Goal: Task Accomplishment & Management: Manage account settings

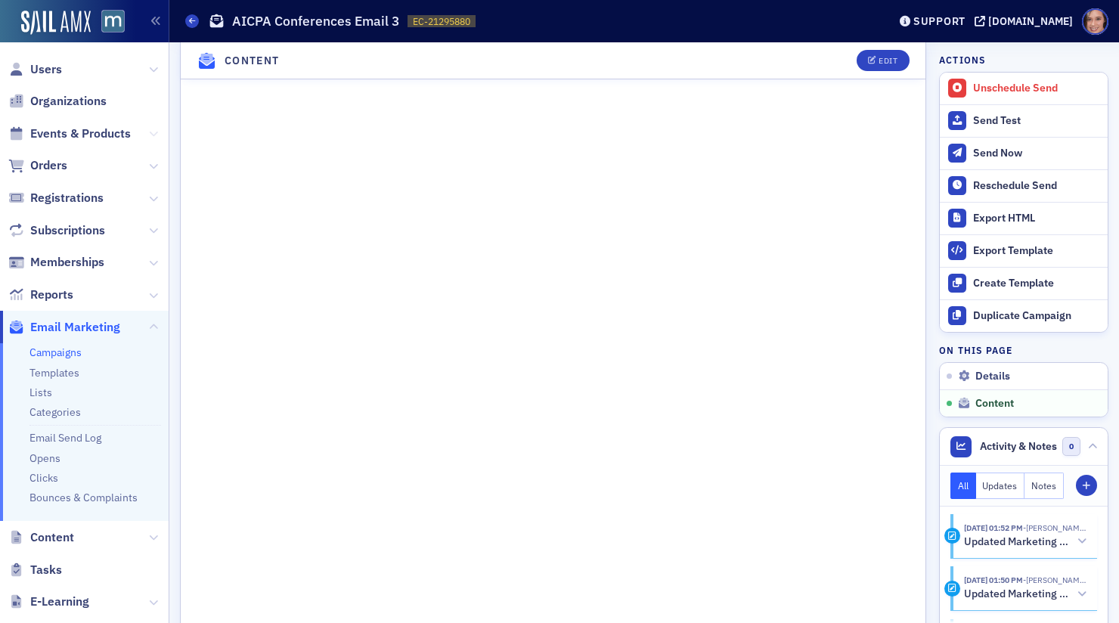
click at [157, 138] on button at bounding box center [153, 134] width 9 height 17
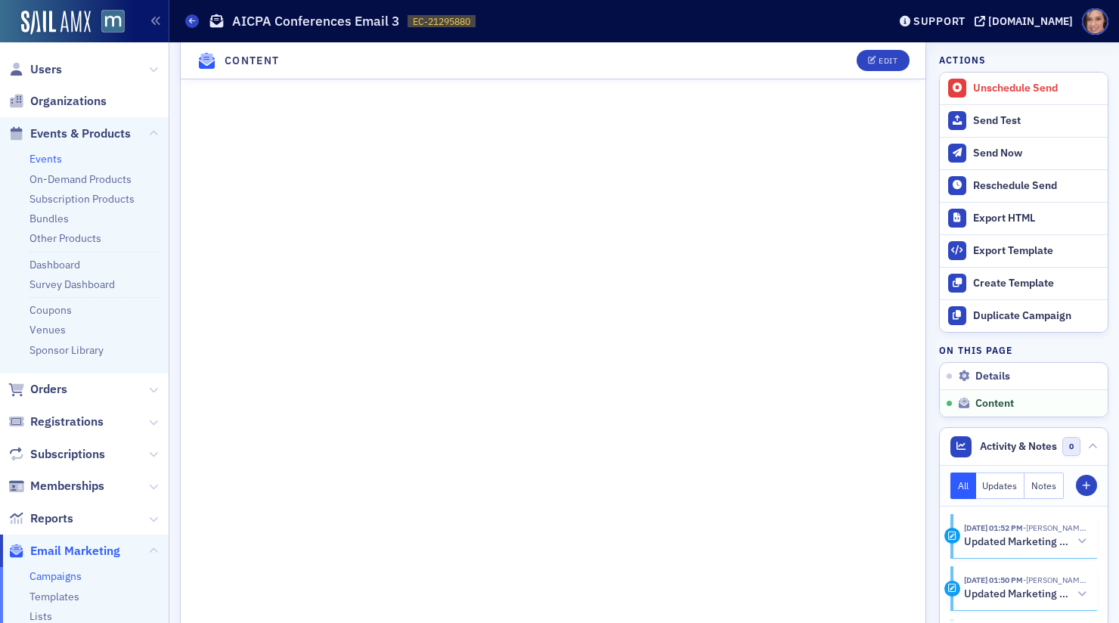
click at [54, 158] on link "Events" at bounding box center [45, 159] width 33 height 14
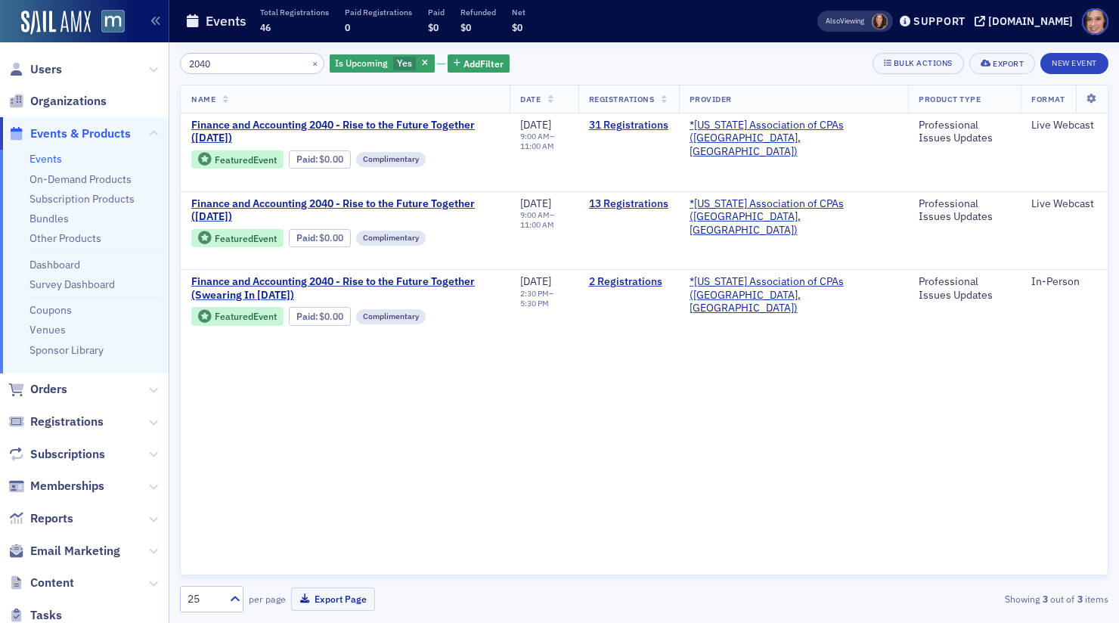
type input "2040"
click at [115, 548] on span "Email Marketing" at bounding box center [75, 551] width 90 height 17
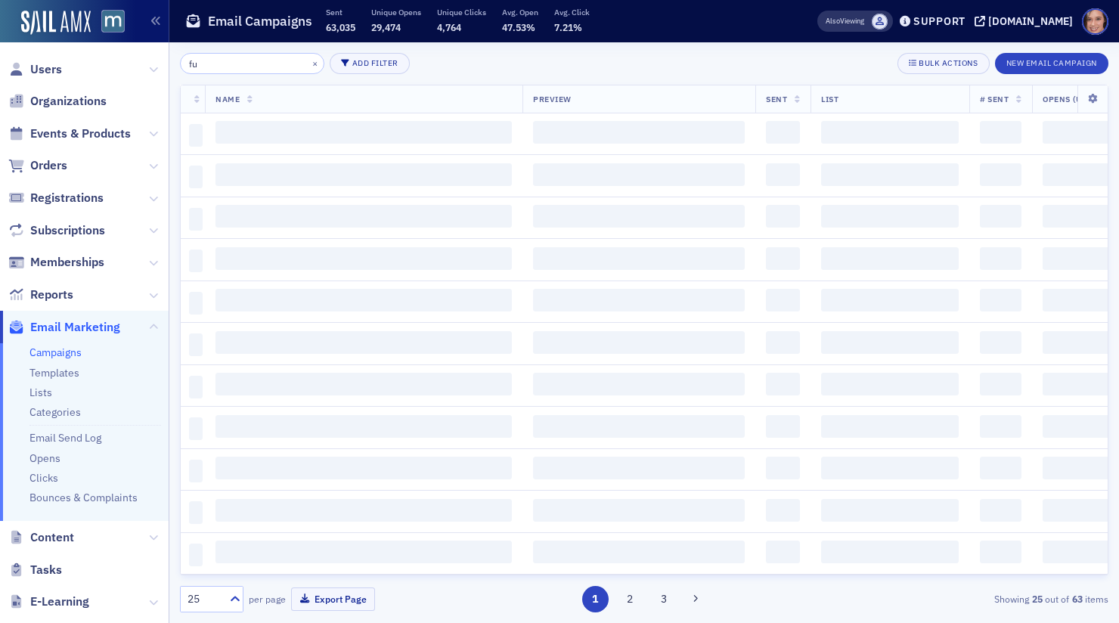
type input "f"
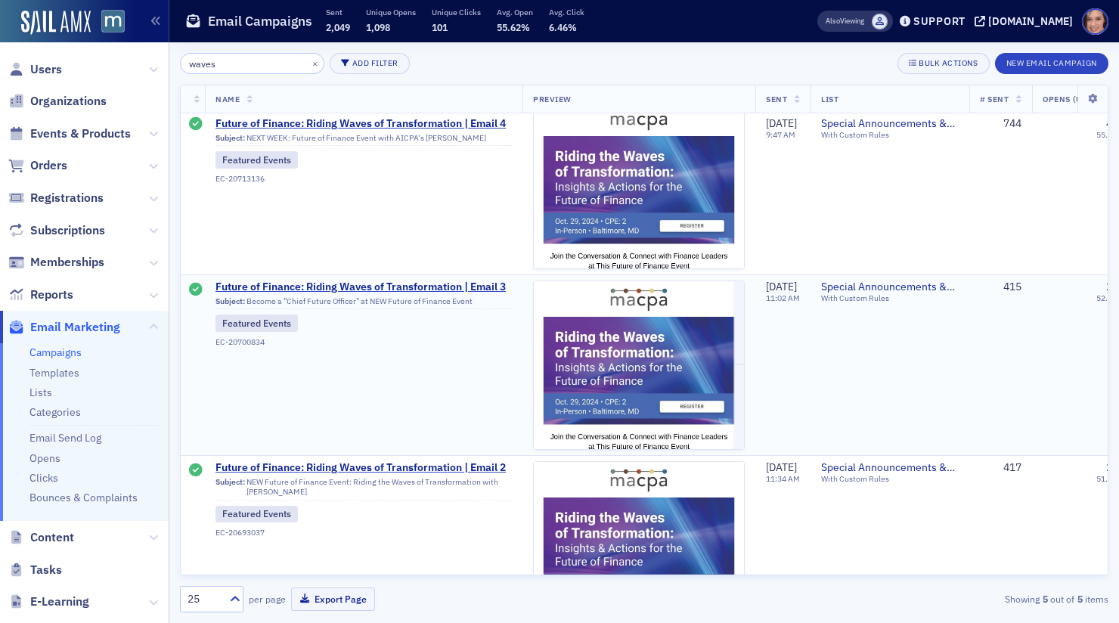
scroll to position [439, 0]
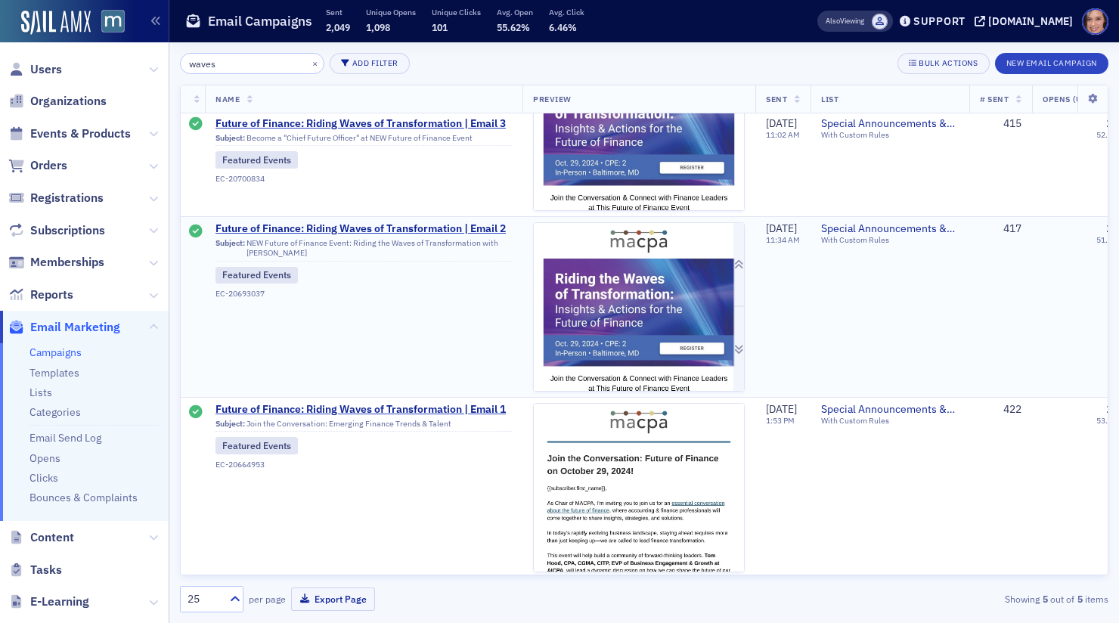
type input "waves"
click at [576, 304] on img at bounding box center [639, 556] width 210 height 666
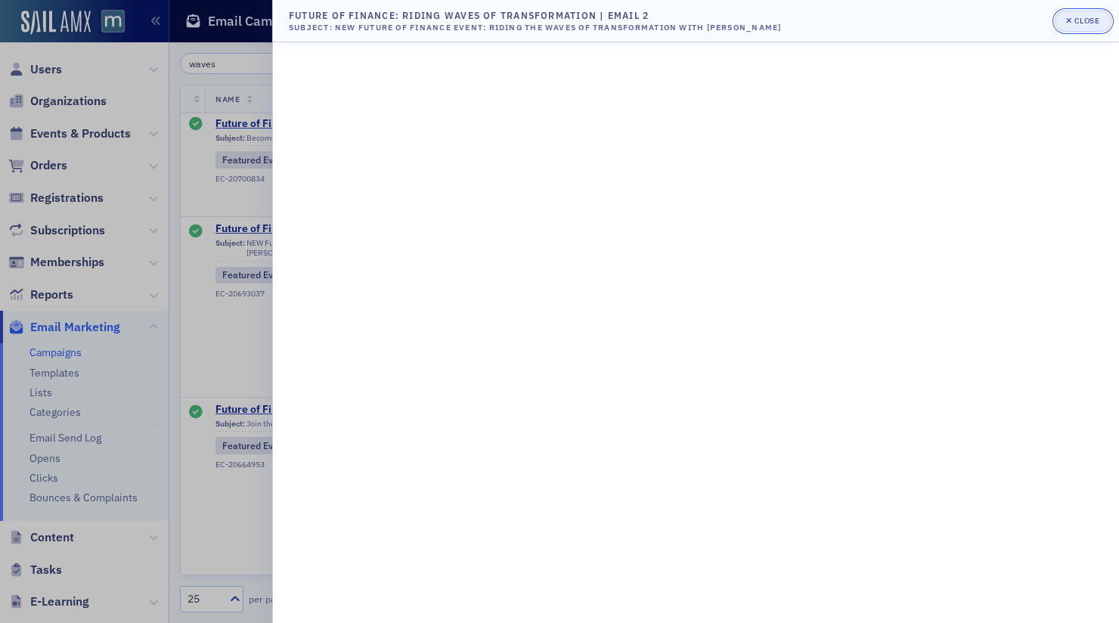
click at [1069, 26] on div "button" at bounding box center [1071, 21] width 8 height 12
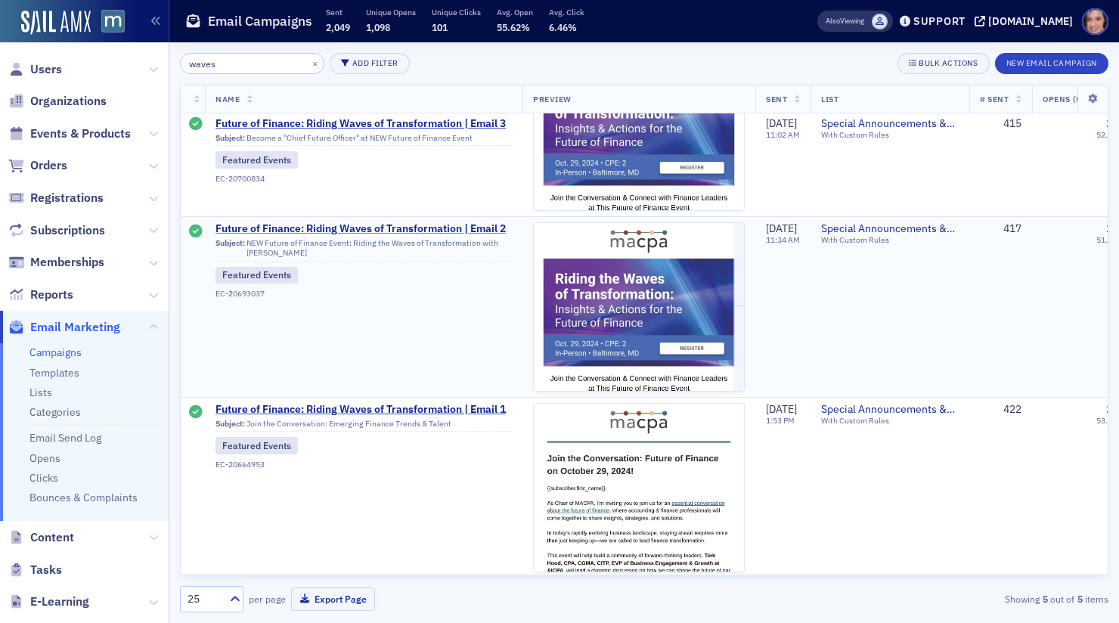
click at [499, 229] on span "Future of Finance: Riding Waves of Transformation | Email 2" at bounding box center [364, 229] width 297 height 14
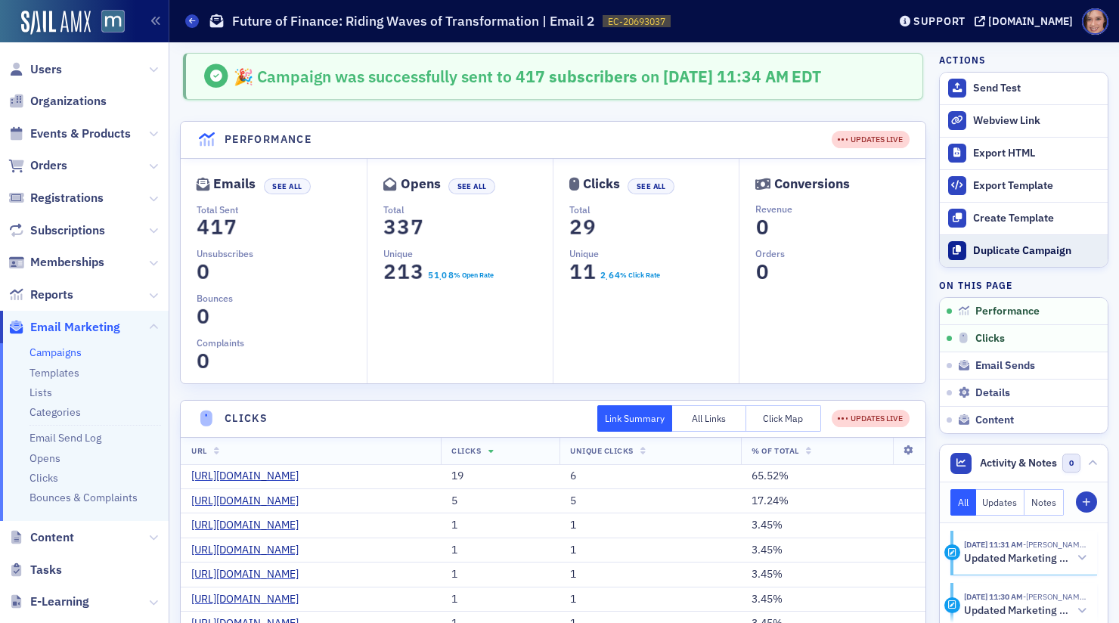
click at [998, 253] on div "Duplicate Campaign" at bounding box center [1036, 251] width 127 height 14
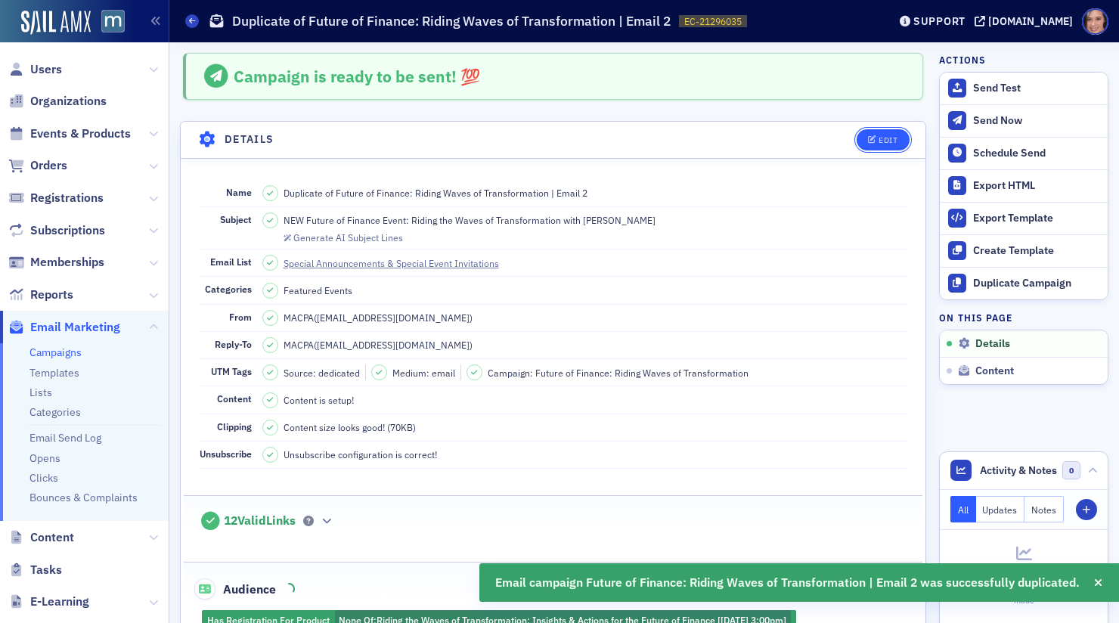
click at [889, 129] on button "Edit" at bounding box center [883, 139] width 52 height 21
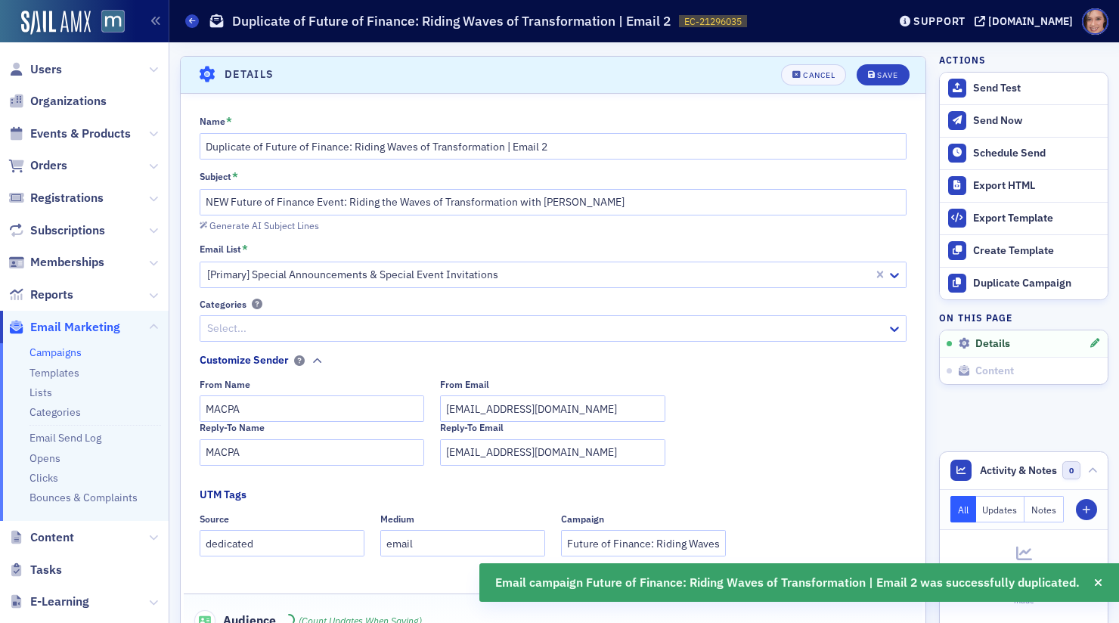
scroll to position [70, 0]
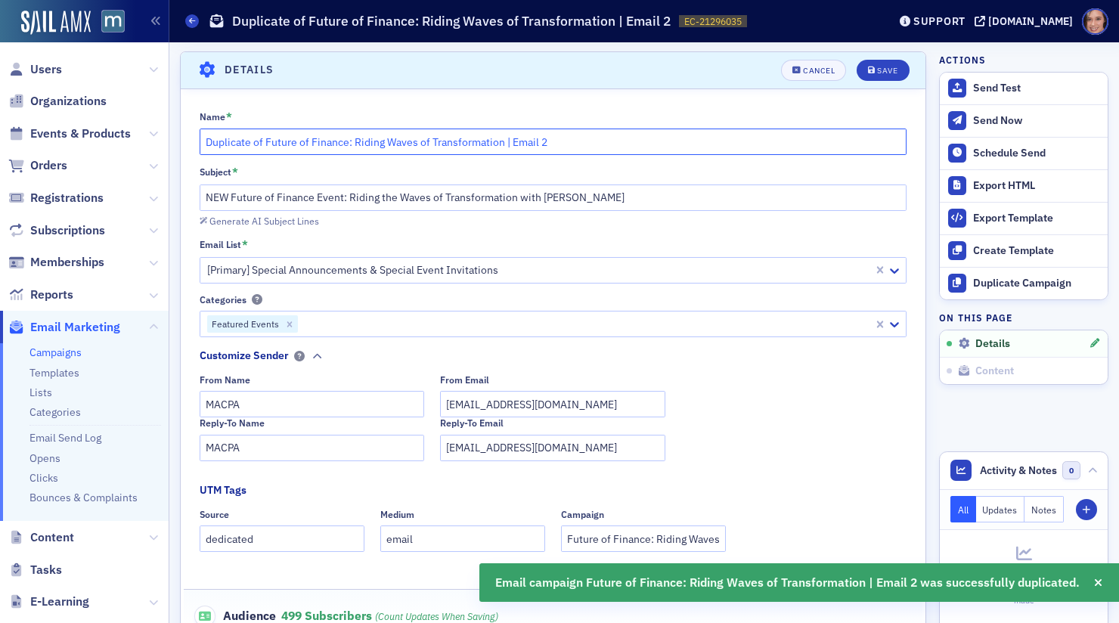
drag, startPoint x: 265, startPoint y: 141, endPoint x: 146, endPoint y: 141, distance: 119.5
click at [146, 141] on div "Users Organizations Events & Products Orders Registrations Subscriptions Member…" at bounding box center [559, 311] width 1119 height 623
drag, startPoint x: 287, startPoint y: 141, endPoint x: 545, endPoint y: 145, distance: 257.2
click at [545, 145] on input "Future of Finance: Riding Waves of Transformation | Email 2" at bounding box center [554, 142] width 708 height 26
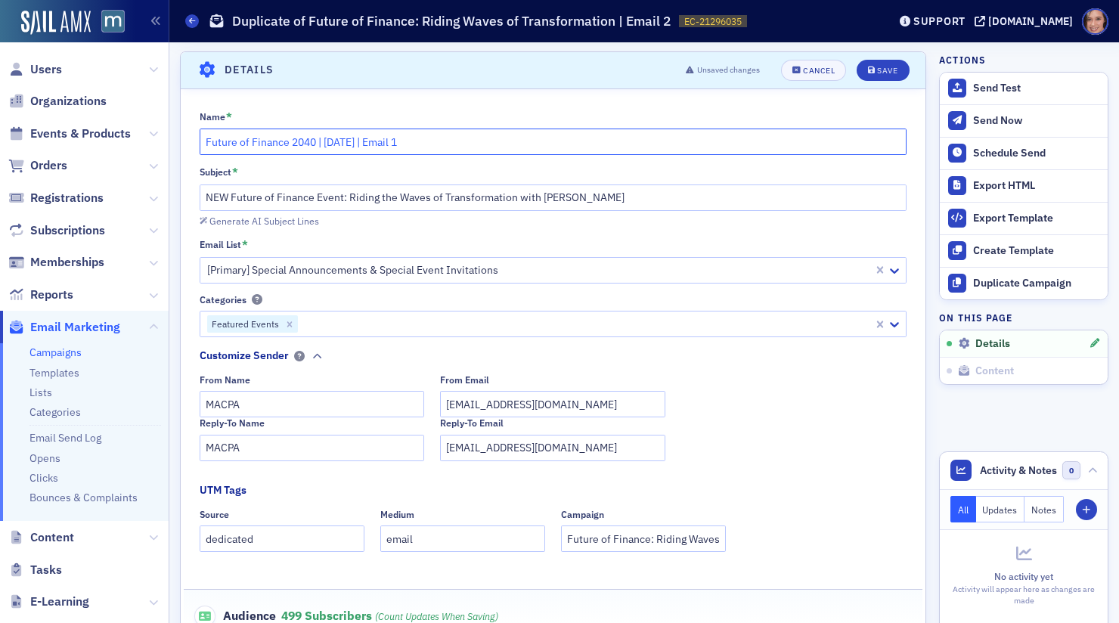
type input "Future of Finance 2040 | Sept. 29 | Email 1"
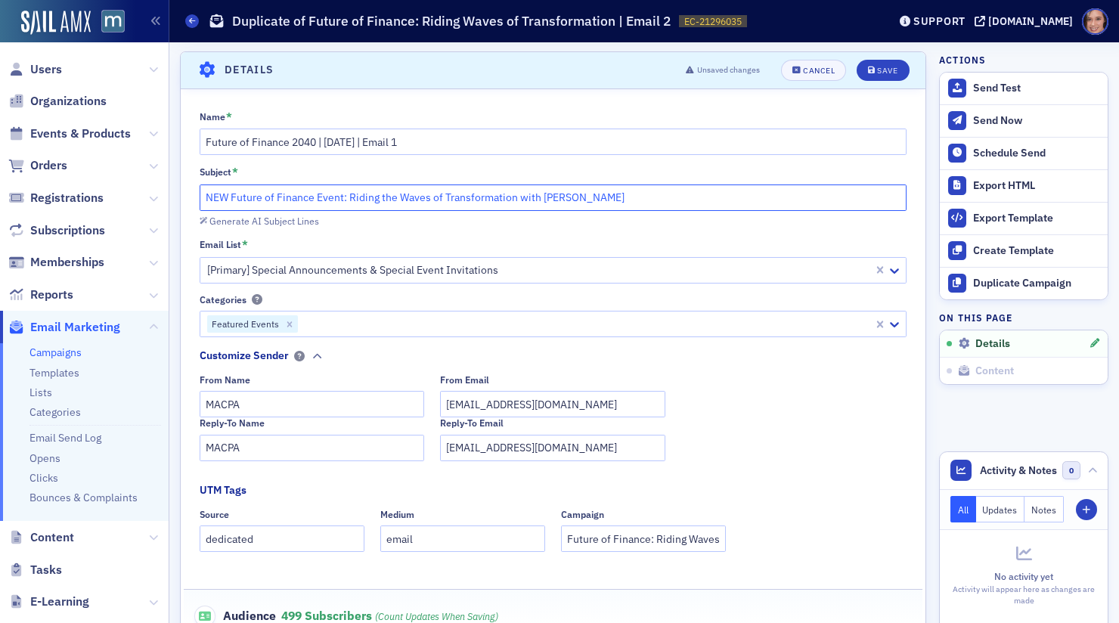
click at [582, 200] on input "NEW Future of Finance Event: Riding the Waves of Transformation with Tom Hood" at bounding box center [554, 198] width 708 height 26
paste input "Are You Ready for 2040? Insights, Strategy & Innovation for the Future of Finan…"
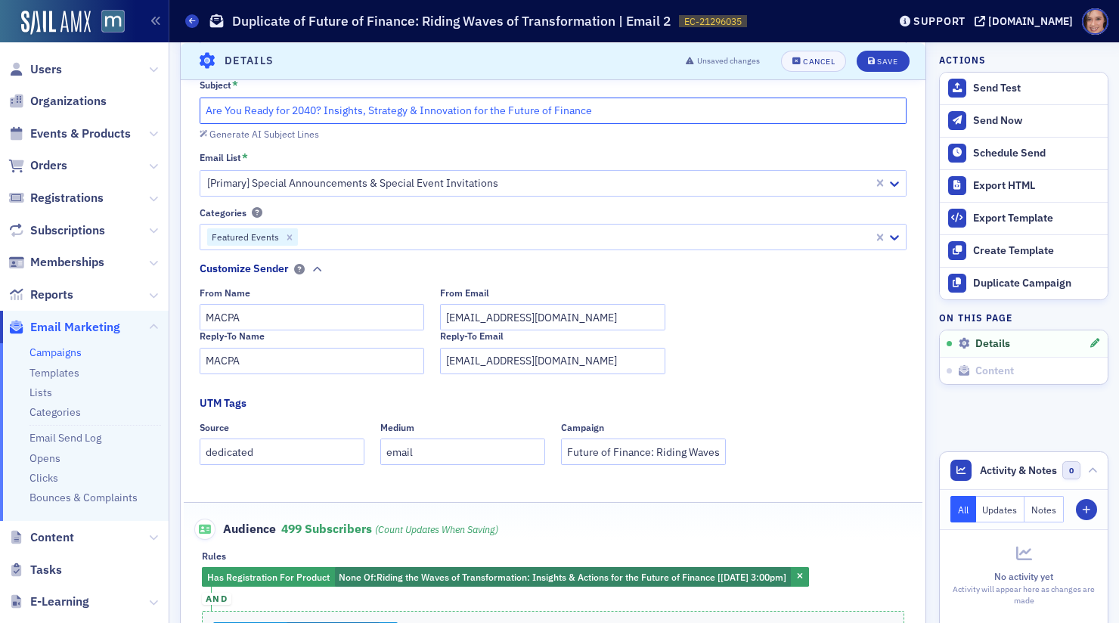
scroll to position [303, 0]
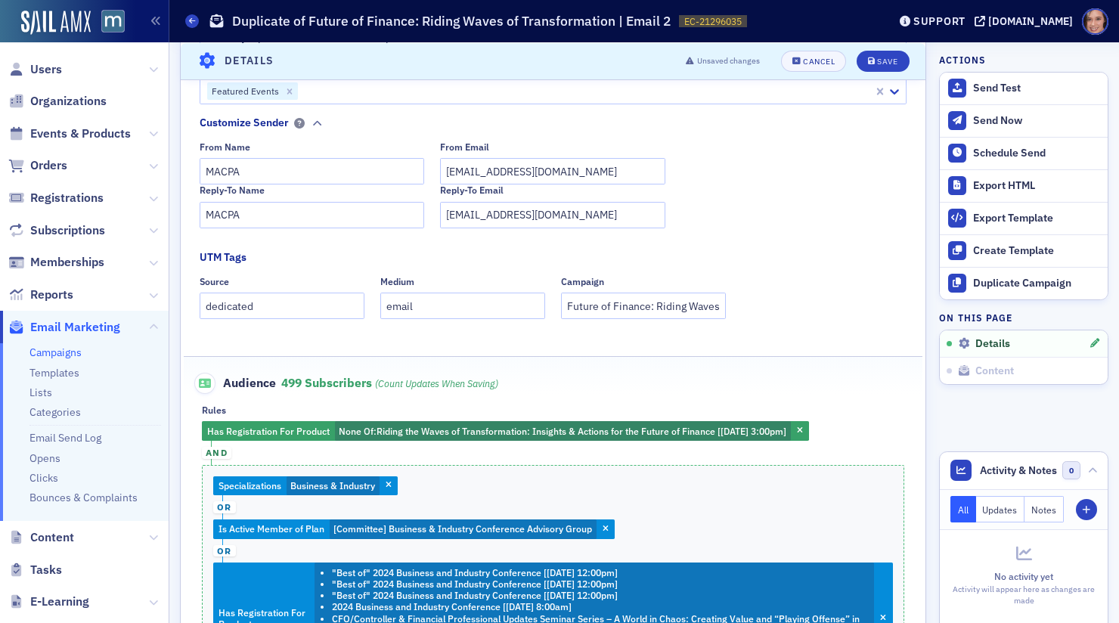
type input "Are You Ready for 2040? Insights, Strategy & Innovation for the Future of Finan…"
drag, startPoint x: 649, startPoint y: 303, endPoint x: 785, endPoint y: 306, distance: 136.2
click at [785, 306] on div "Source dedicated Medium email Campaign Future of Finance: Riding Waves of Trans…" at bounding box center [554, 297] width 708 height 43
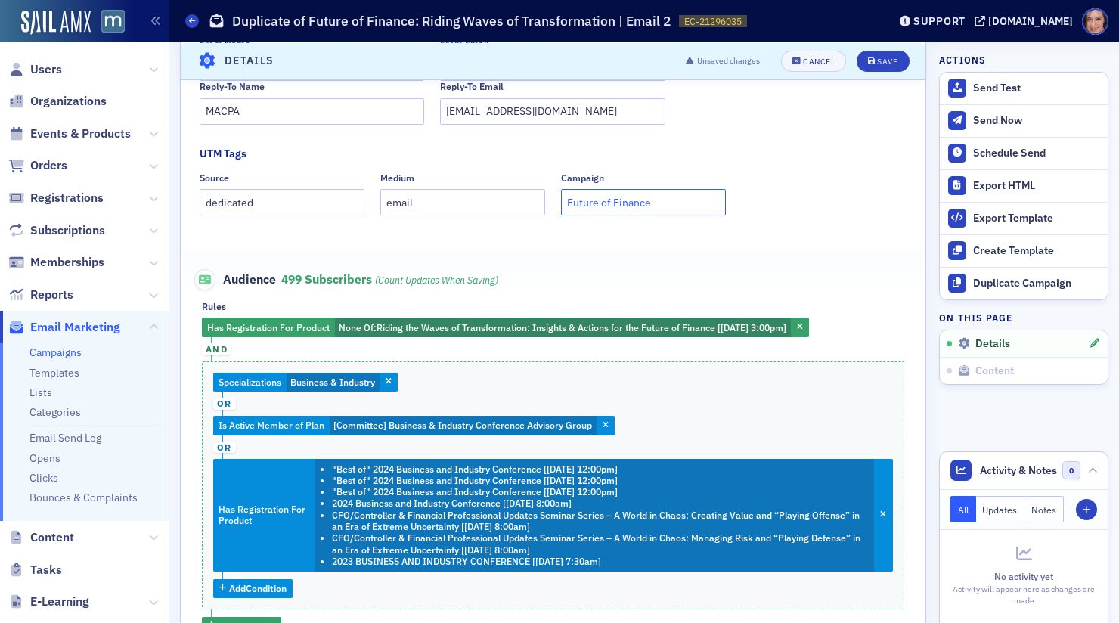
scroll to position [408, 0]
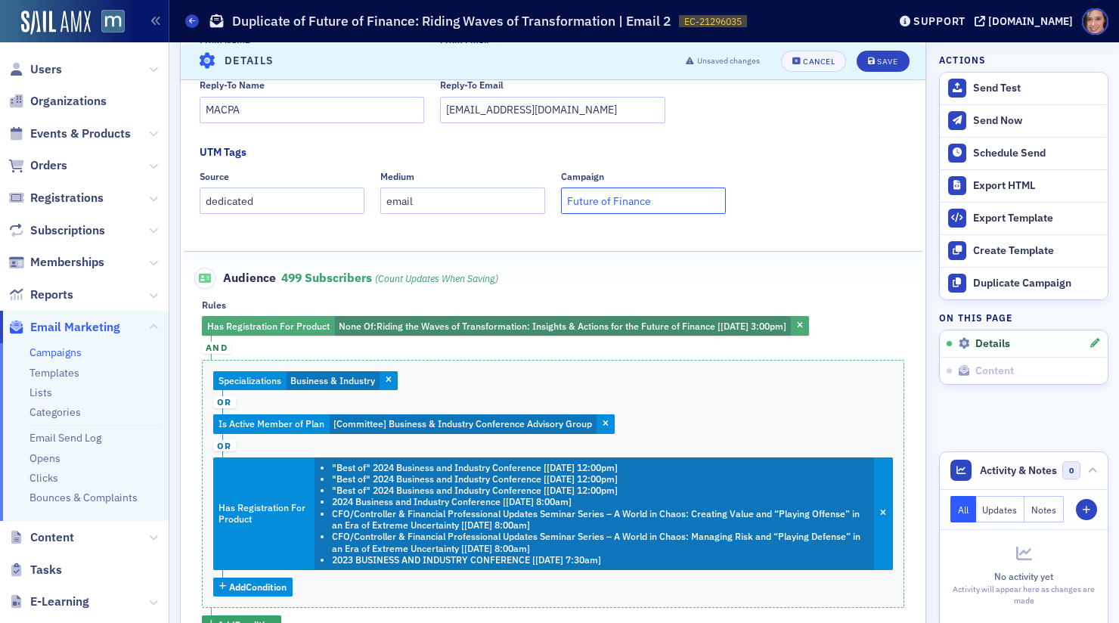
type input "Future of Finance"
click at [720, 323] on span "Riding the Waves of Transformation: Insights & Actions for the Future of Financ…" at bounding box center [582, 326] width 410 height 12
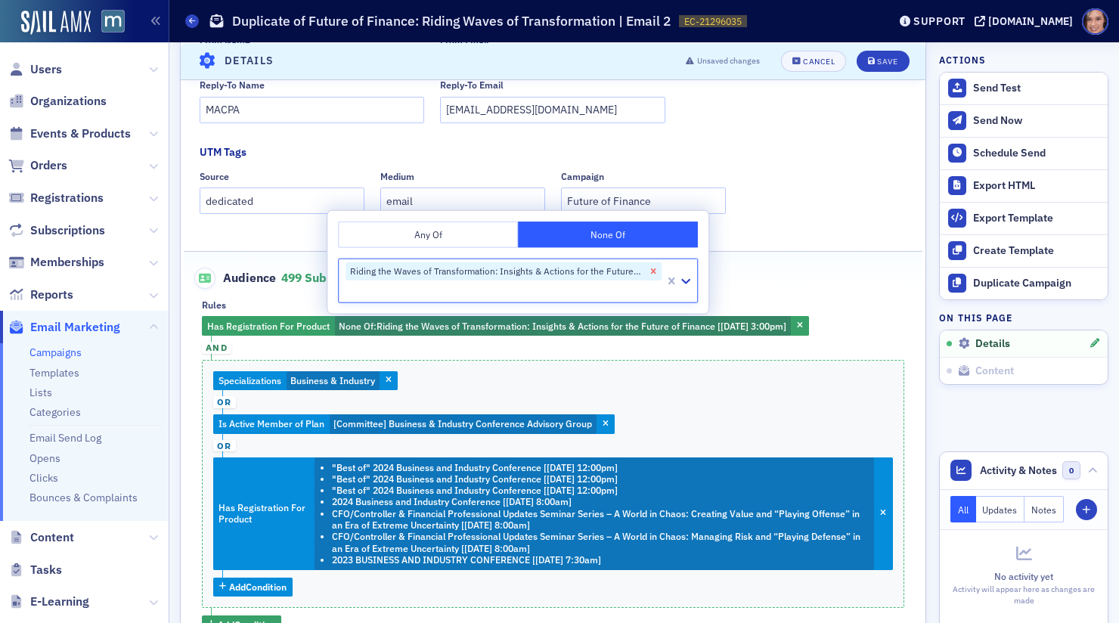
click at [650, 272] on icon "Remove Riding the Waves of Transformation: Insights & Actions for the Future of…" at bounding box center [653, 271] width 11 height 11
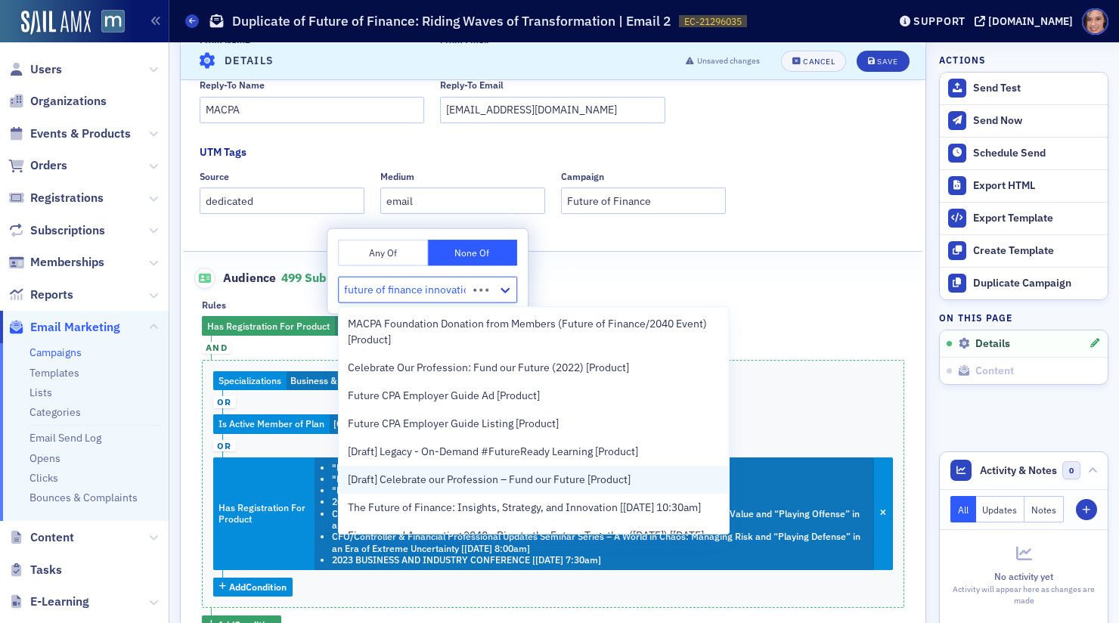
type input "future of finance innovation"
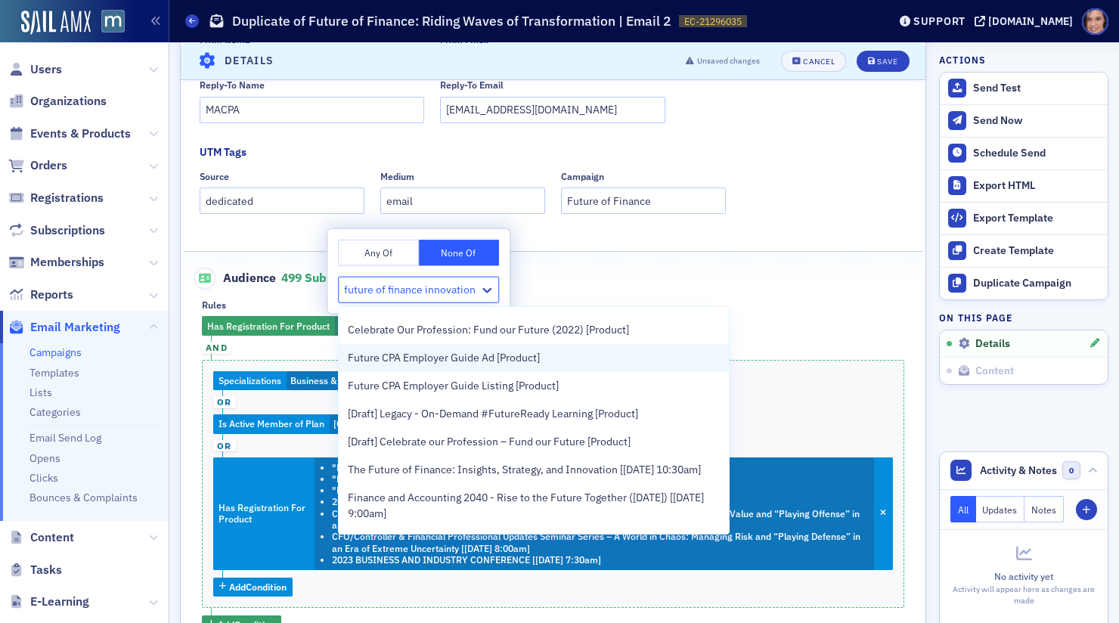
scroll to position [42, 0]
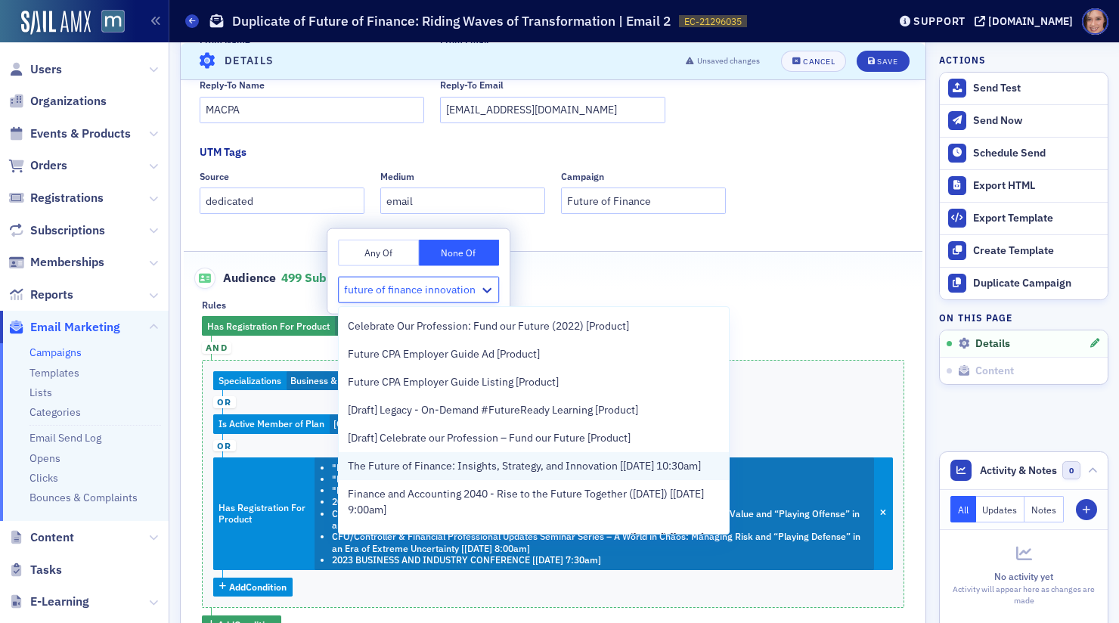
click at [627, 463] on span "The Future of Finance: Insights, Strategy, and Innovation [9/29/2025 10:30am]" at bounding box center [524, 466] width 353 height 16
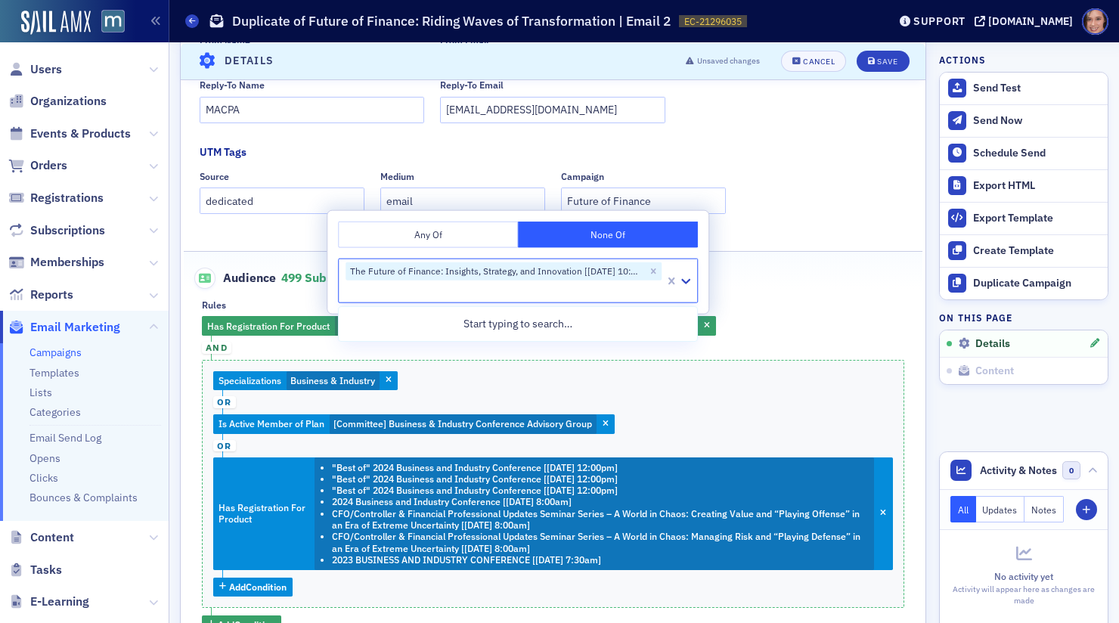
click at [803, 321] on div "Has Registration For Product None Of : The Future of Finance: Insights, Strateg…" at bounding box center [553, 475] width 703 height 318
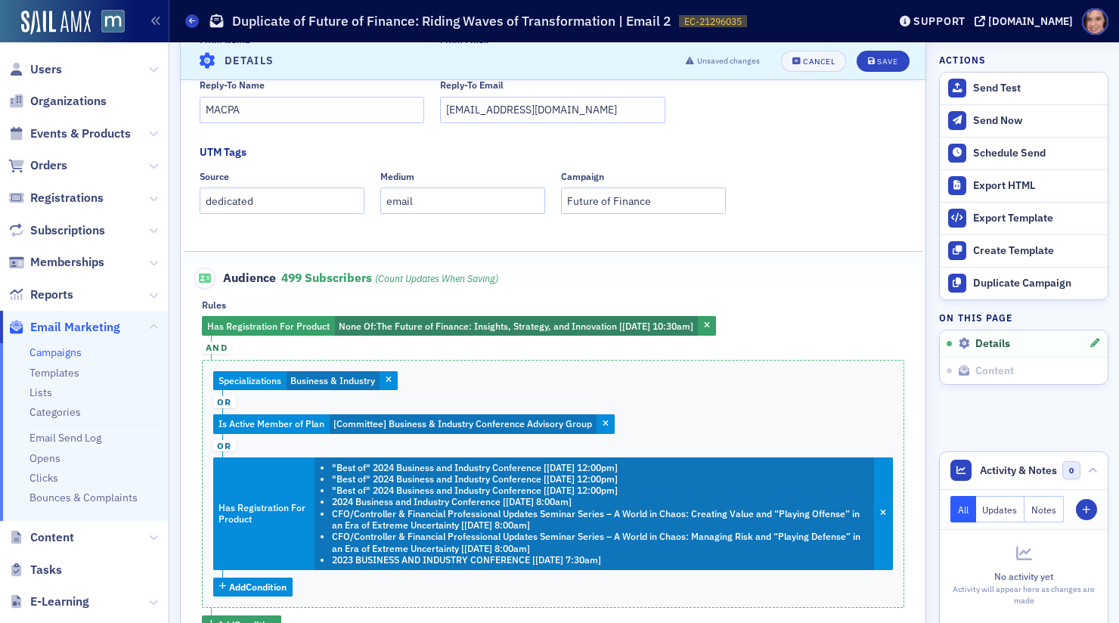
scroll to position [469, 0]
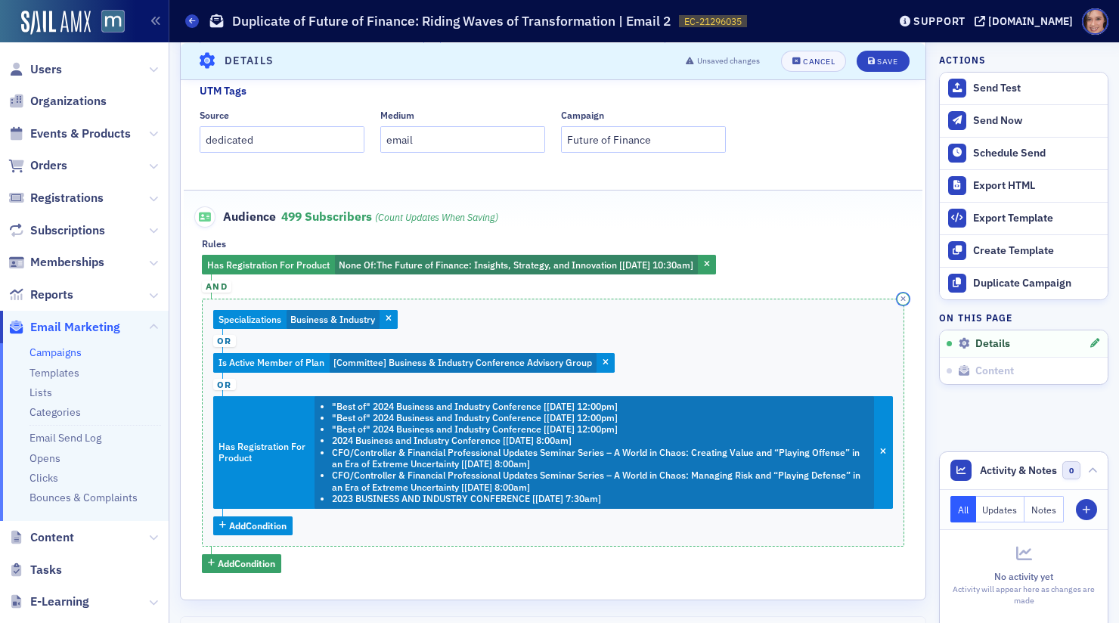
click at [905, 297] on icon "button" at bounding box center [903, 299] width 5 height 7
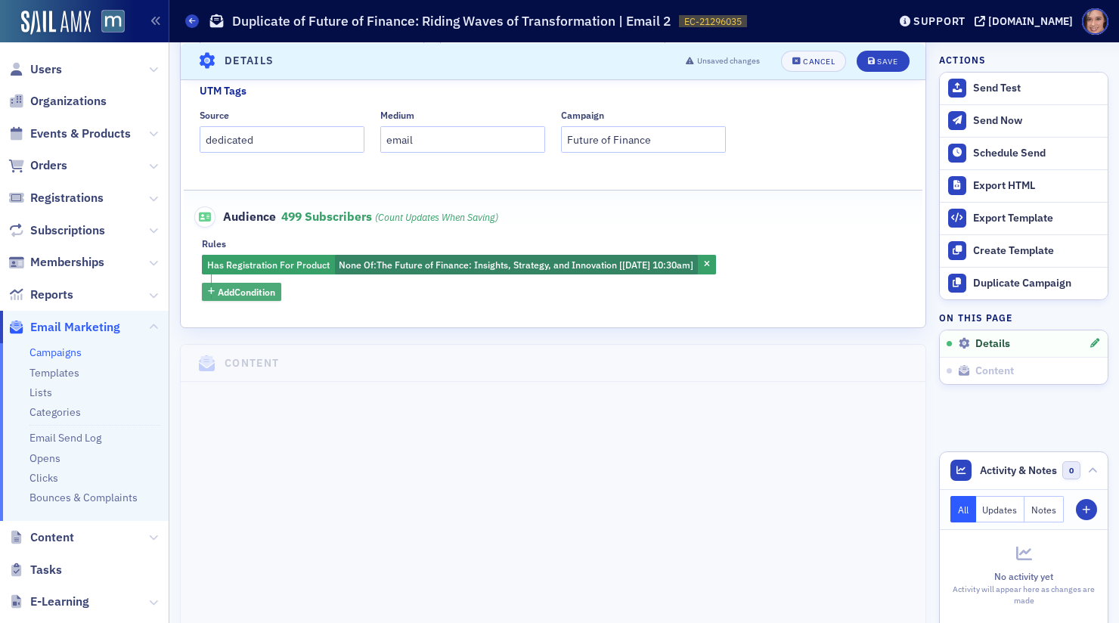
click at [253, 287] on span "Add Condition" at bounding box center [246, 292] width 57 height 14
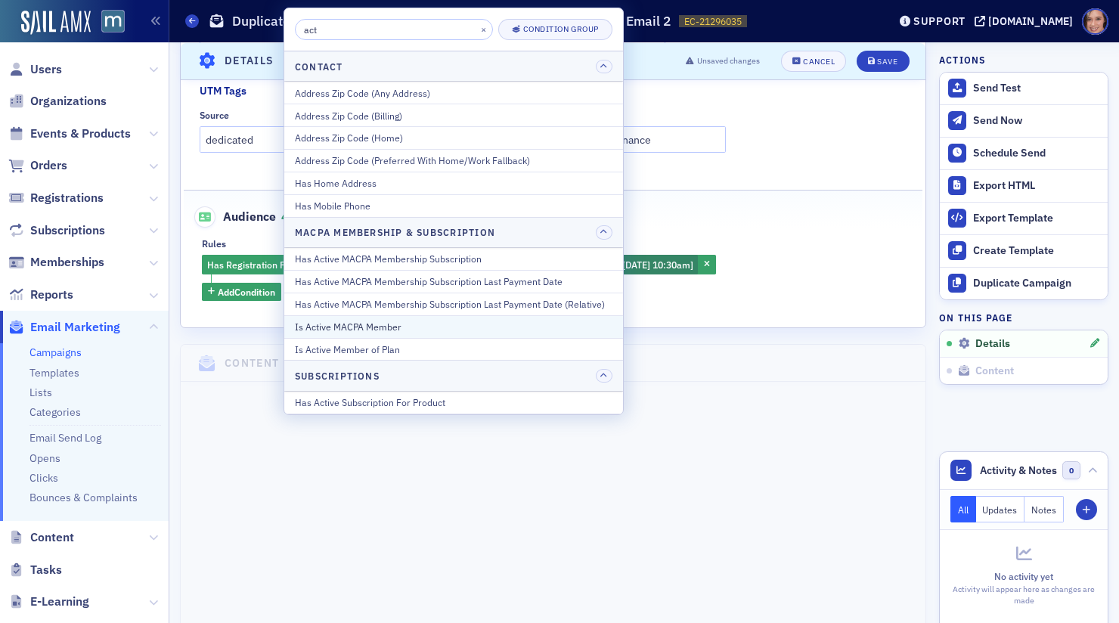
type input "act"
click at [381, 328] on div "Is Active MACPA Member" at bounding box center [454, 327] width 318 height 14
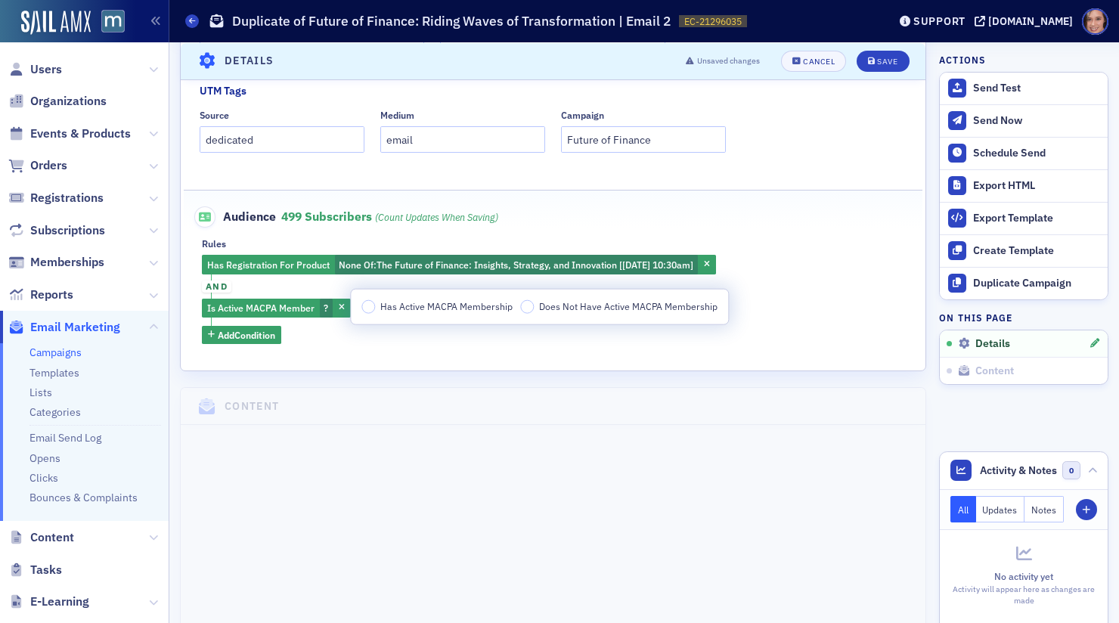
click at [422, 312] on span "Has Active MACPA Membership" at bounding box center [446, 306] width 132 height 12
click at [375, 312] on input "Has Active MACPA Membership" at bounding box center [369, 307] width 14 height 14
click at [772, 288] on div "Has Registration For Product None Of : The Future of Finance: Insights, Strateg…" at bounding box center [553, 299] width 703 height 89
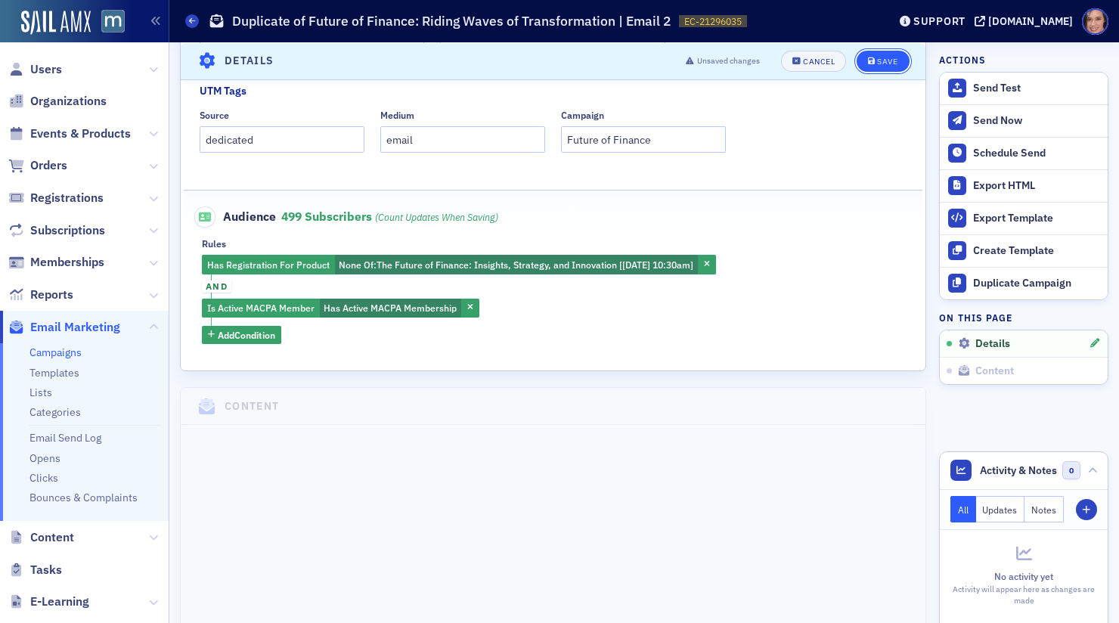
click at [881, 58] on div "Save" at bounding box center [887, 61] width 20 height 8
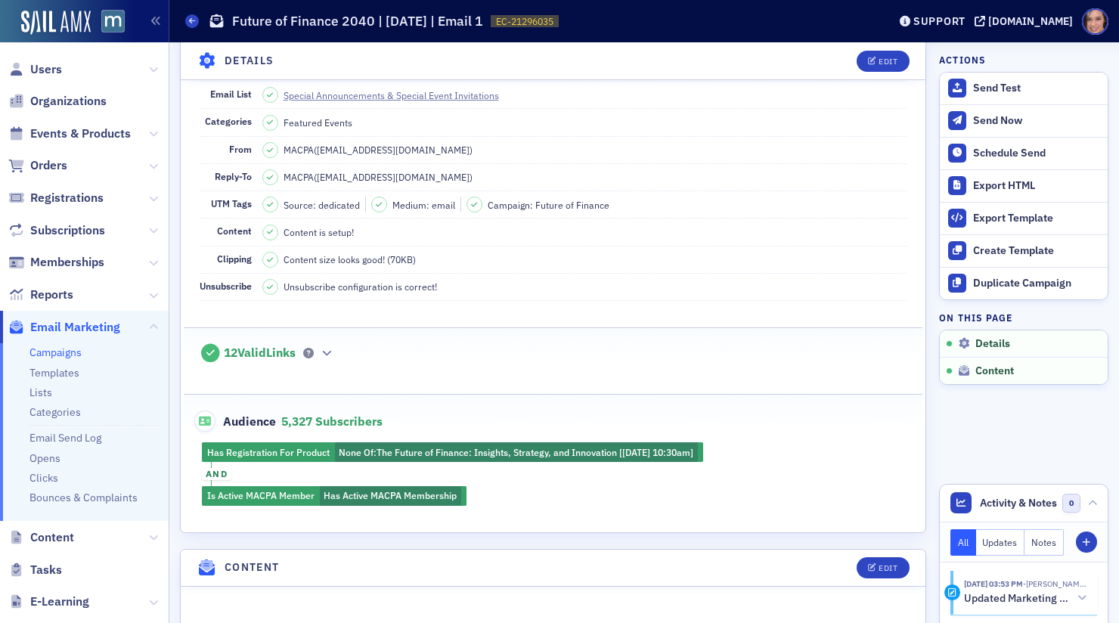
scroll to position [0, 0]
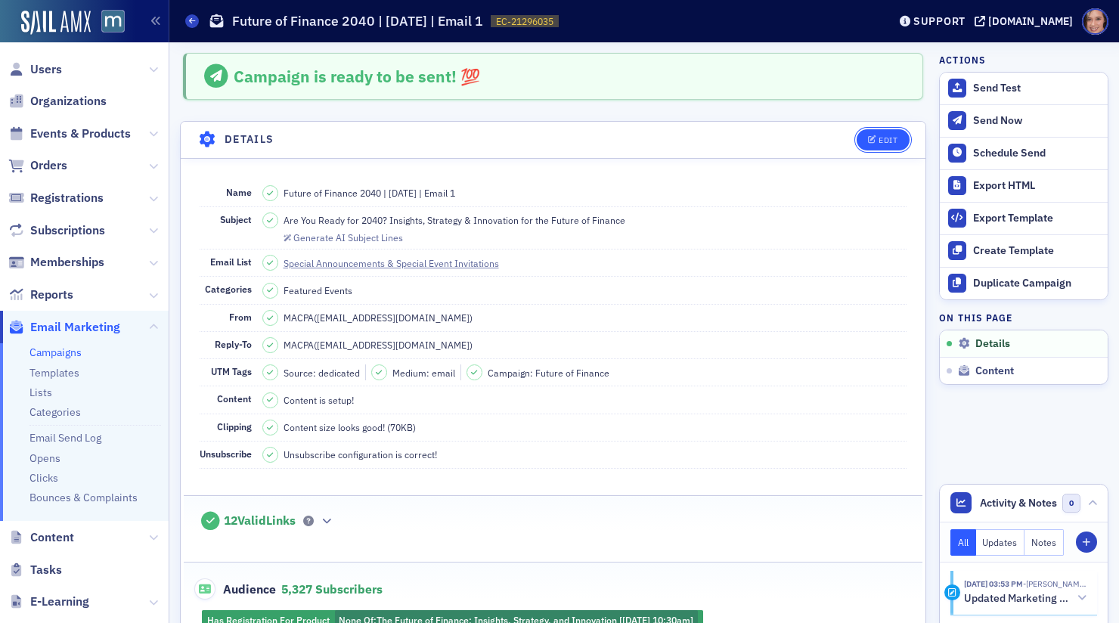
click at [888, 138] on div "Edit" at bounding box center [888, 140] width 19 height 8
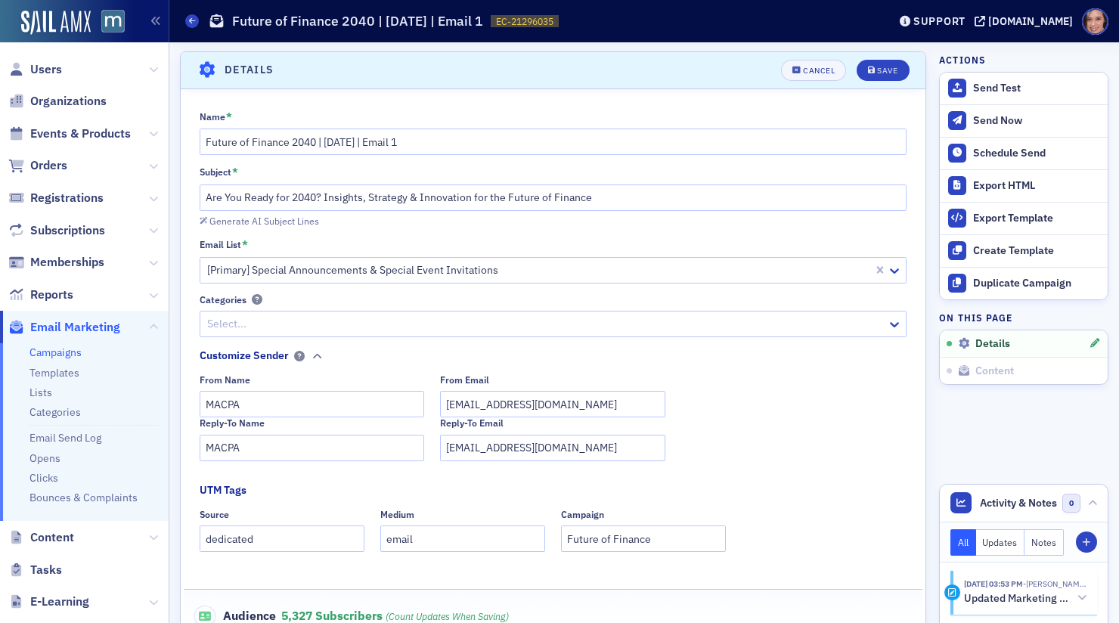
scroll to position [369, 0]
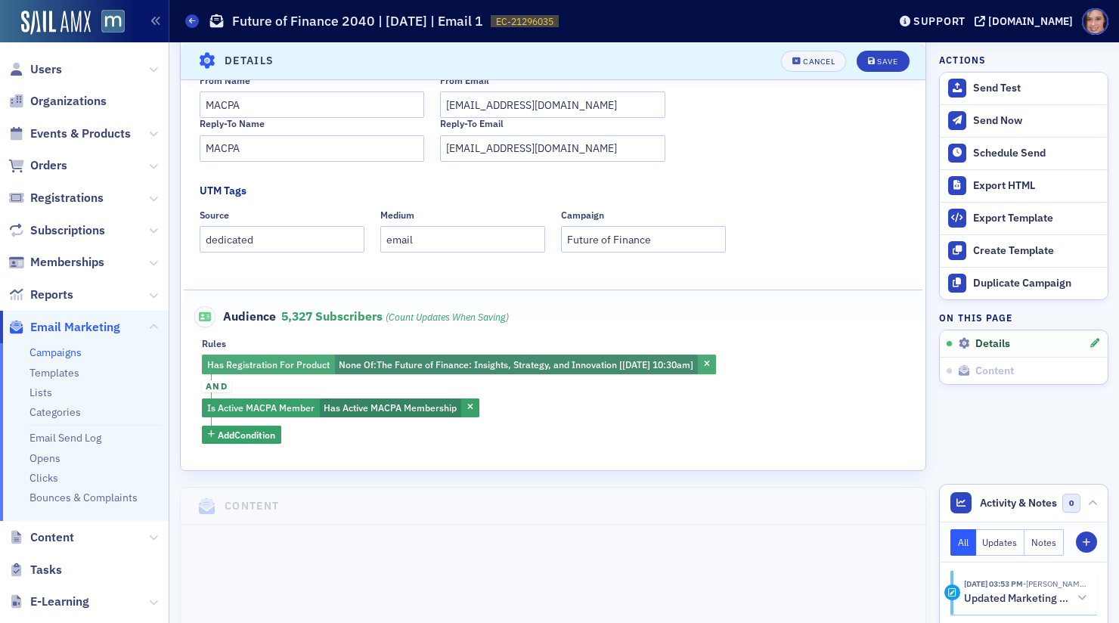
click at [716, 360] on div "Has Registration For Product None Of : The Future of Finance: Insights, Strateg…" at bounding box center [459, 365] width 514 height 20
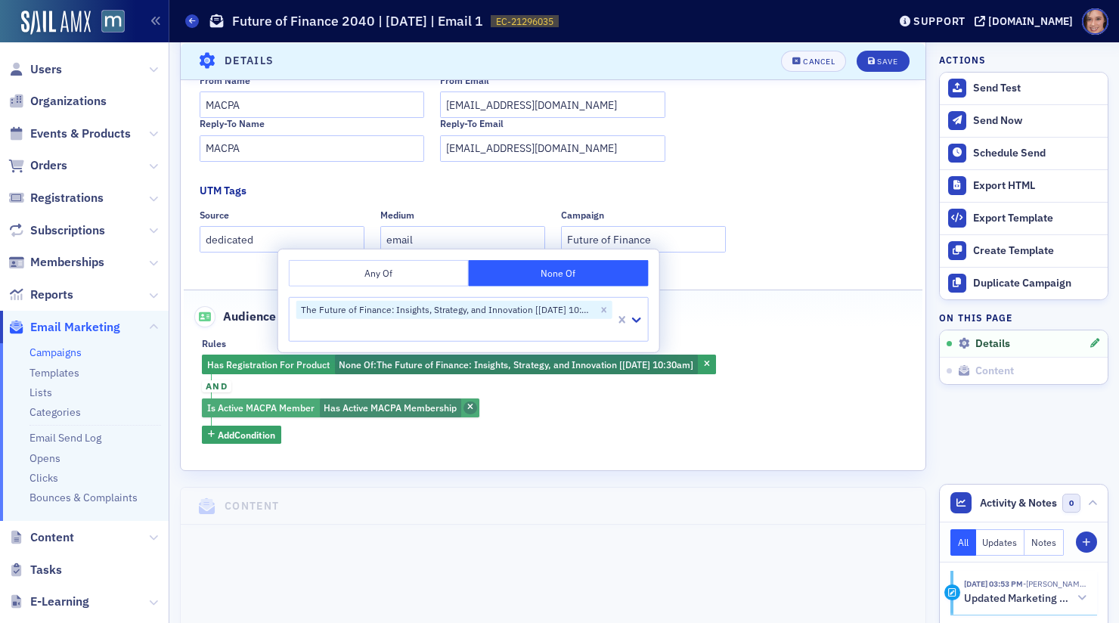
click at [472, 405] on icon "button" at bounding box center [470, 408] width 6 height 8
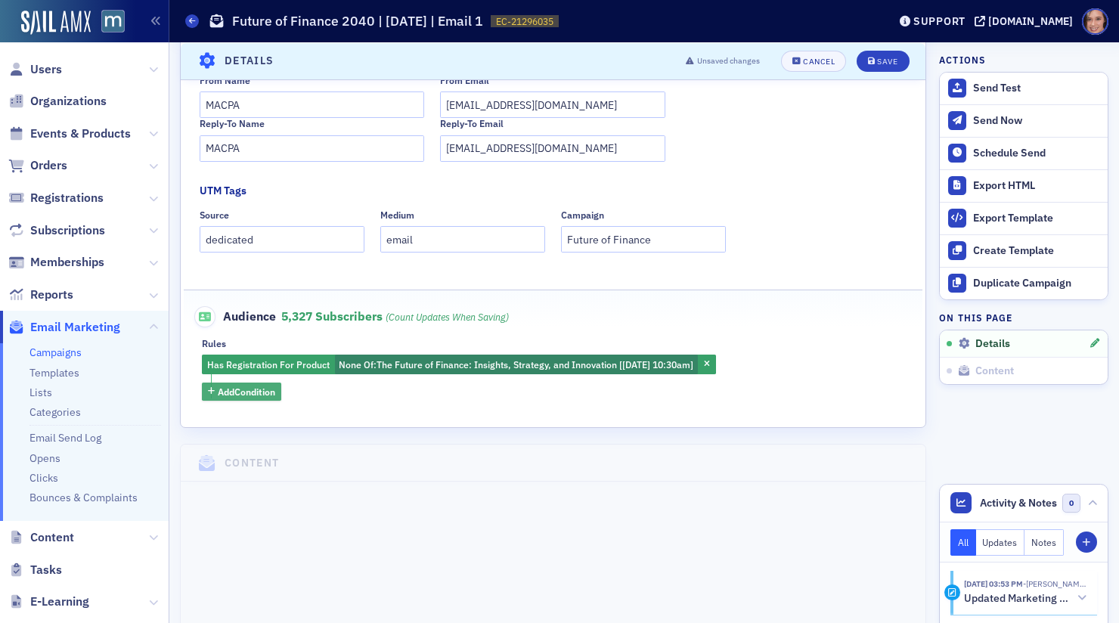
click at [241, 393] on span "Add Condition" at bounding box center [246, 392] width 57 height 14
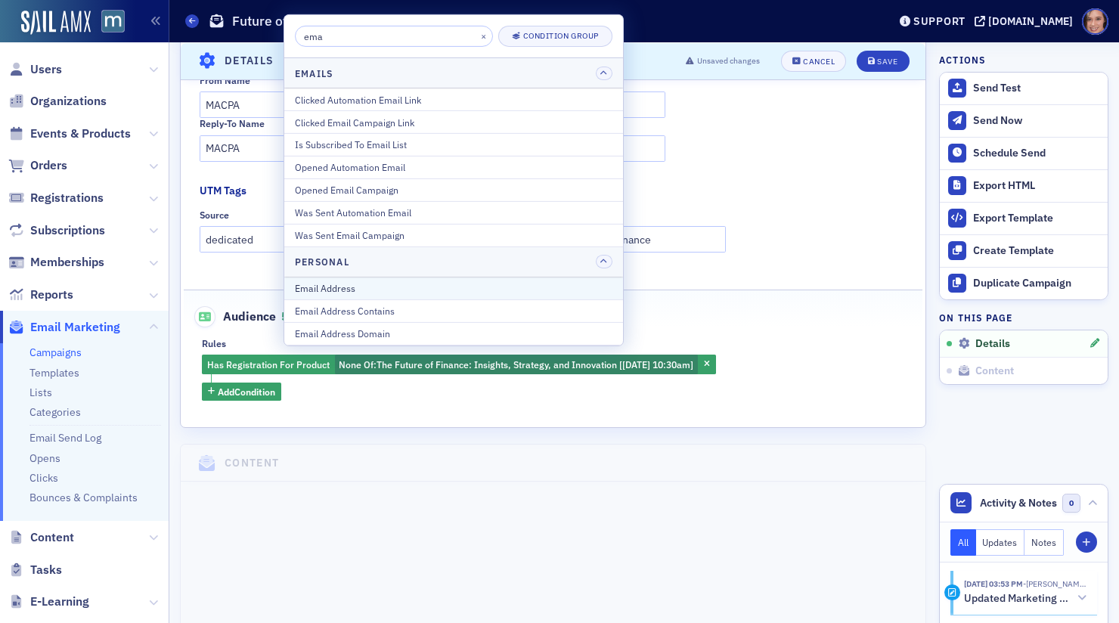
type input "ema"
click at [390, 281] on div "Email Address" at bounding box center [454, 288] width 318 height 14
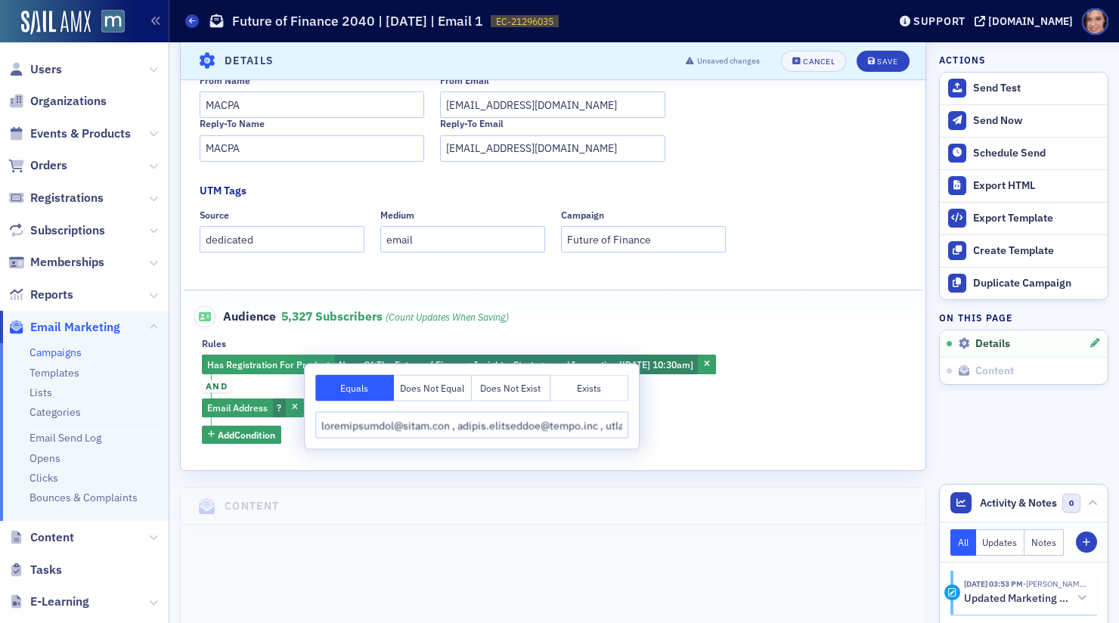
scroll to position [0, 8785]
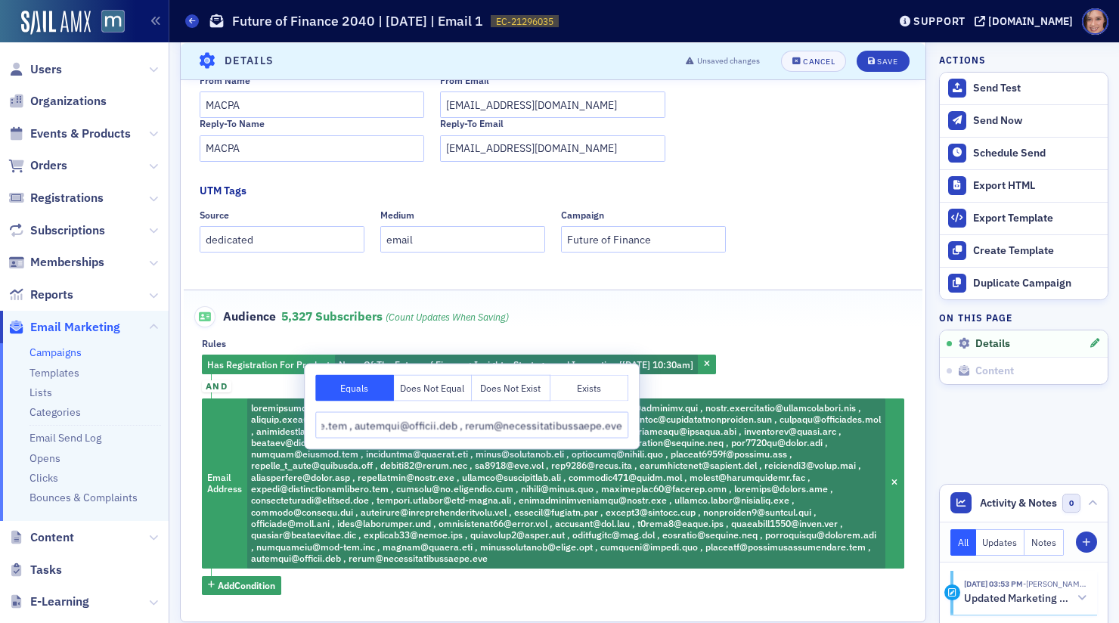
type input "amyblechinger@gmail.com , andrea.grissinger@gmail.com , ayoadenle@gmail.com , b…"
click at [800, 355] on div "Has Registration For Product None Of : The Future of Finance: Insights, Strateg…" at bounding box center [553, 475] width 703 height 240
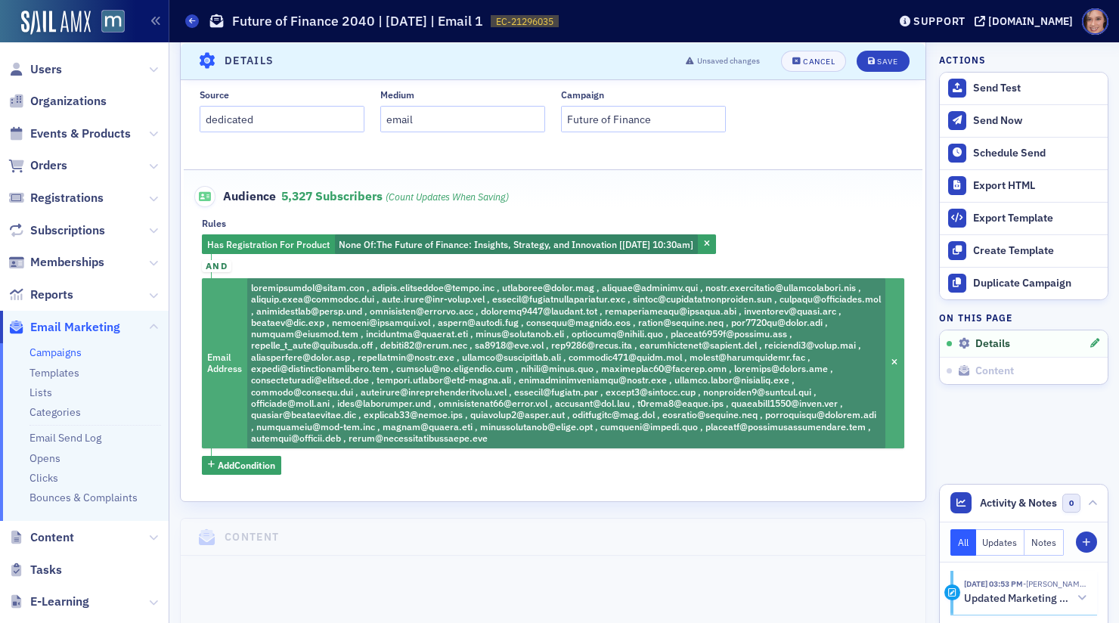
scroll to position [504, 0]
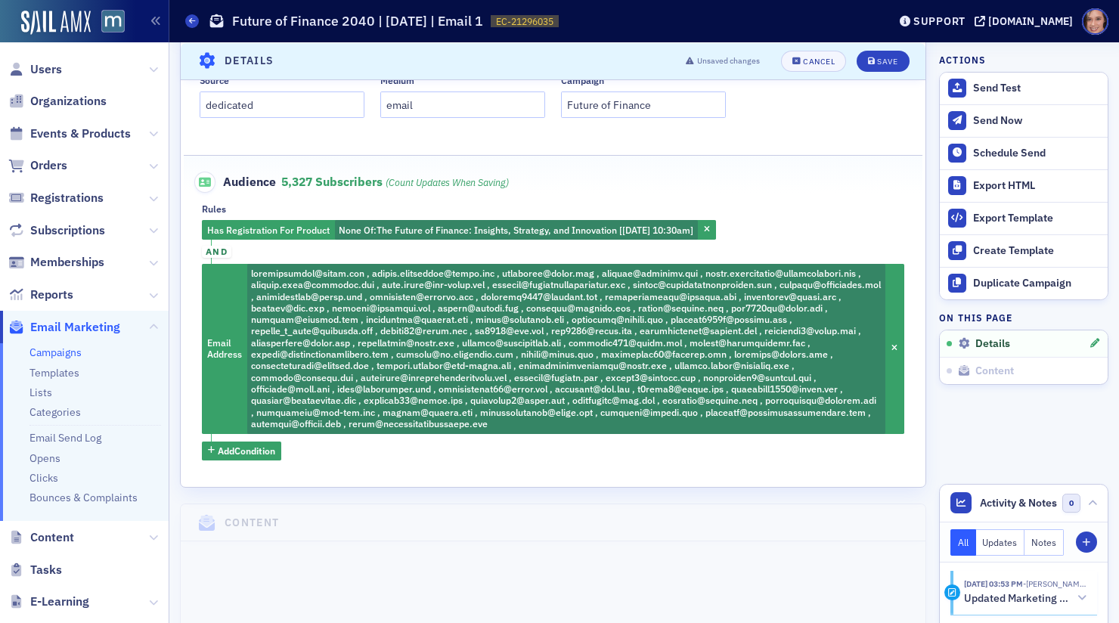
click at [458, 484] on div "Name * Future of Finance 2040 | Sept. 29 | Email 1 Subject * Are You Ready for …" at bounding box center [553, 71] width 745 height 832
click at [255, 458] on span "Add Condition" at bounding box center [246, 451] width 57 height 14
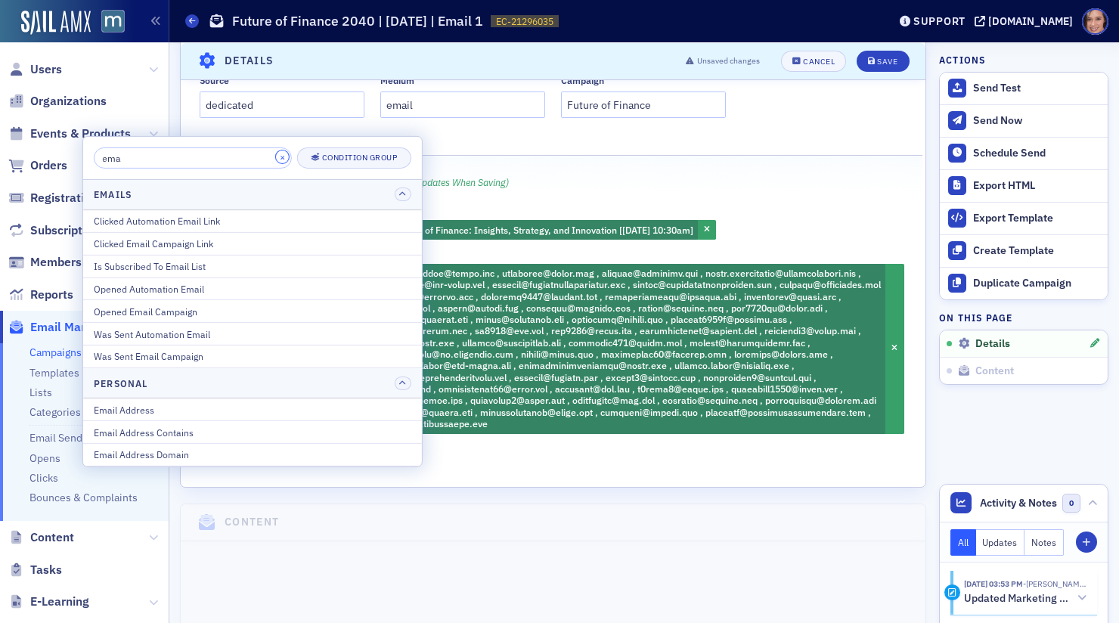
click at [276, 163] on button "×" at bounding box center [283, 158] width 14 height 14
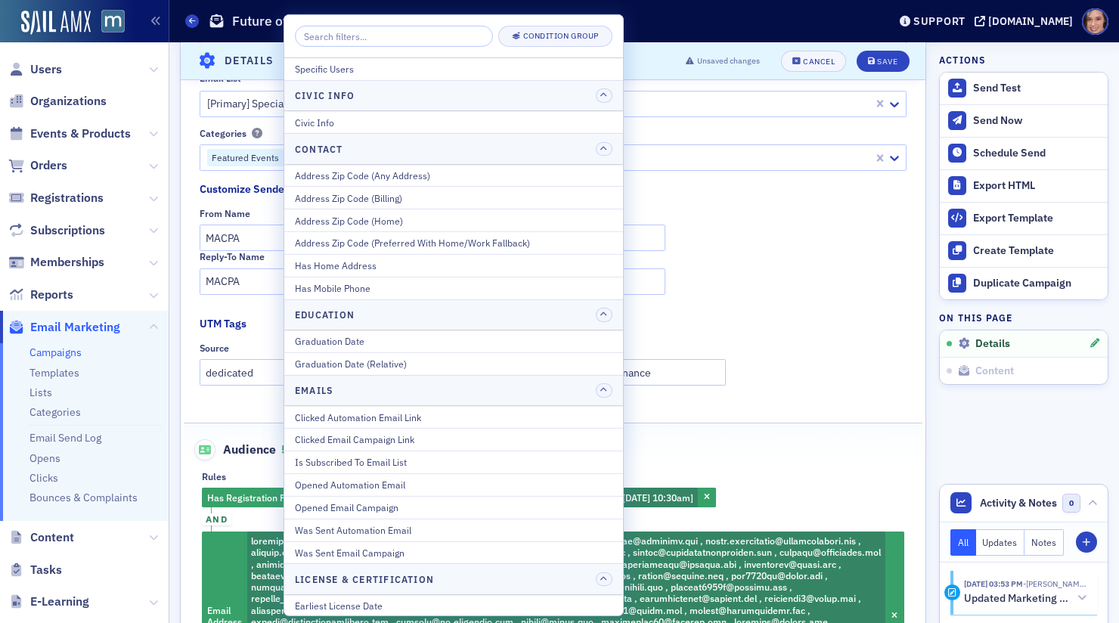
scroll to position [154, 0]
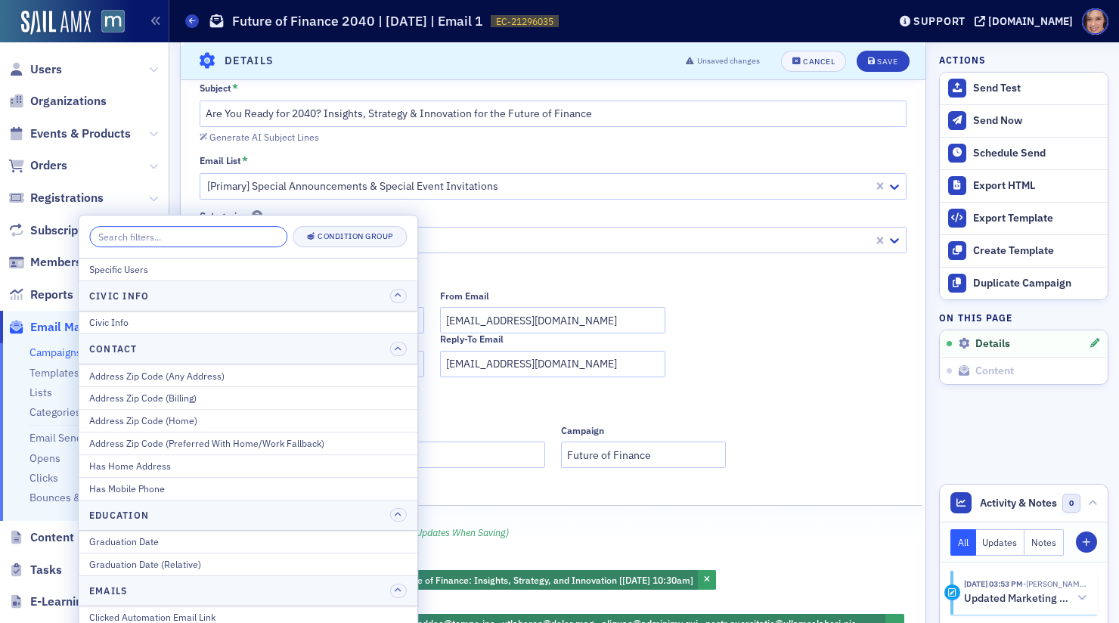
click at [210, 238] on input "search" at bounding box center [188, 236] width 198 height 21
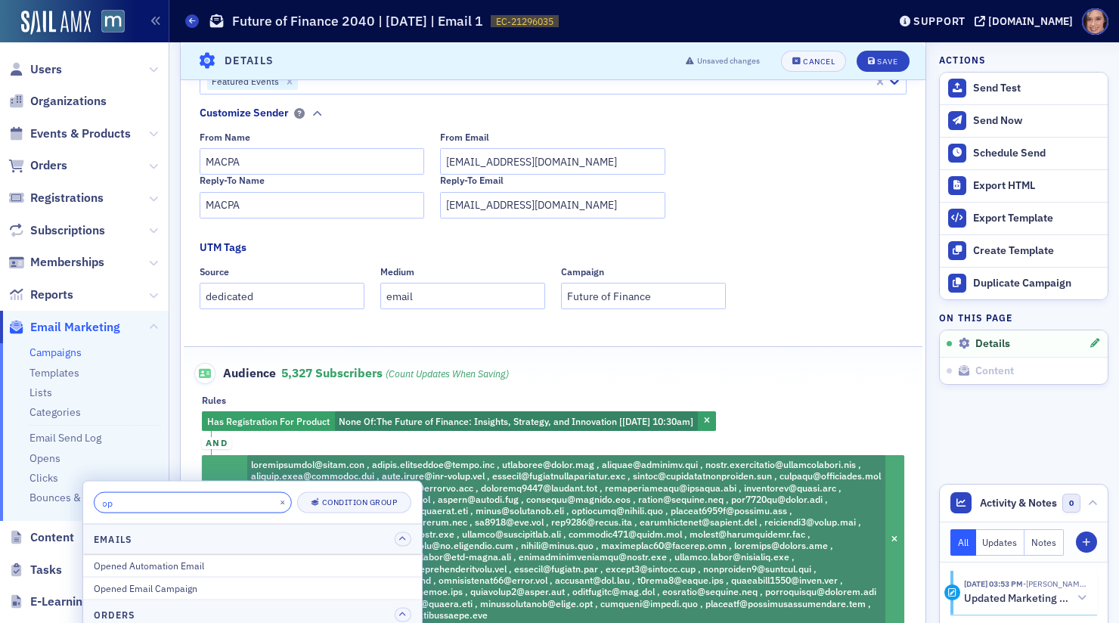
scroll to position [319, 0]
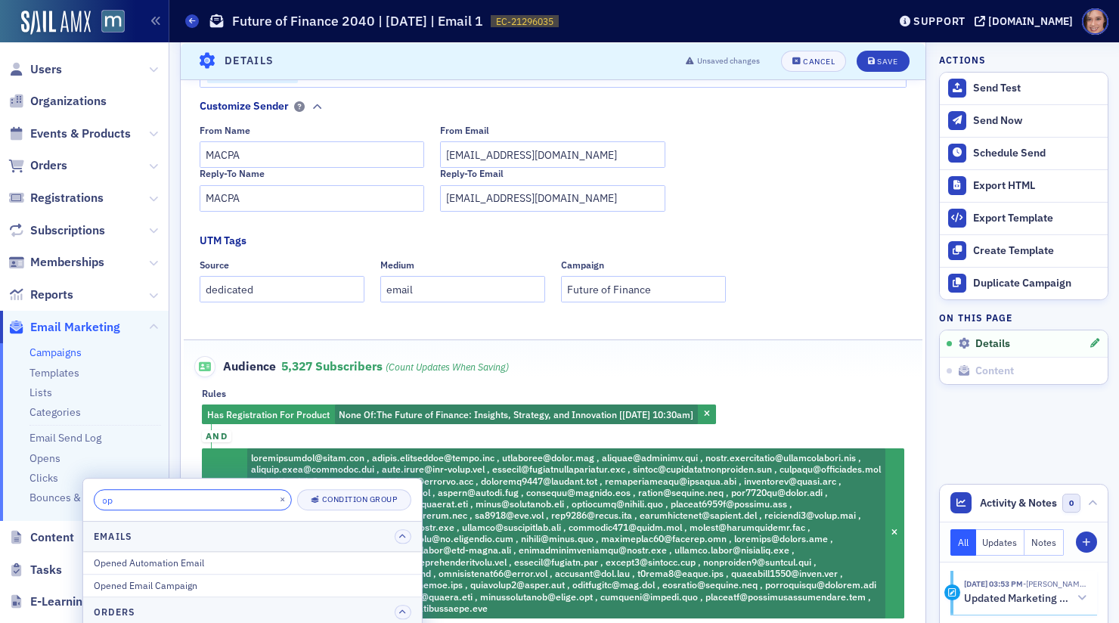
type input "o"
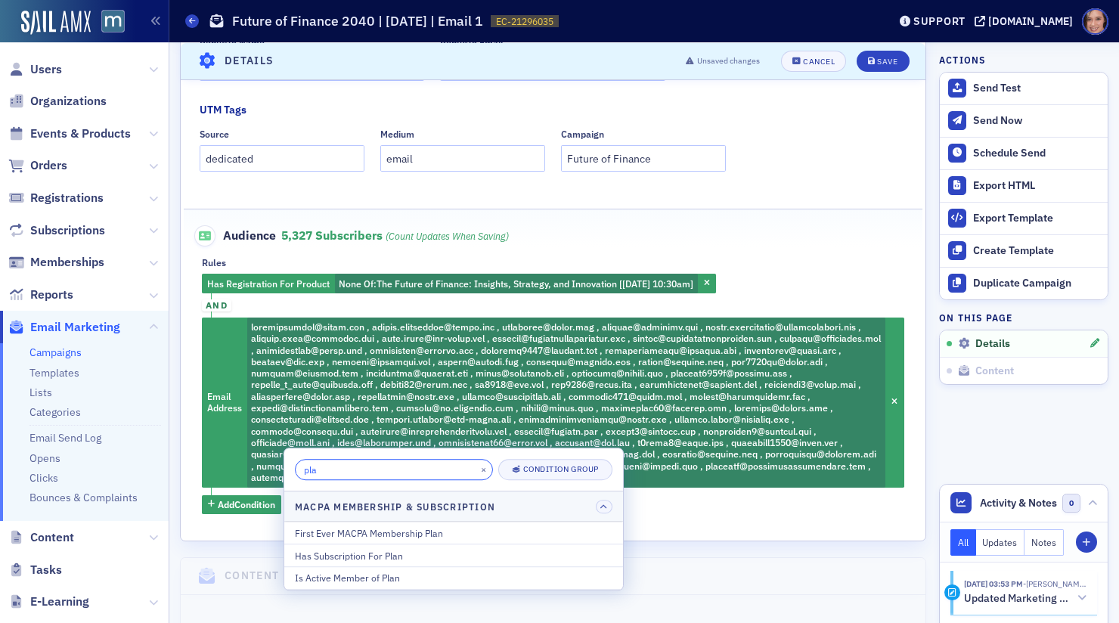
scroll to position [462, 0]
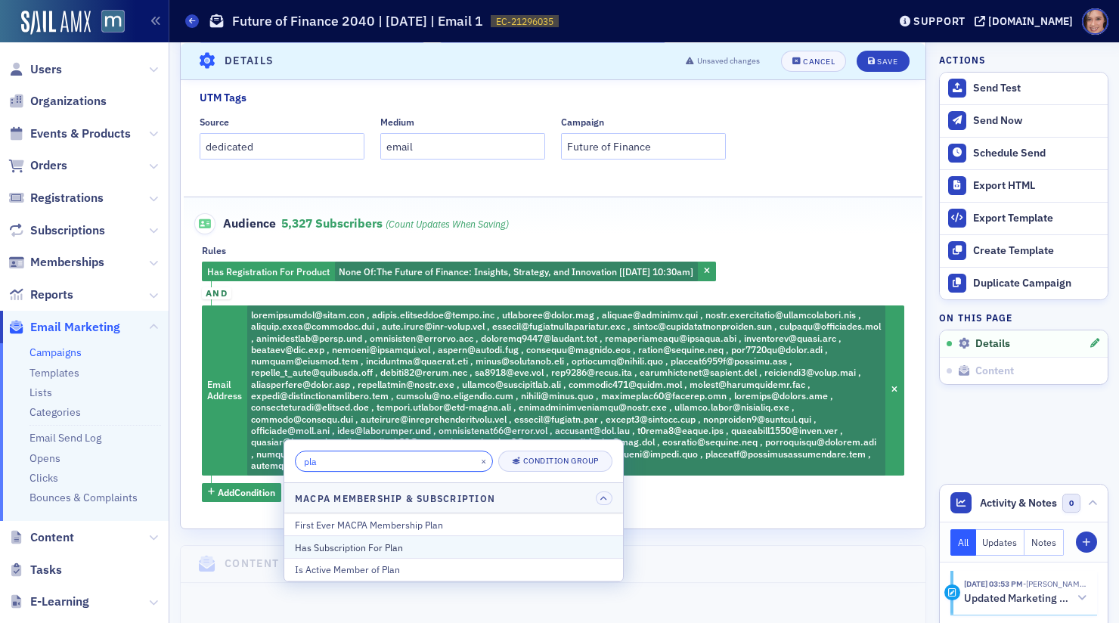
type input "pla"
click at [359, 544] on div "Has Subscription For Plan" at bounding box center [454, 548] width 318 height 14
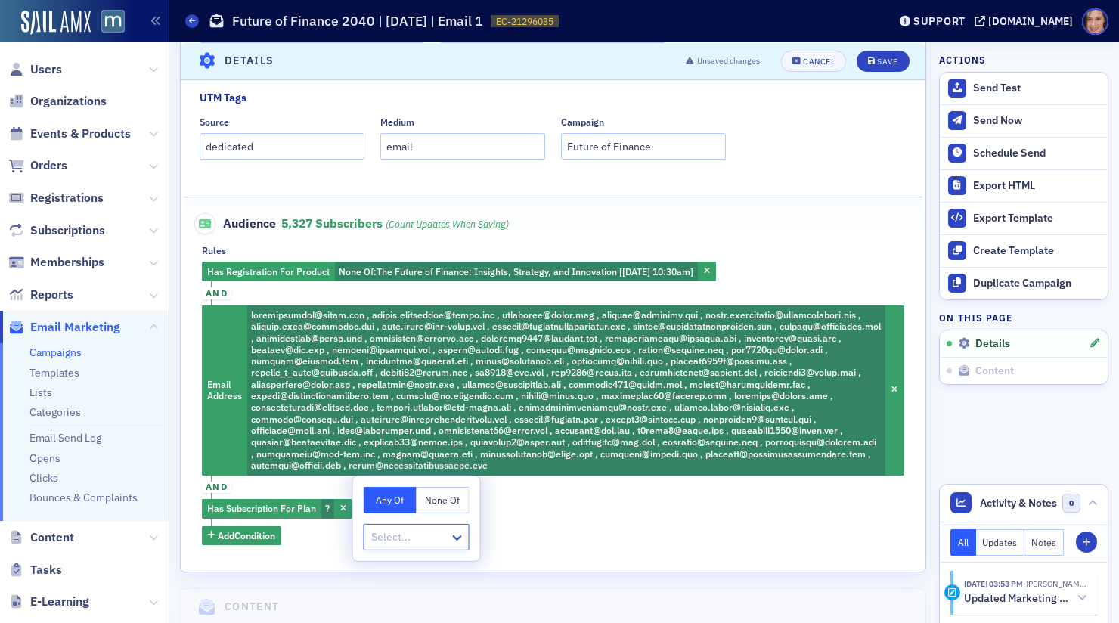
click at [439, 501] on button "None Of" at bounding box center [443, 500] width 53 height 26
click at [438, 528] on div at bounding box center [409, 537] width 79 height 19
type input "stu"
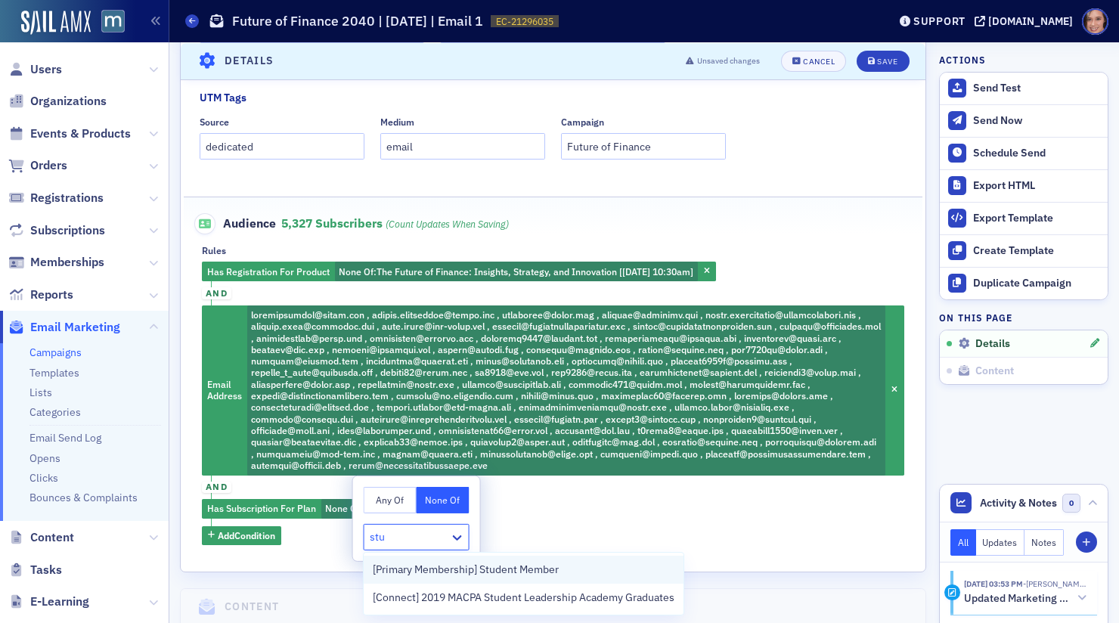
click at [440, 573] on span "[Primary Membership] Student Member" at bounding box center [466, 570] width 186 height 16
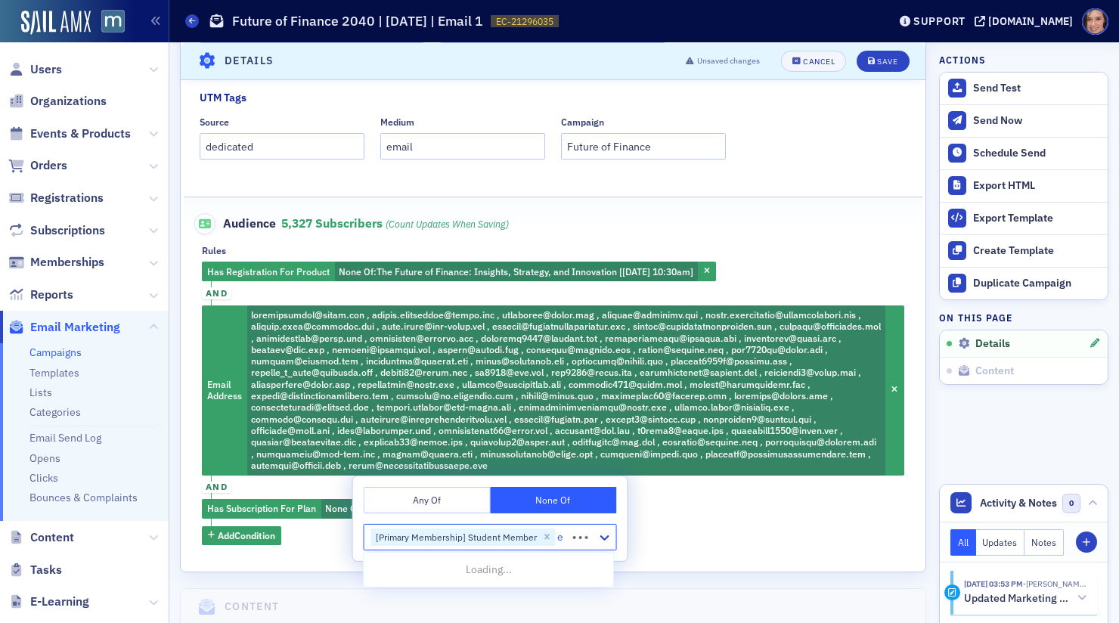
type input "ed"
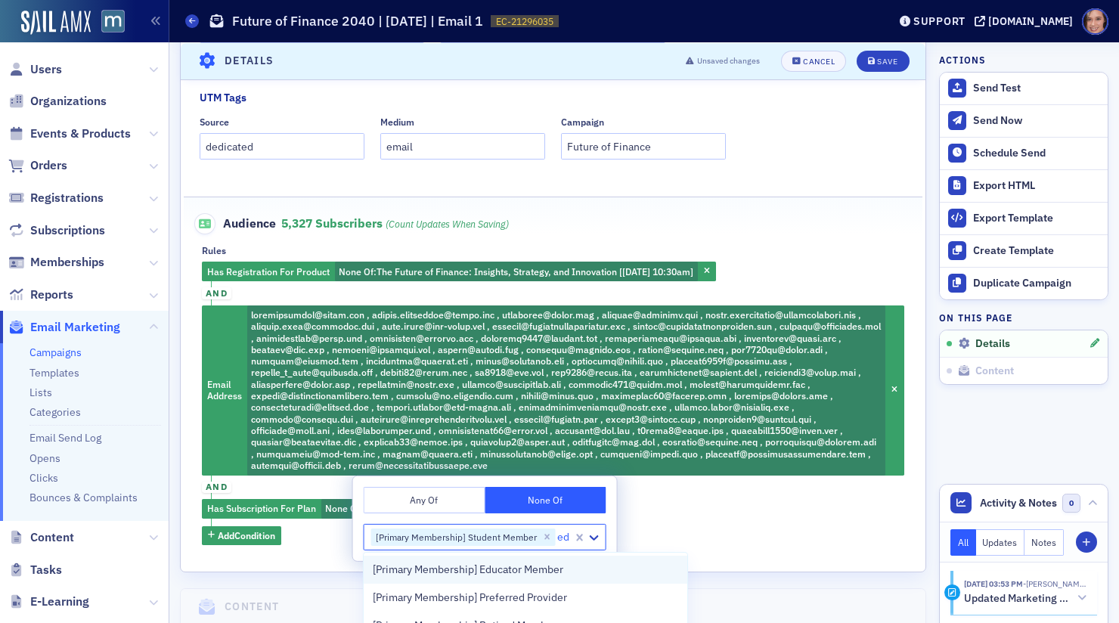
click at [501, 572] on span "[Primary Membership] Educator Member" at bounding box center [468, 570] width 191 height 16
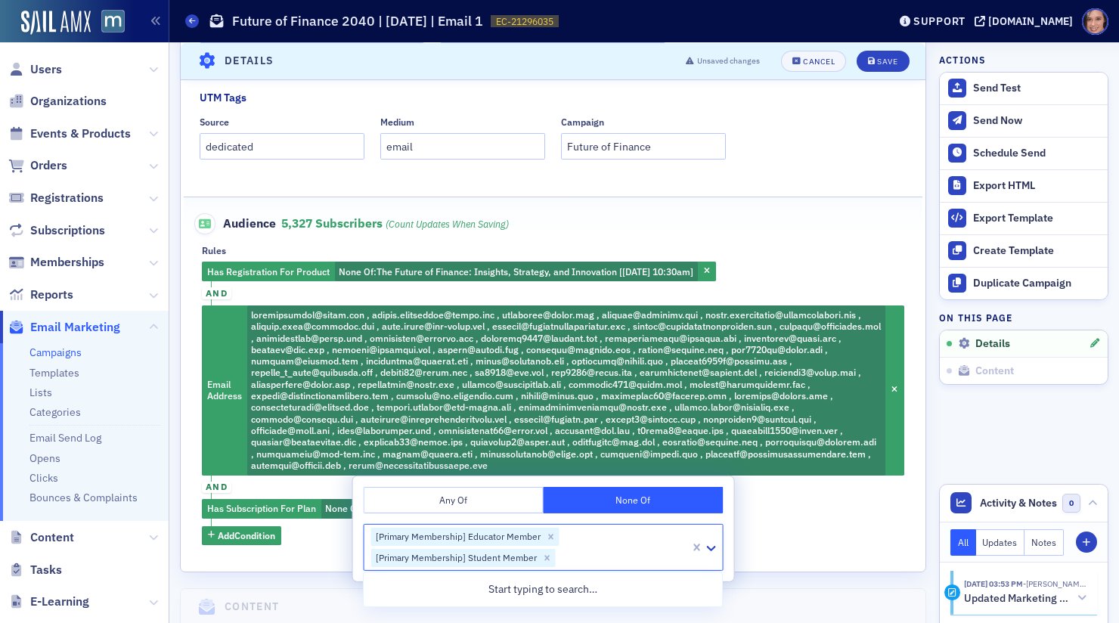
click at [801, 534] on div "Has Registration For Product None Of : The Future of Finance: Insights, Strateg…" at bounding box center [553, 404] width 703 height 284
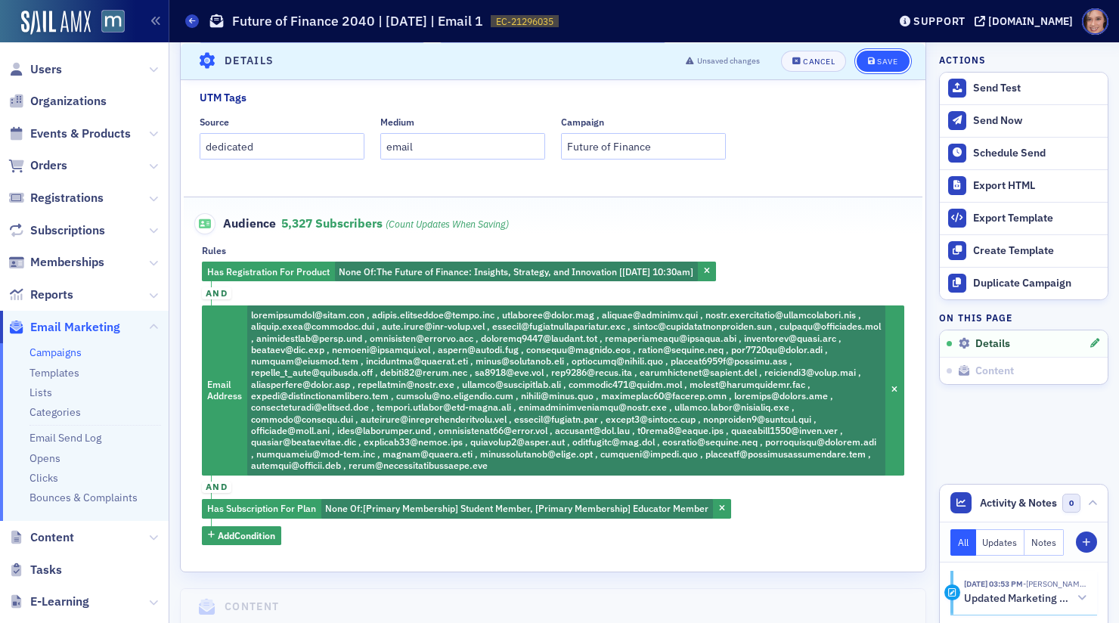
click at [897, 66] on button "Save" at bounding box center [883, 60] width 52 height 21
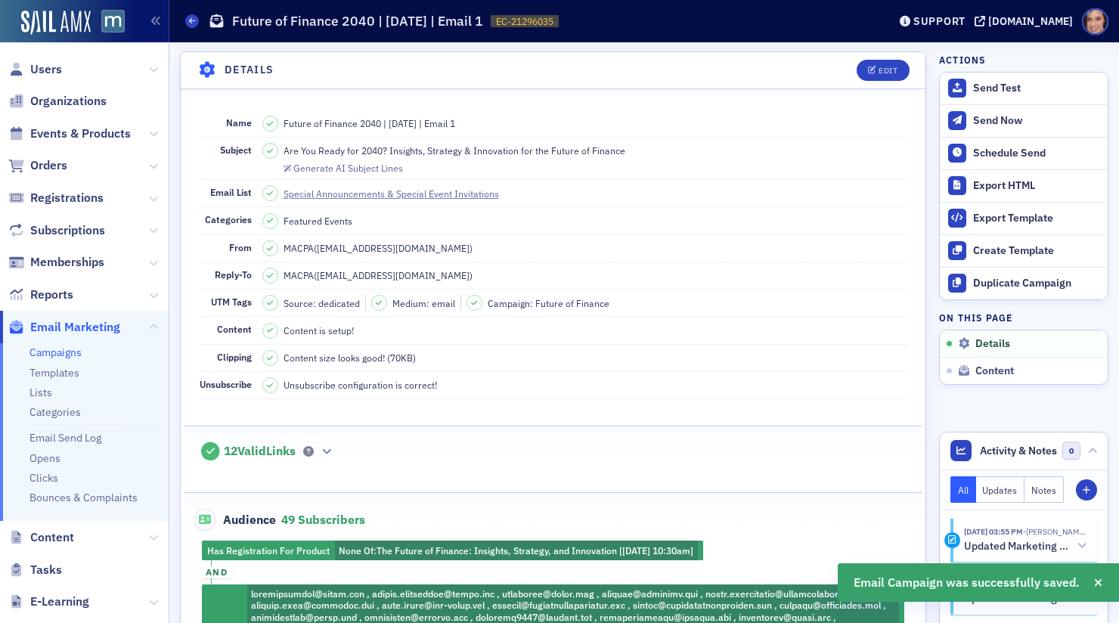
scroll to position [416, 0]
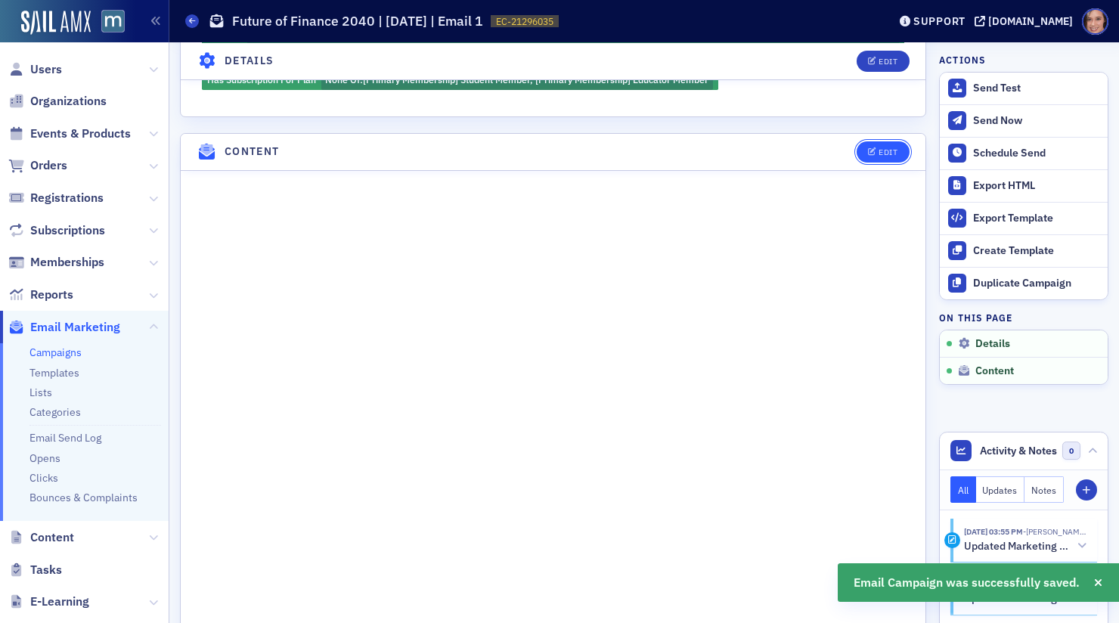
click at [889, 148] on div "Edit" at bounding box center [888, 152] width 19 height 8
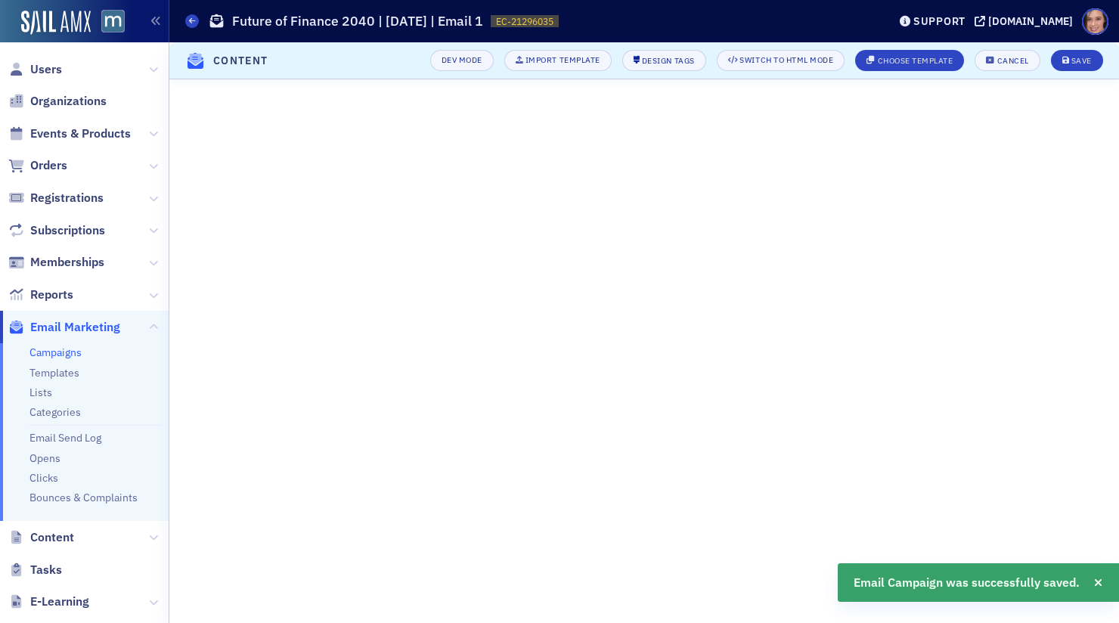
scroll to position [290, 0]
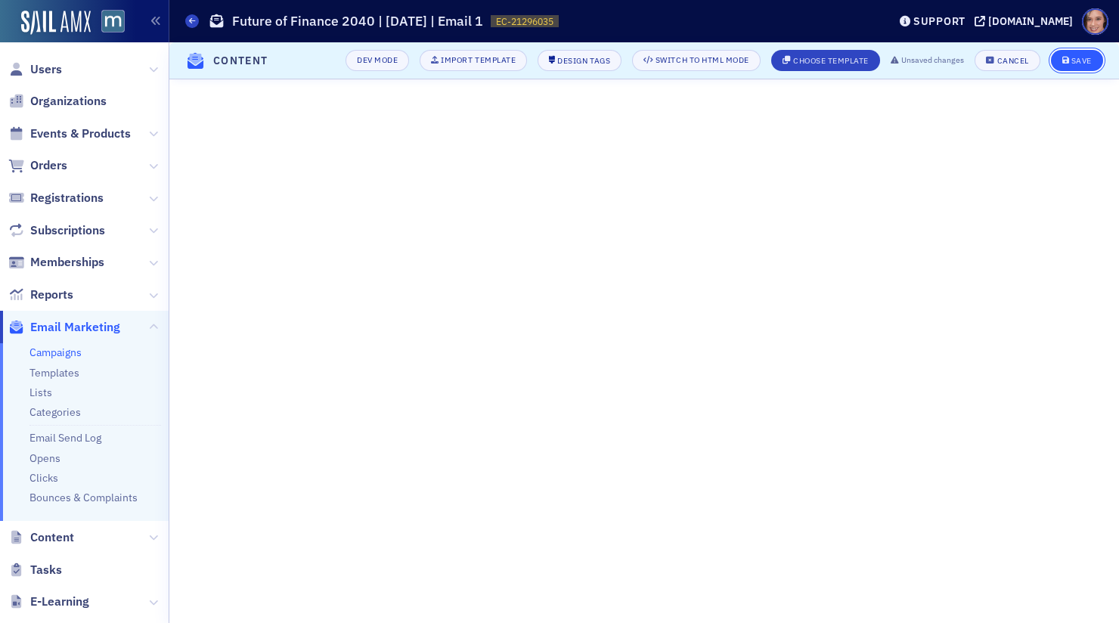
click at [1085, 62] on div "Save" at bounding box center [1082, 61] width 20 height 8
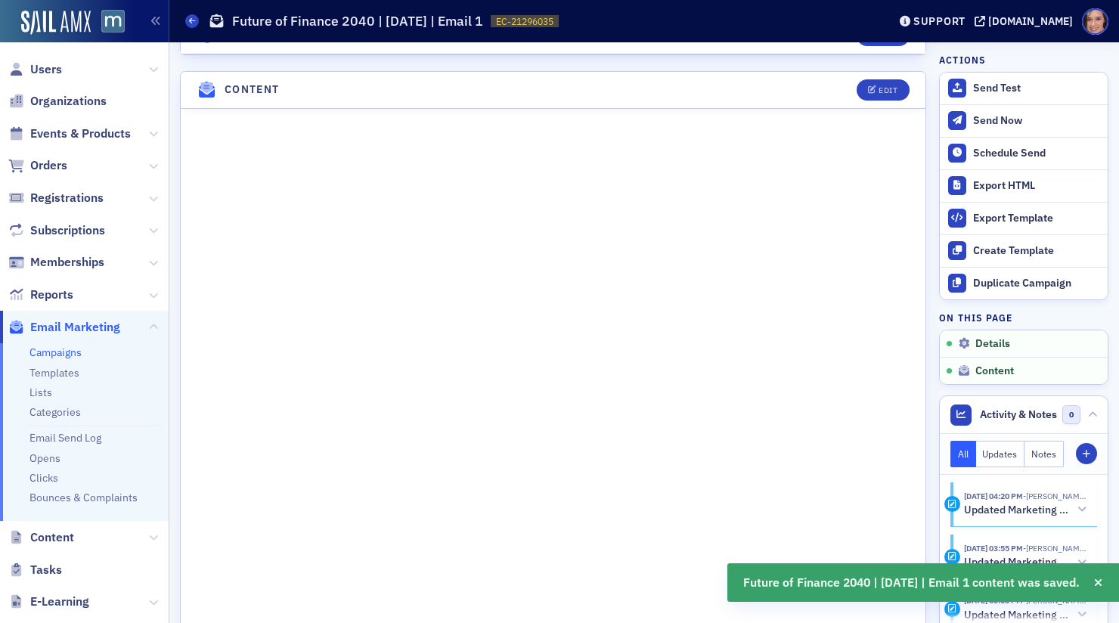
scroll to position [853, 0]
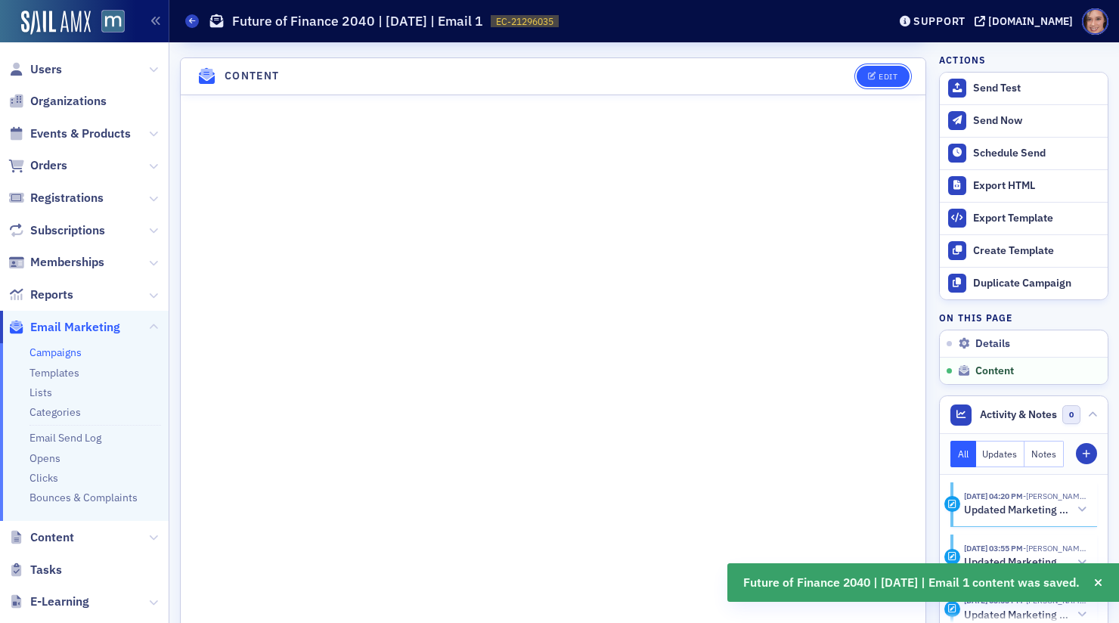
click at [881, 73] on div "Edit" at bounding box center [888, 77] width 19 height 8
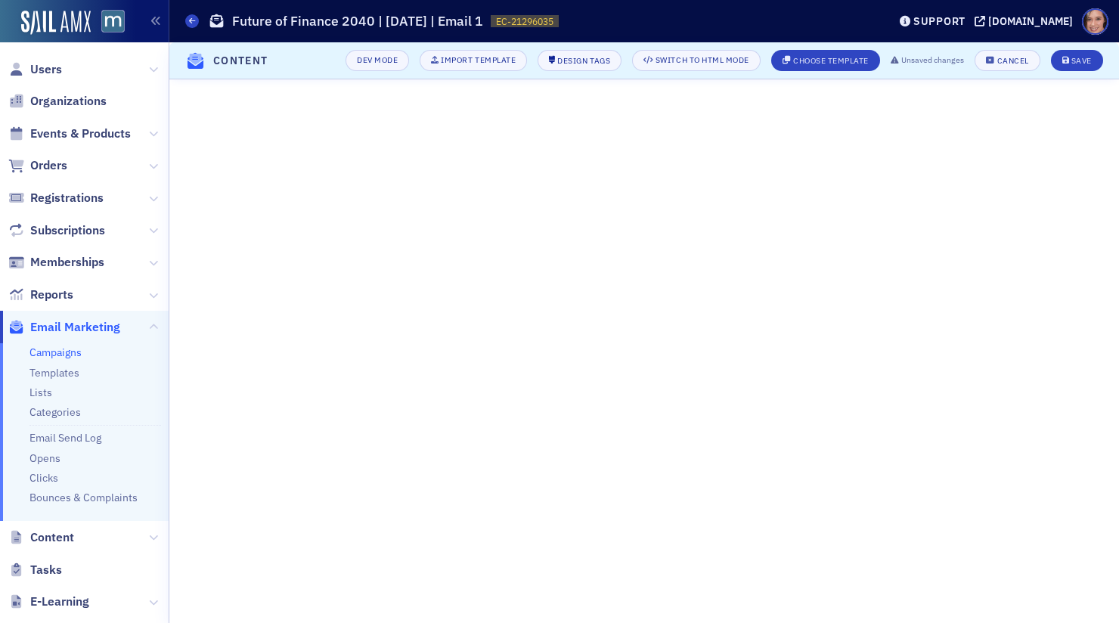
click at [1061, 44] on header "Content Dev Mode Import Template Design Tags Switch to HTML Mode Choose Templat…" at bounding box center [644, 60] width 950 height 37
click at [1073, 57] on div "Save" at bounding box center [1082, 61] width 20 height 8
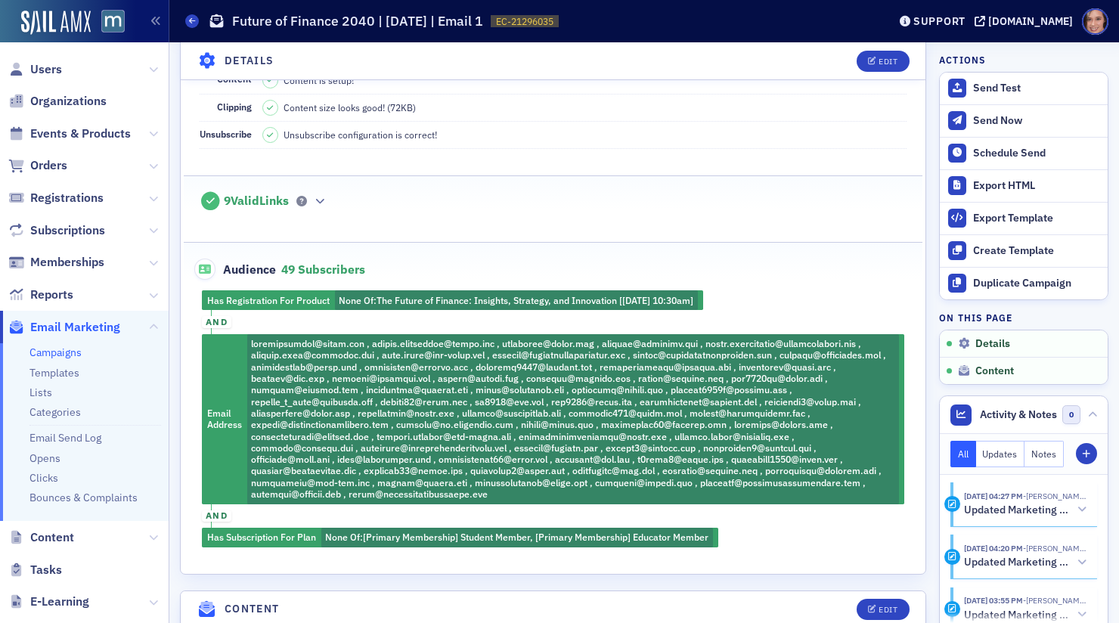
scroll to position [0, 0]
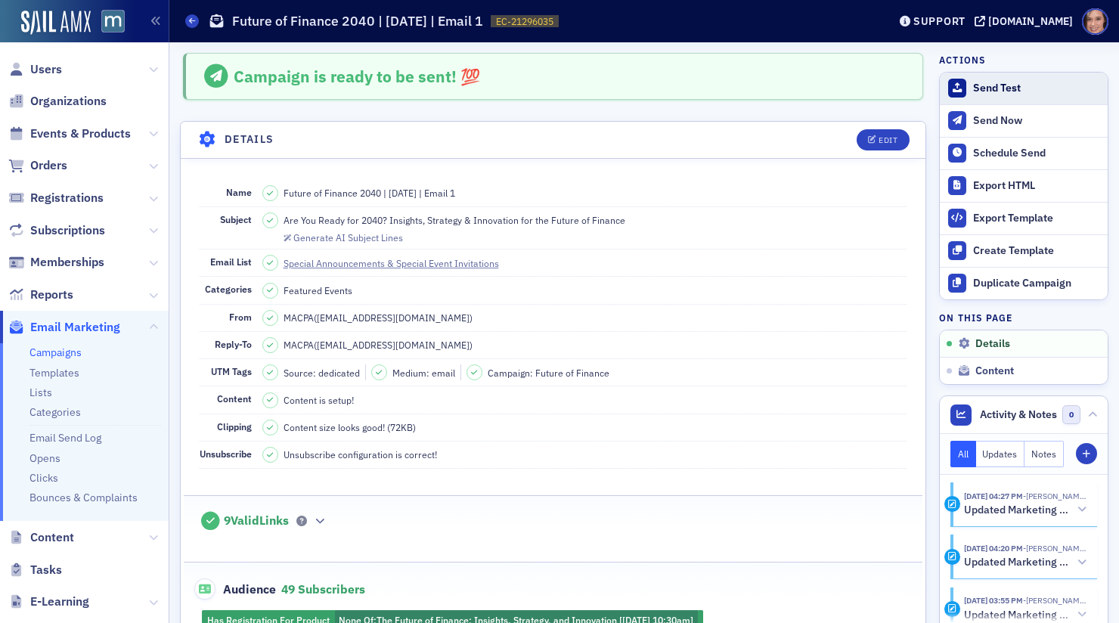
click at [1001, 77] on button "Send Test" at bounding box center [1024, 89] width 168 height 32
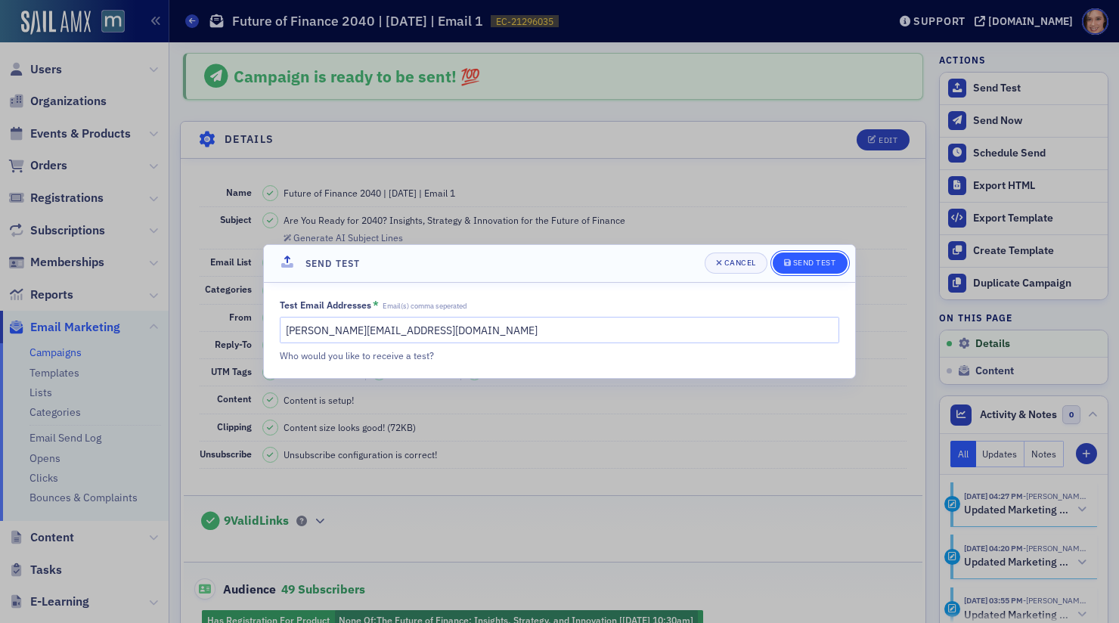
click at [803, 261] on div "Send Test" at bounding box center [814, 263] width 43 height 8
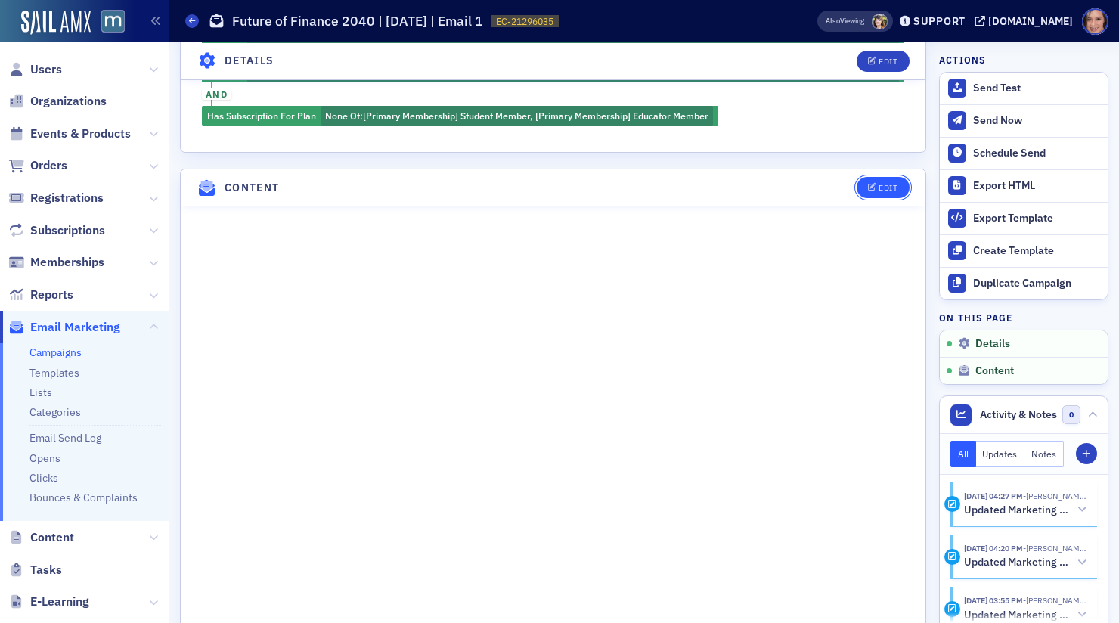
click at [897, 177] on button "Edit" at bounding box center [883, 187] width 52 height 21
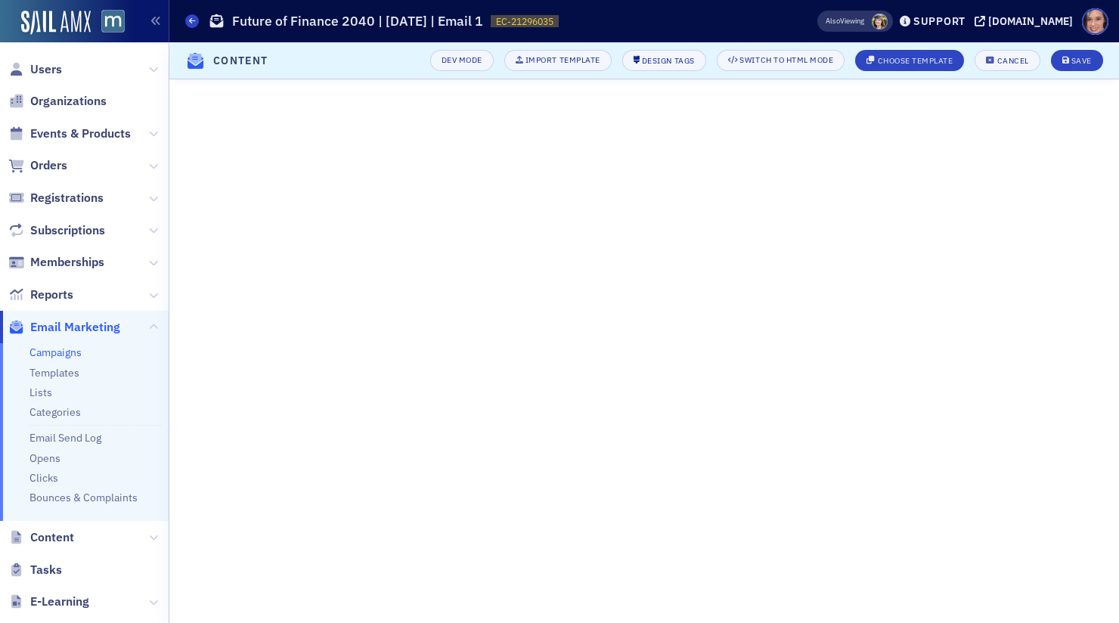
scroll to position [358, 0]
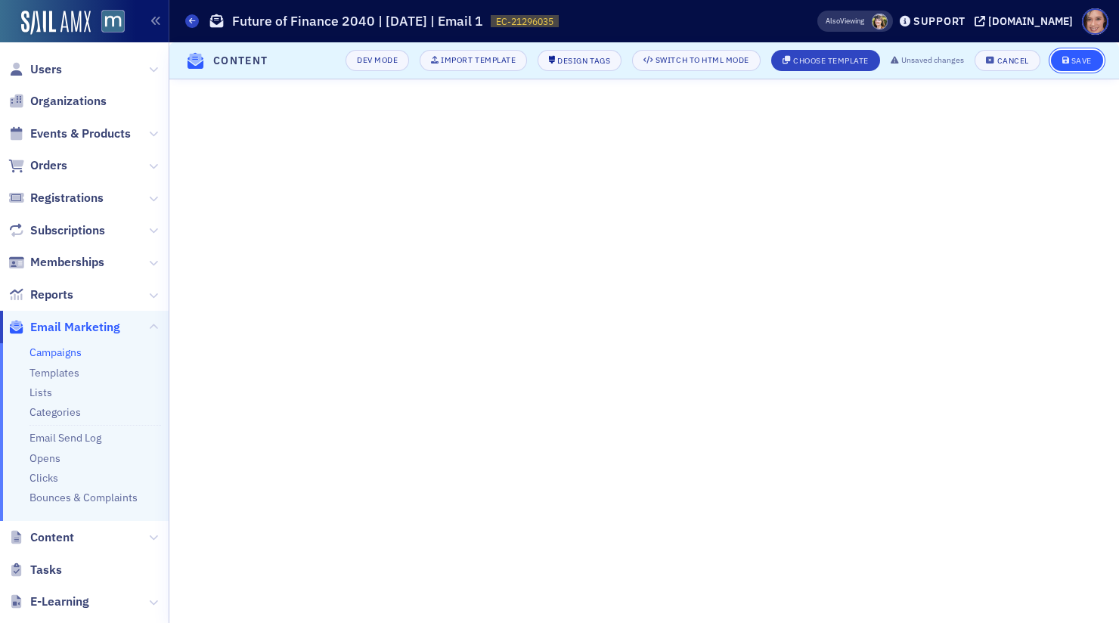
click at [1085, 57] on div "Save" at bounding box center [1082, 61] width 20 height 8
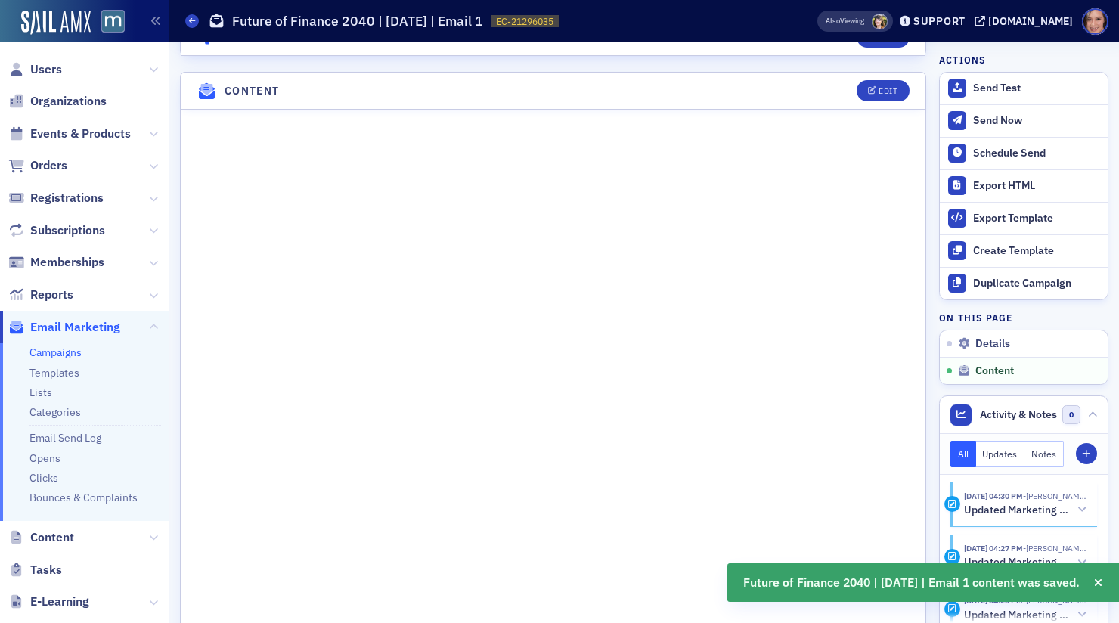
scroll to position [921, 0]
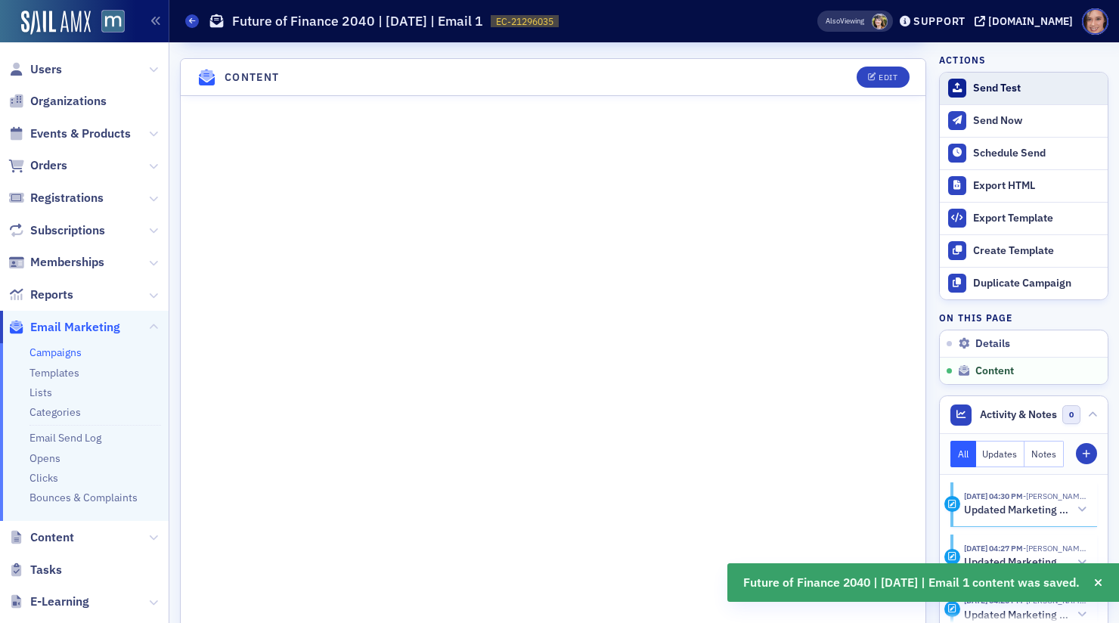
click at [1029, 79] on button "Send Test" at bounding box center [1024, 89] width 168 height 32
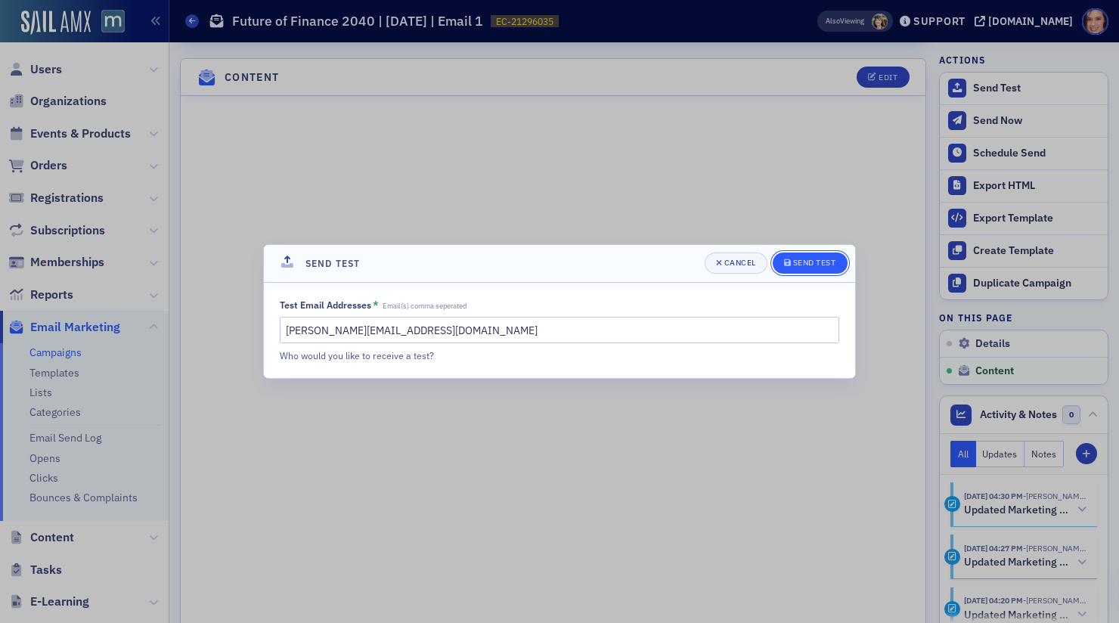
click at [796, 259] on div "Send Test" at bounding box center [814, 263] width 43 height 8
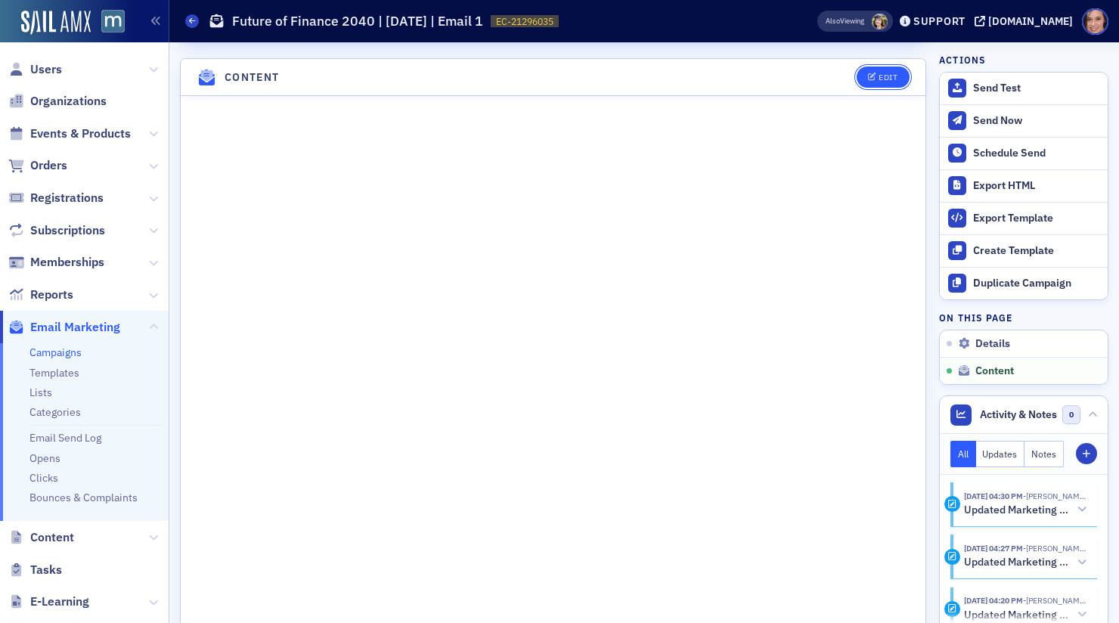
click at [891, 73] on div "Edit" at bounding box center [888, 77] width 19 height 8
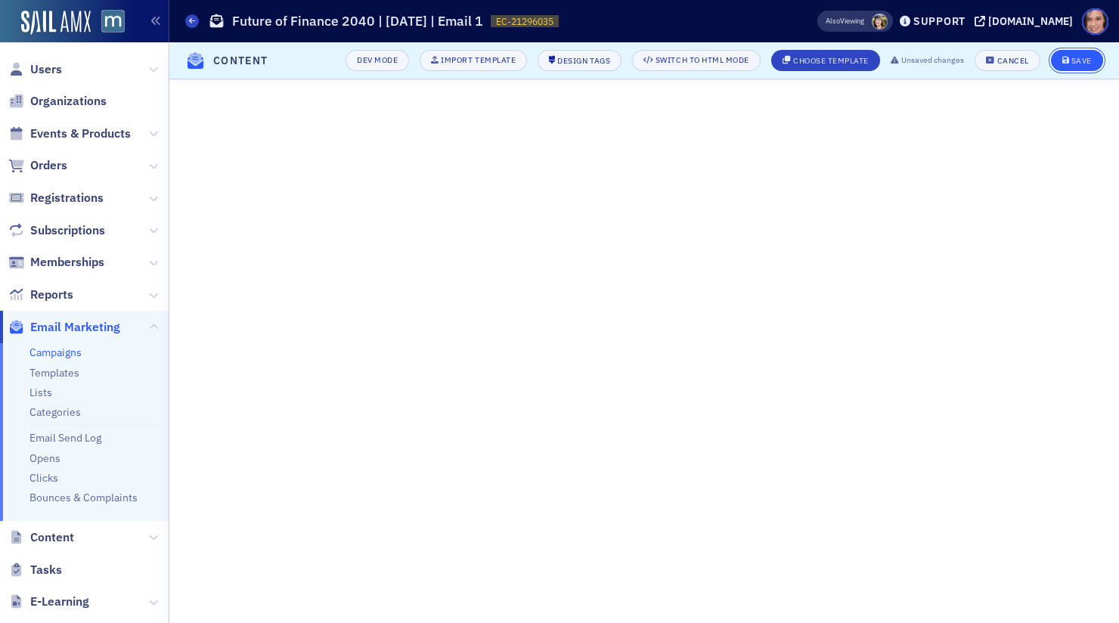
click at [1085, 68] on button "Save" at bounding box center [1077, 60] width 52 height 21
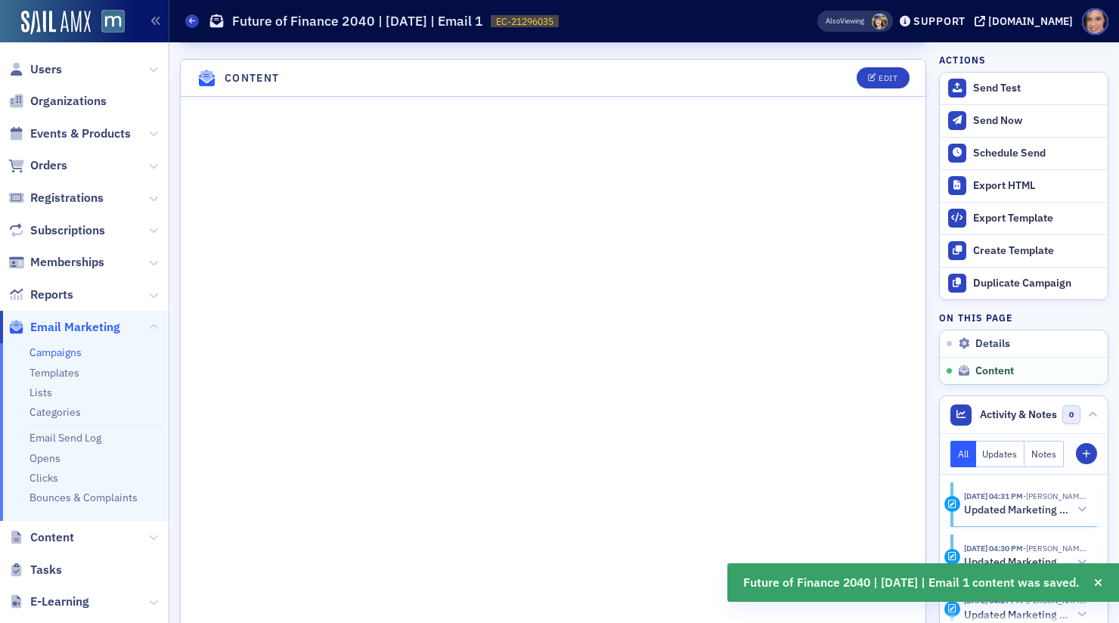
scroll to position [921, 0]
click at [1013, 88] on div "Send Test" at bounding box center [1036, 89] width 127 height 14
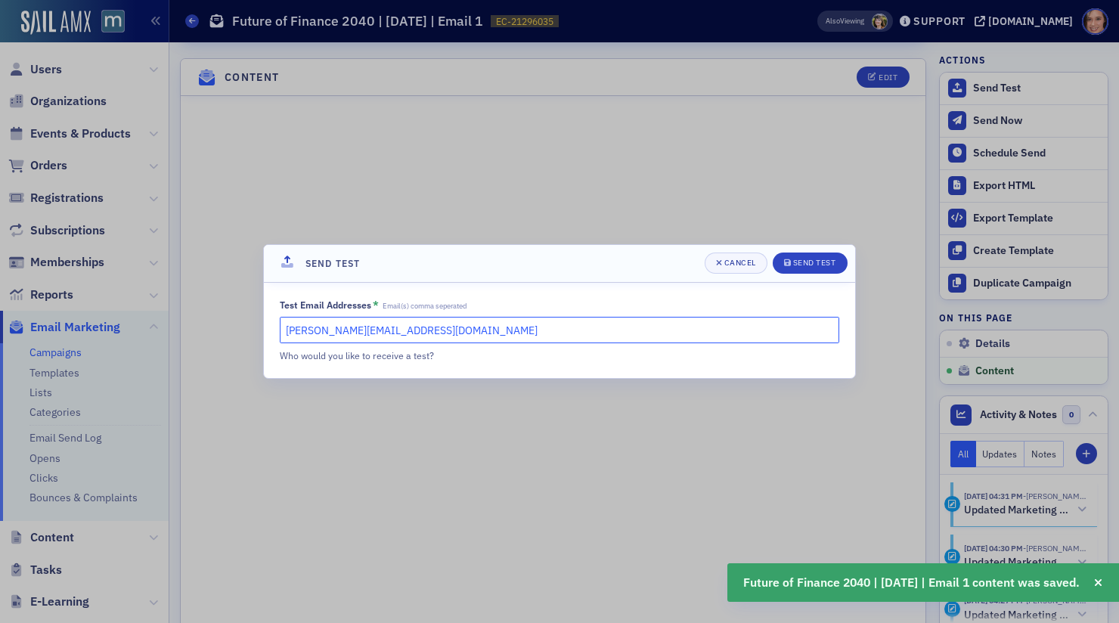
click at [319, 324] on input "katie@blueoceanideas.com" at bounding box center [560, 330] width 560 height 26
type input "m"
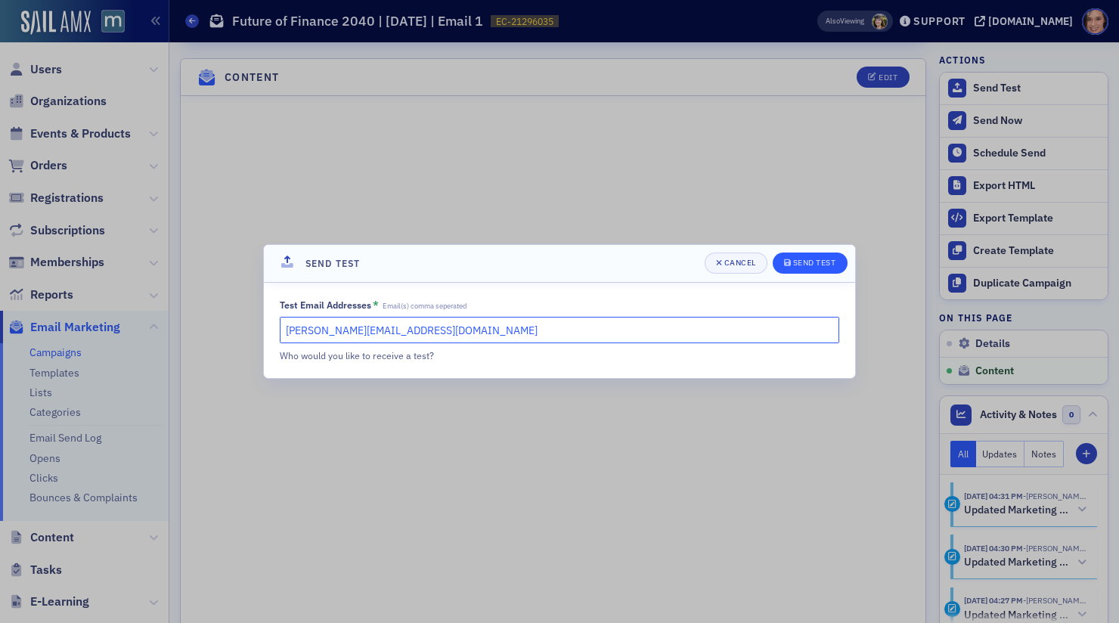
type input "natalie@macpa.org"
click at [824, 253] on button "Send Test" at bounding box center [810, 263] width 75 height 21
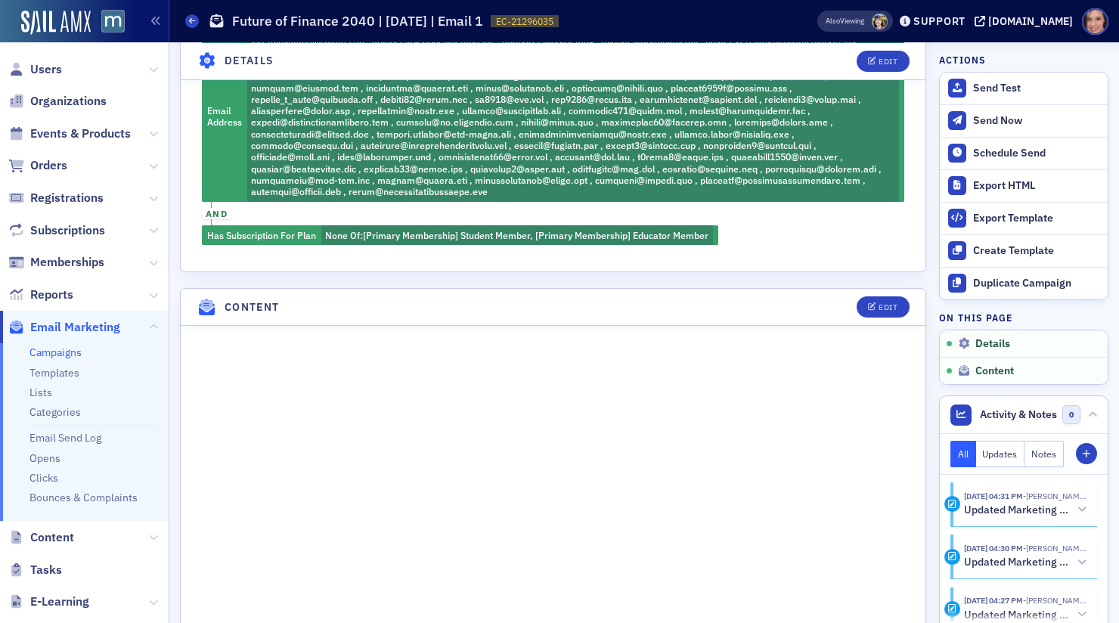
scroll to position [879, 0]
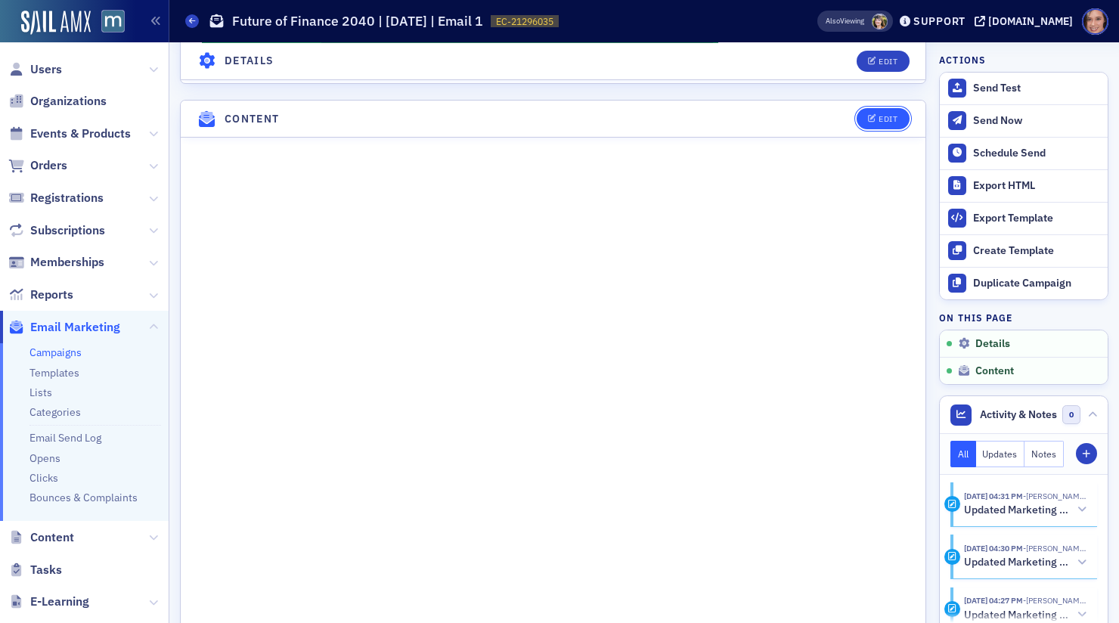
click at [886, 115] on div "Edit" at bounding box center [888, 119] width 19 height 8
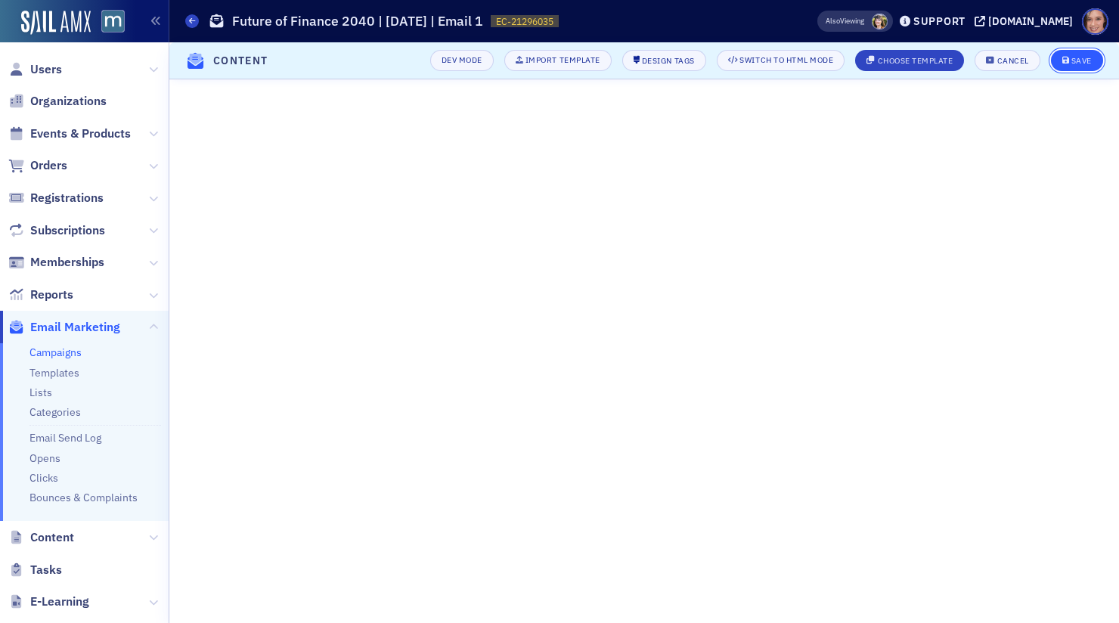
click at [1067, 63] on icon "submit" at bounding box center [1067, 61] width 8 height 8
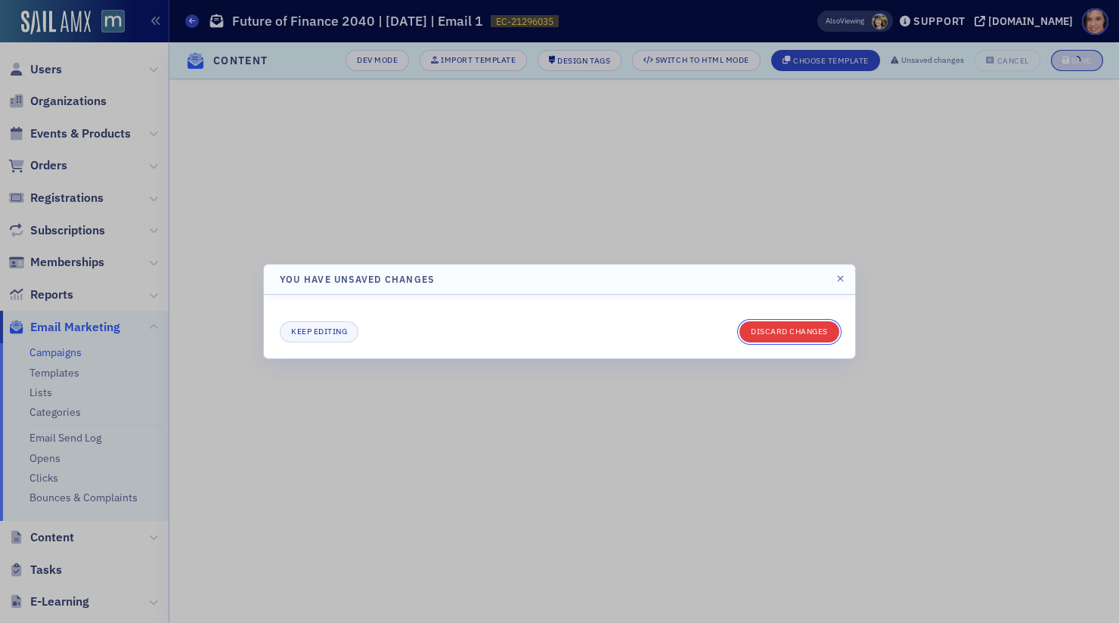
click at [781, 329] on button "Discard changes" at bounding box center [790, 331] width 100 height 21
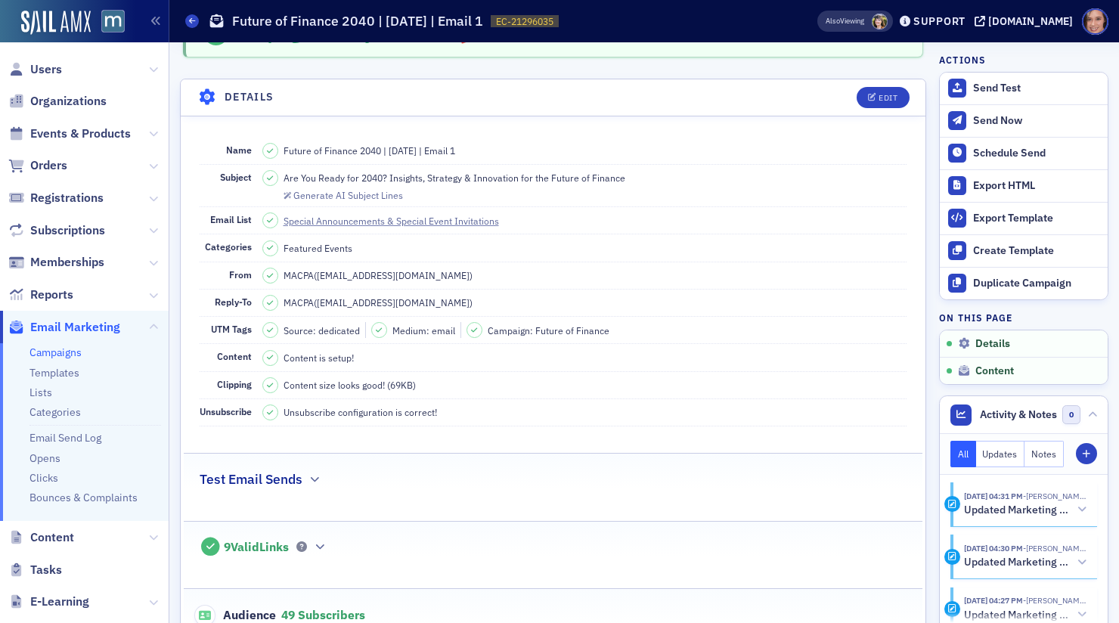
scroll to position [0, 0]
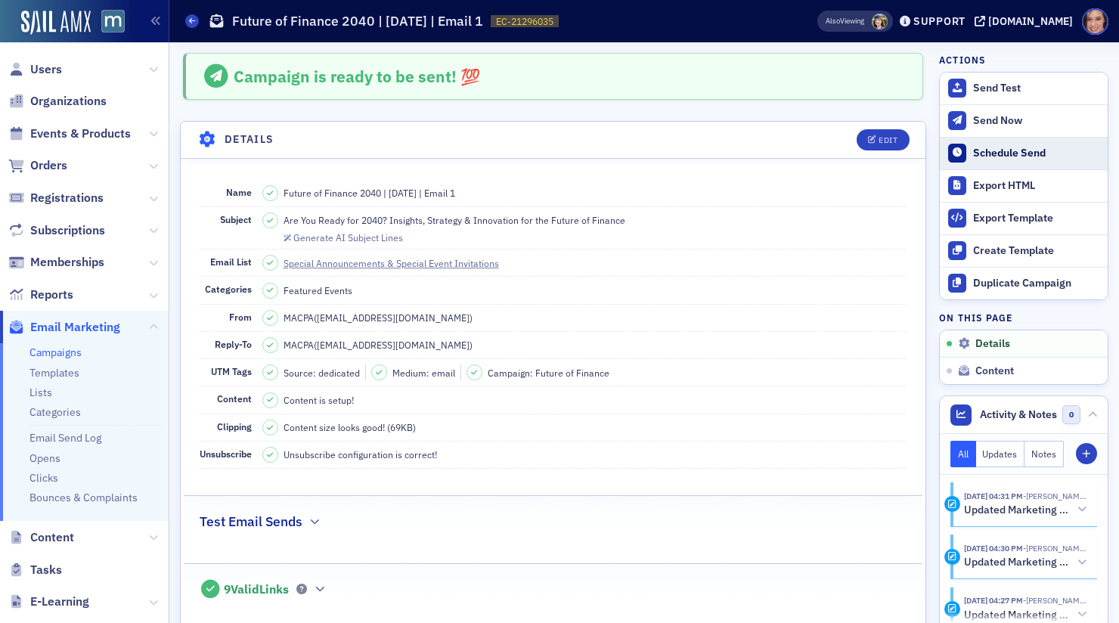
click at [1006, 154] on div "Schedule Send" at bounding box center [1036, 154] width 127 height 14
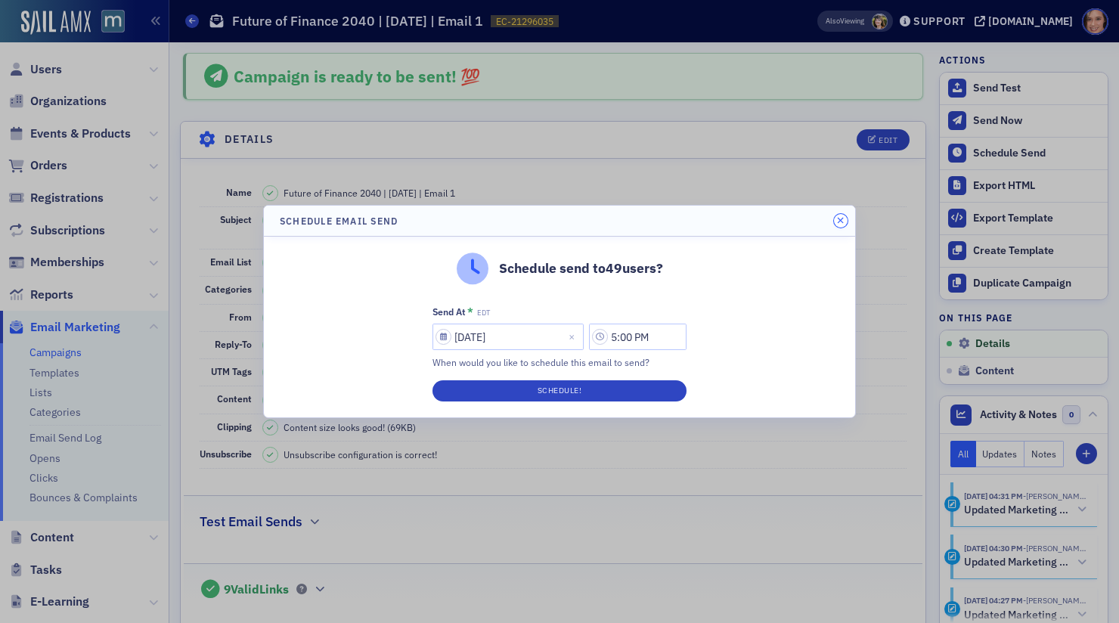
click at [840, 217] on icon "button" at bounding box center [840, 220] width 7 height 9
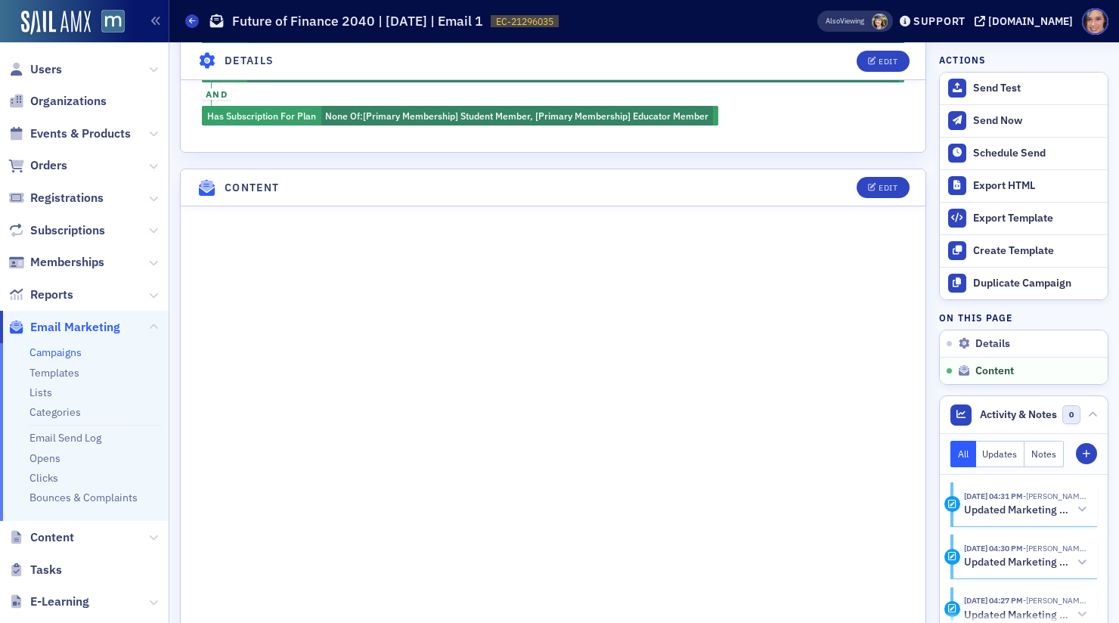
scroll to position [683, 0]
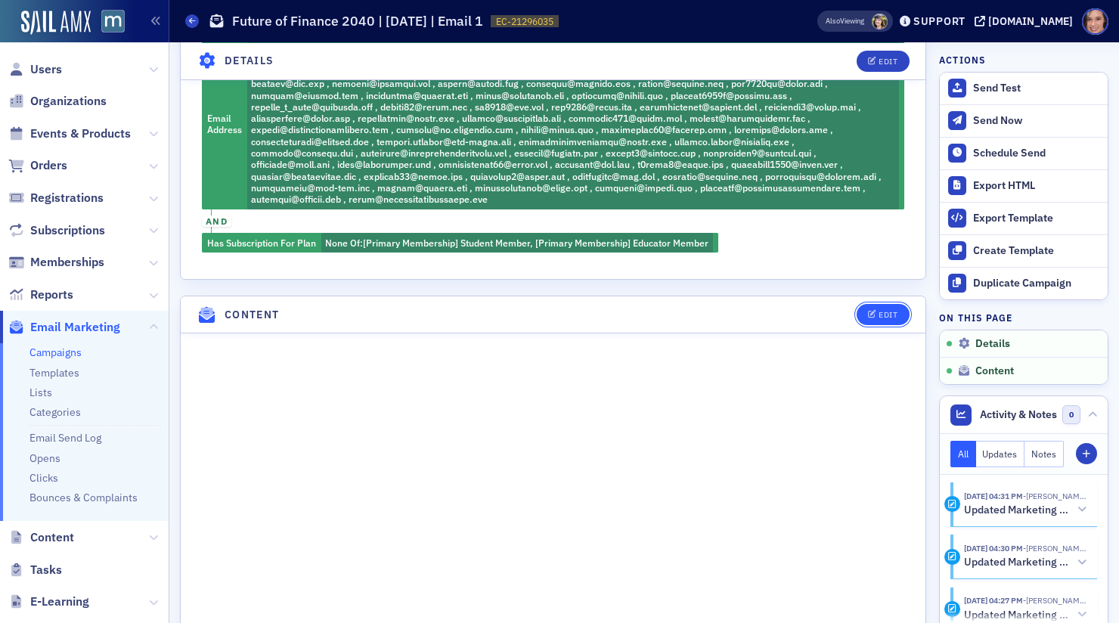
click at [882, 311] on div "Edit" at bounding box center [888, 315] width 19 height 8
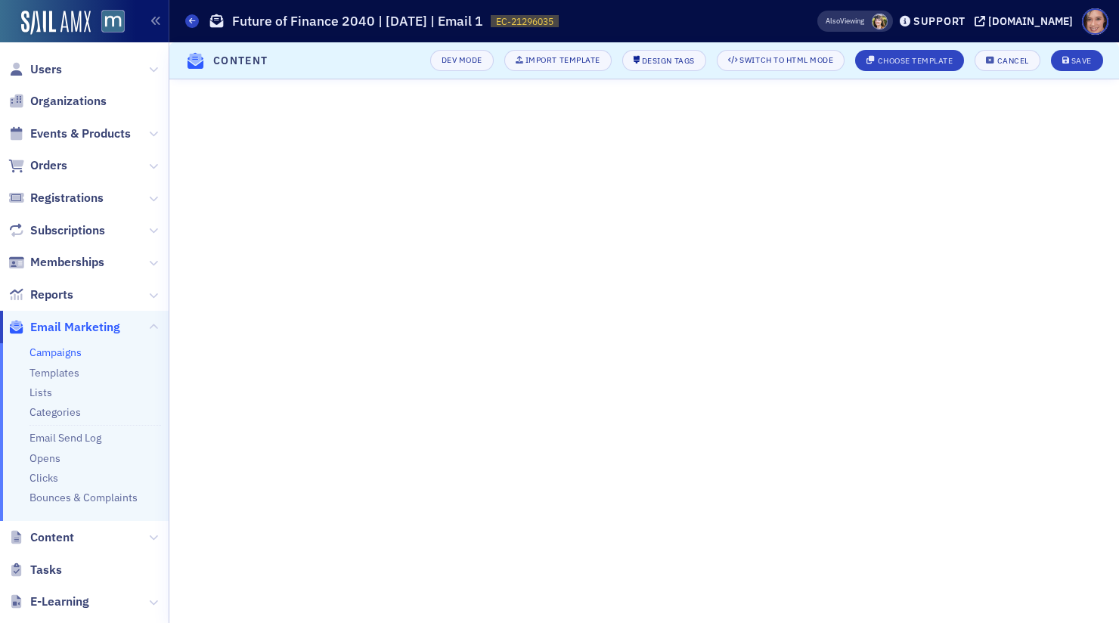
scroll to position [358, 0]
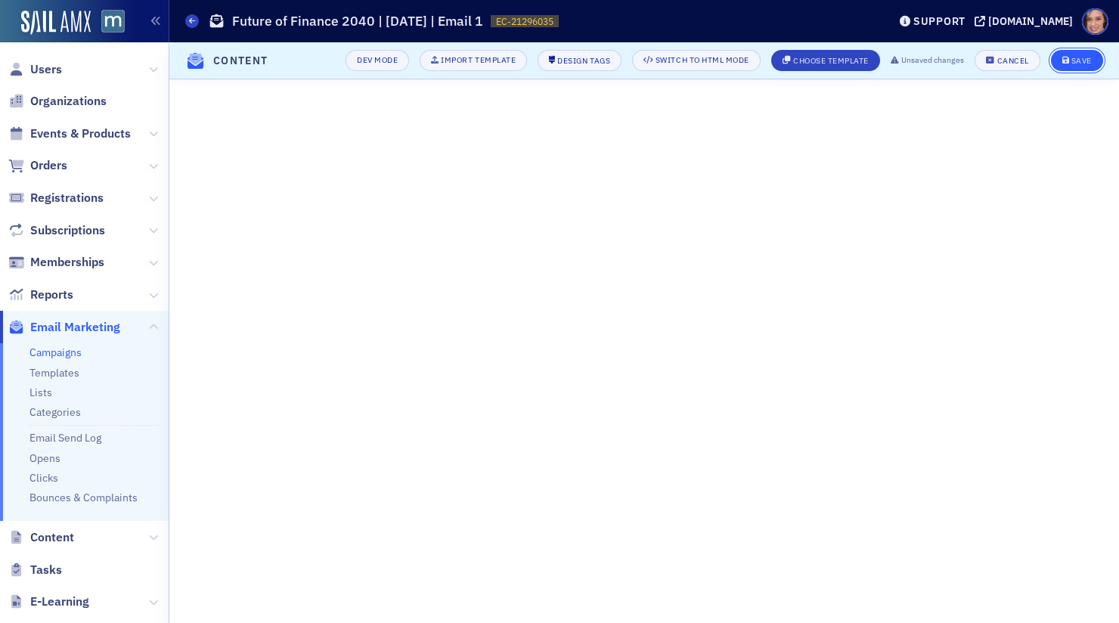
click at [1097, 51] on button "Save" at bounding box center [1077, 60] width 52 height 21
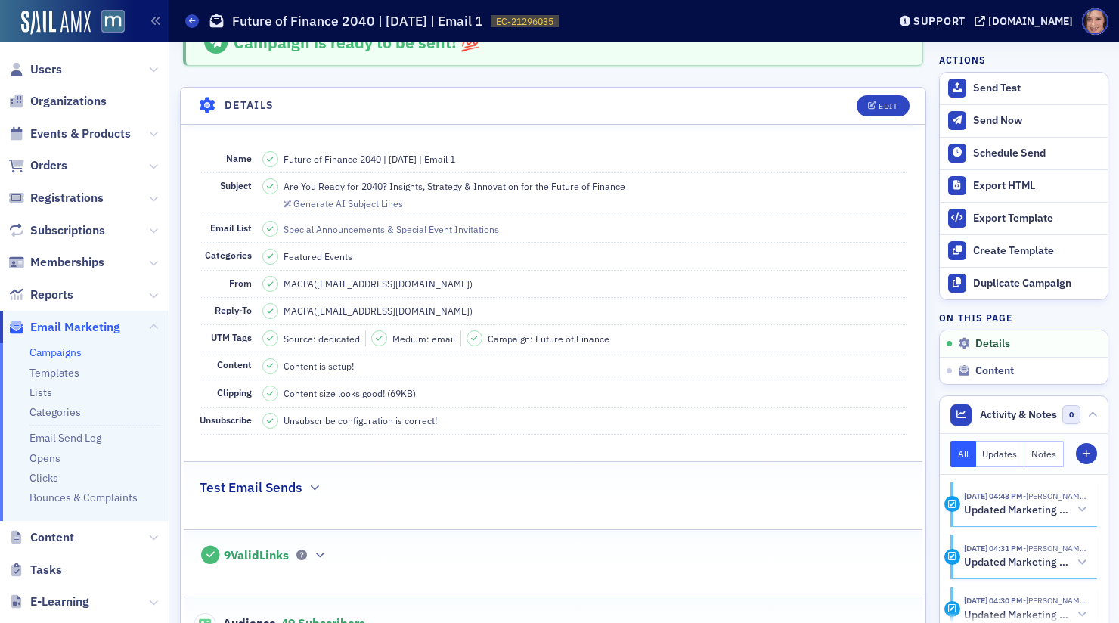
scroll to position [0, 0]
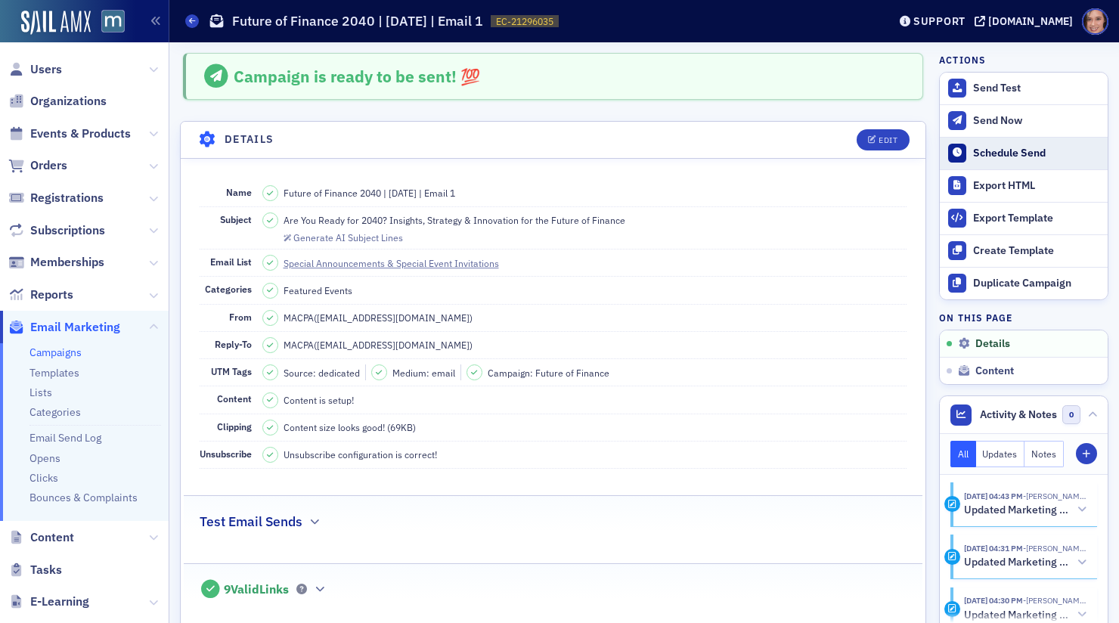
click at [979, 152] on div "Schedule Send" at bounding box center [1036, 154] width 127 height 14
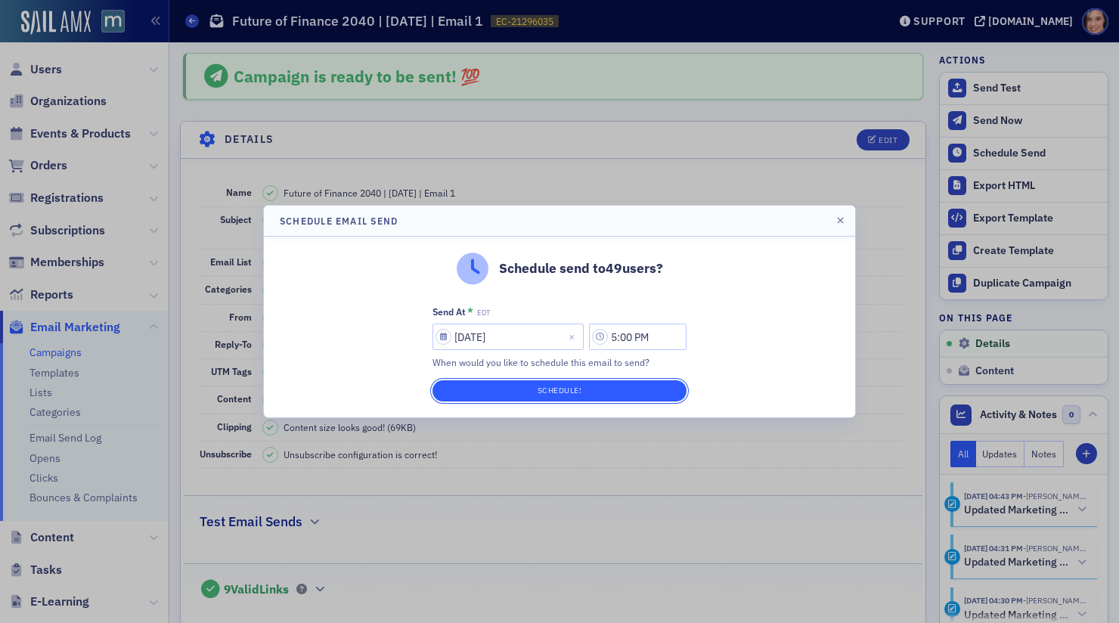
click at [666, 385] on button "Schedule!" at bounding box center [560, 390] width 254 height 21
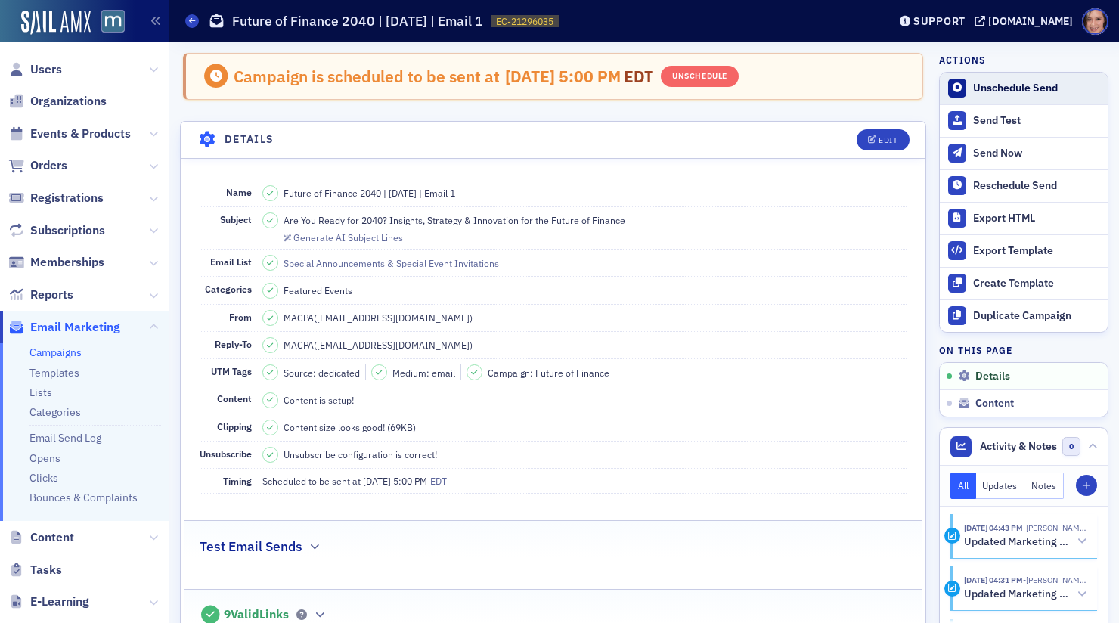
click at [980, 91] on div "Unschedule Send" at bounding box center [1036, 89] width 127 height 14
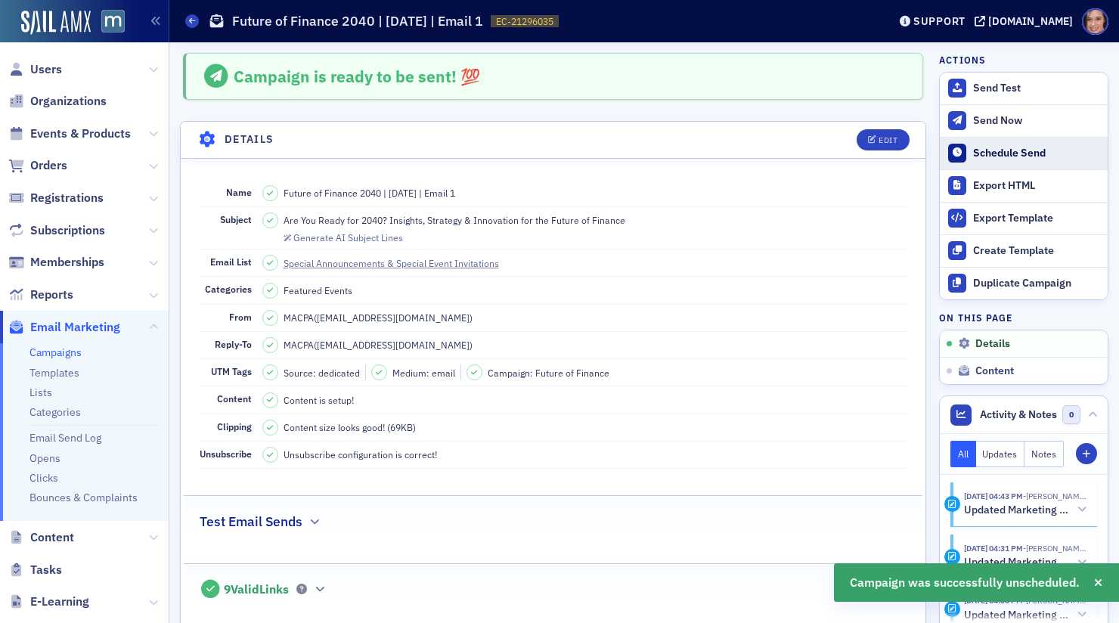
click at [982, 157] on div "Schedule Send" at bounding box center [1036, 154] width 127 height 14
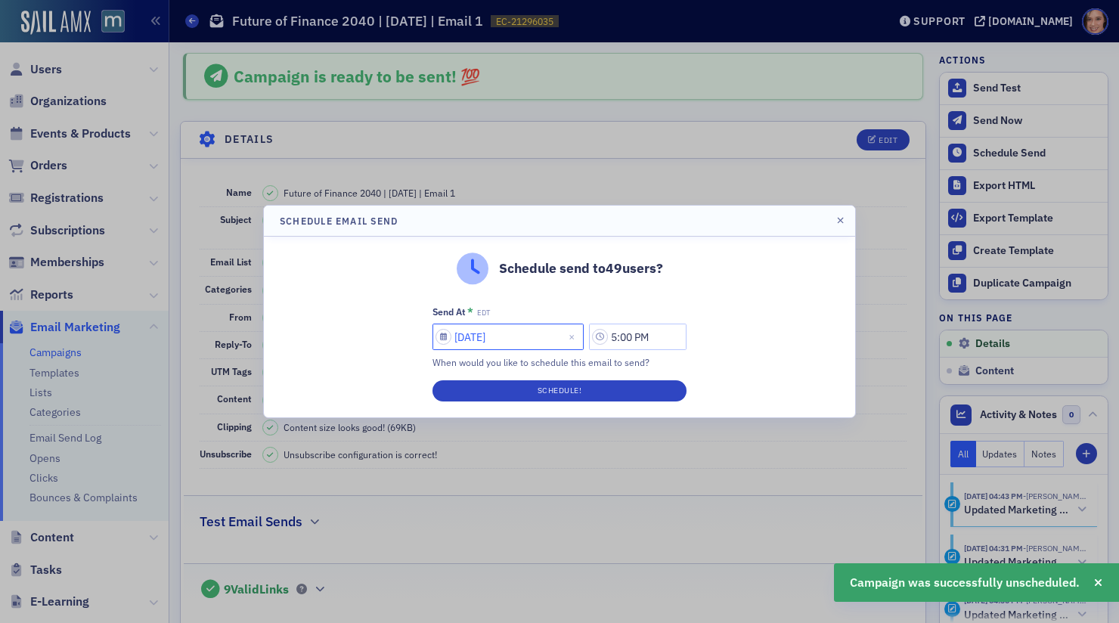
select select "8"
select select "2025"
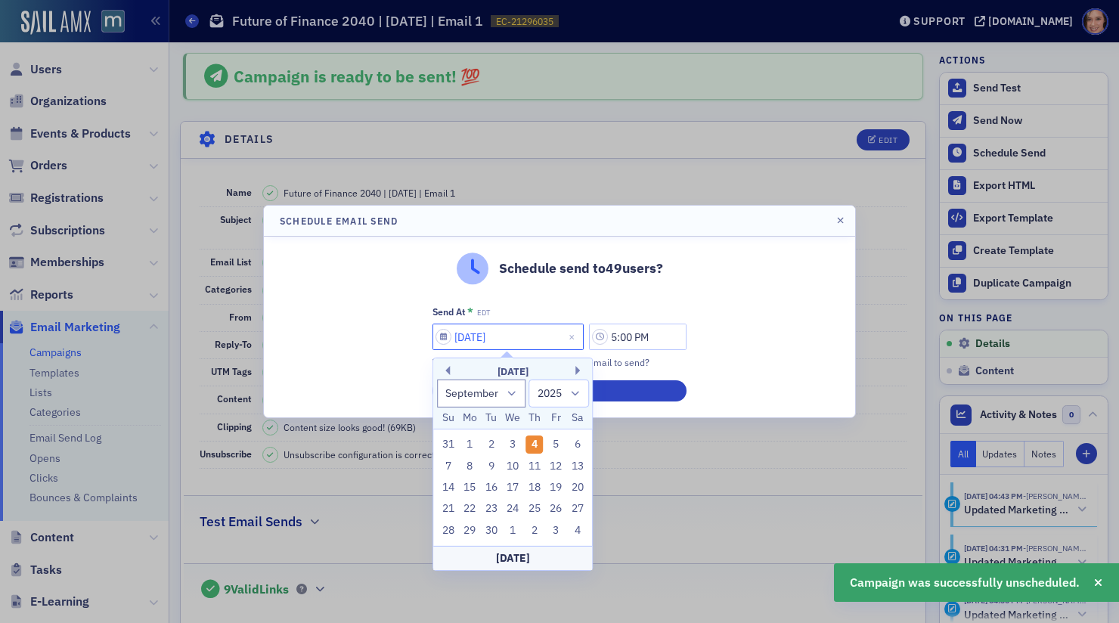
click at [518, 334] on input "09/04/2025" at bounding box center [508, 337] width 151 height 26
click at [472, 469] on div "8" at bounding box center [470, 466] width 18 height 18
type input "09/08/2025"
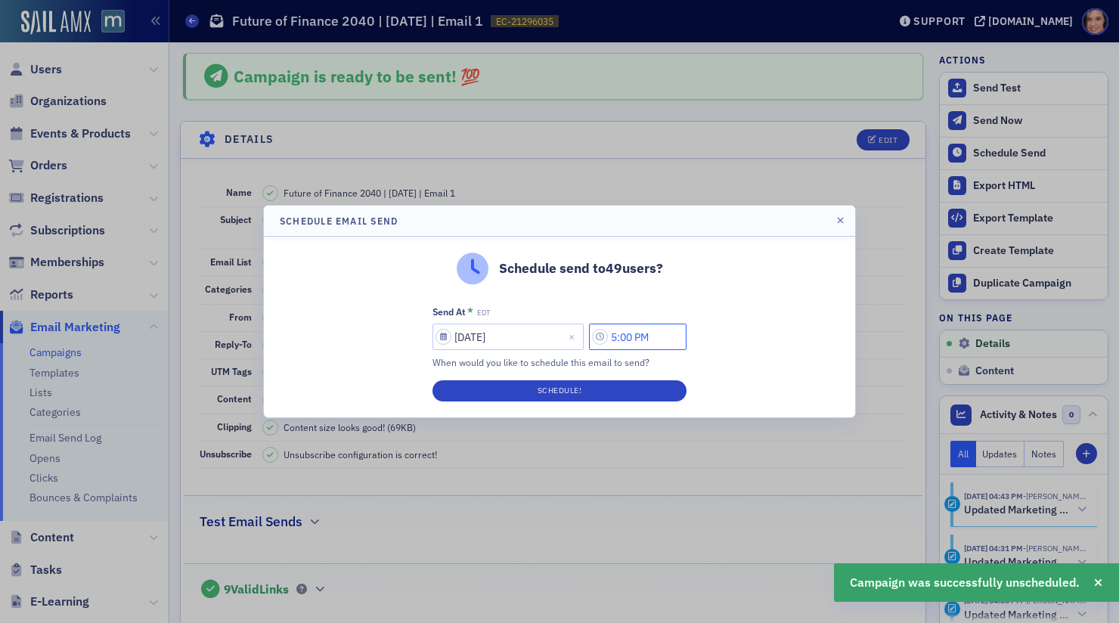
click at [625, 329] on input "5:00 PM" at bounding box center [638, 337] width 98 height 26
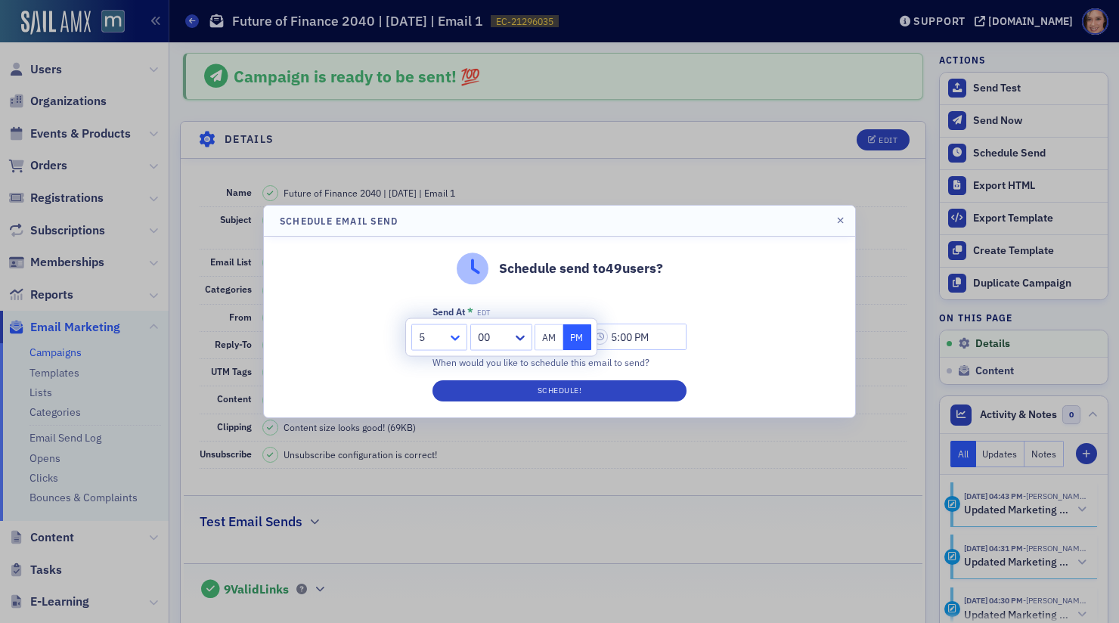
click at [460, 340] on icon at bounding box center [455, 338] width 15 height 15
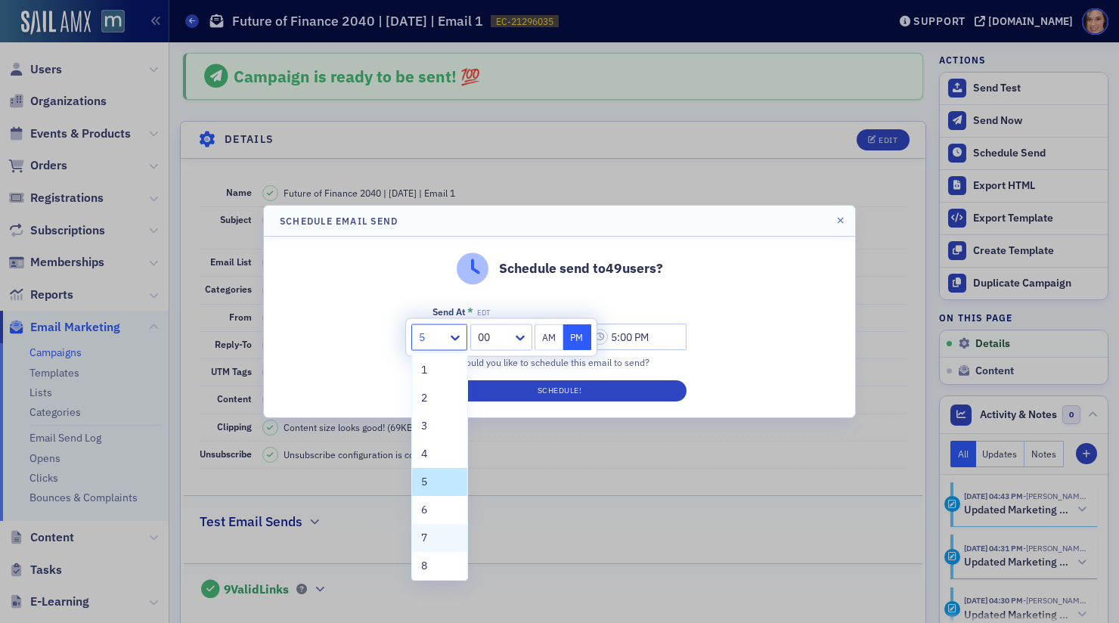
scroll to position [114, 0]
click at [439, 530] on div "11" at bounding box center [439, 536] width 37 height 16
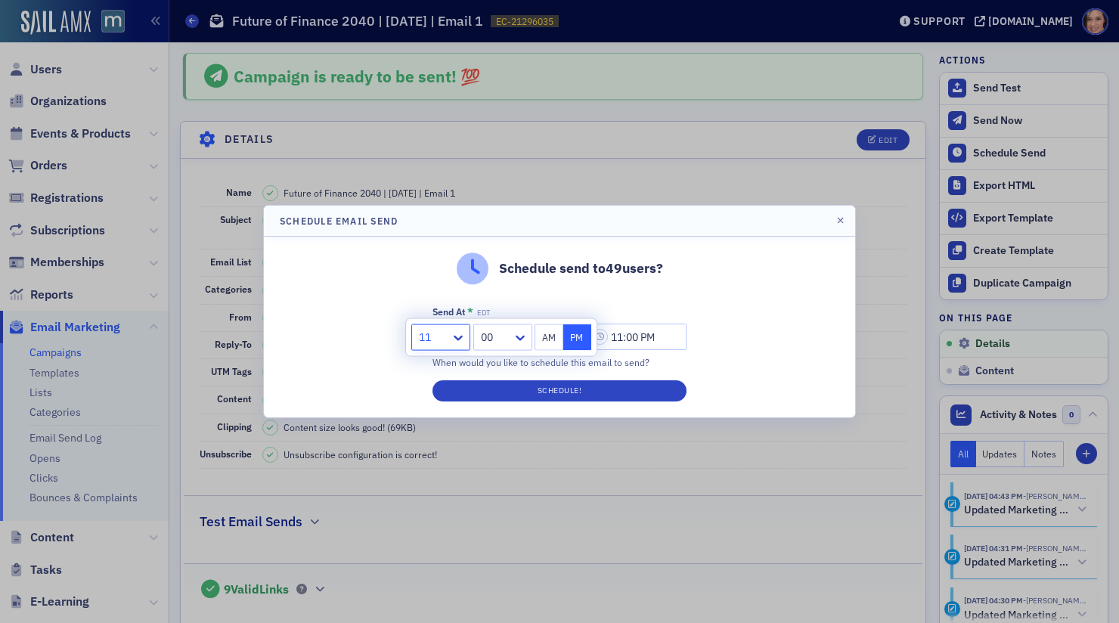
click at [559, 347] on button "AM" at bounding box center [549, 337] width 29 height 26
type input "11:00 AM"
click at [765, 346] on div "Schedule send to 49 users? Send At * EDT 09/08/2025 11:00 AM When would you lik…" at bounding box center [559, 327] width 591 height 181
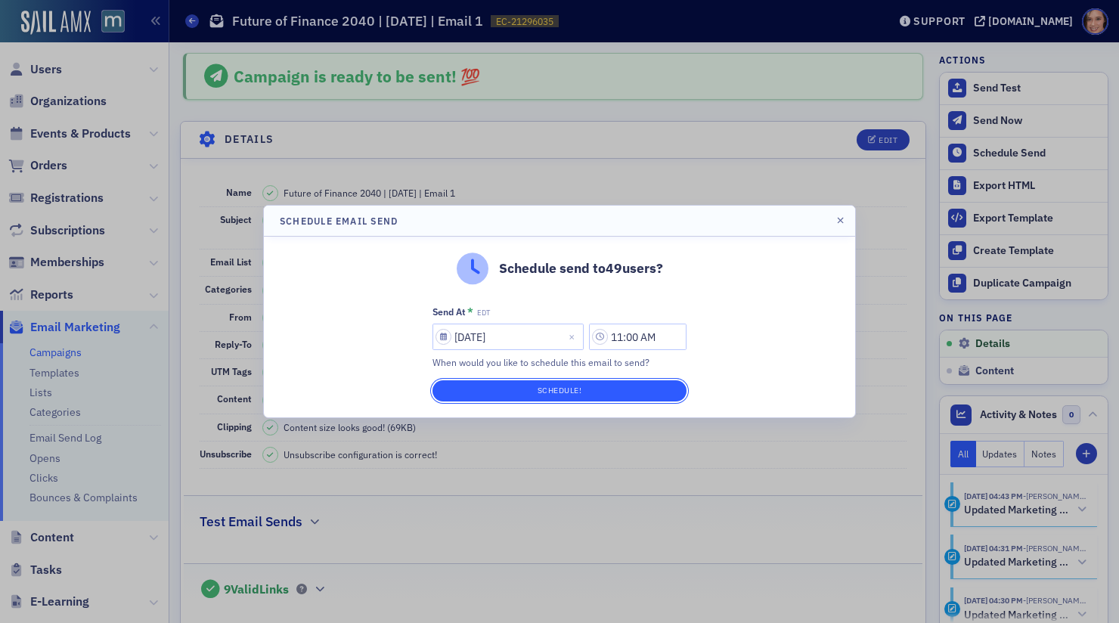
click at [620, 393] on button "Schedule!" at bounding box center [560, 390] width 254 height 21
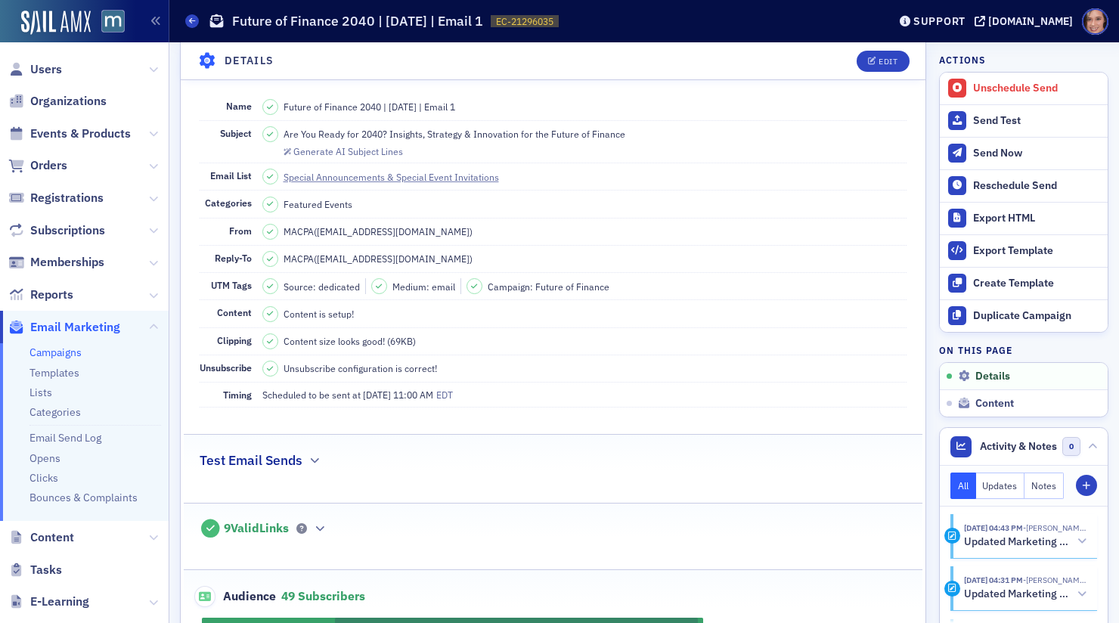
scroll to position [0, 0]
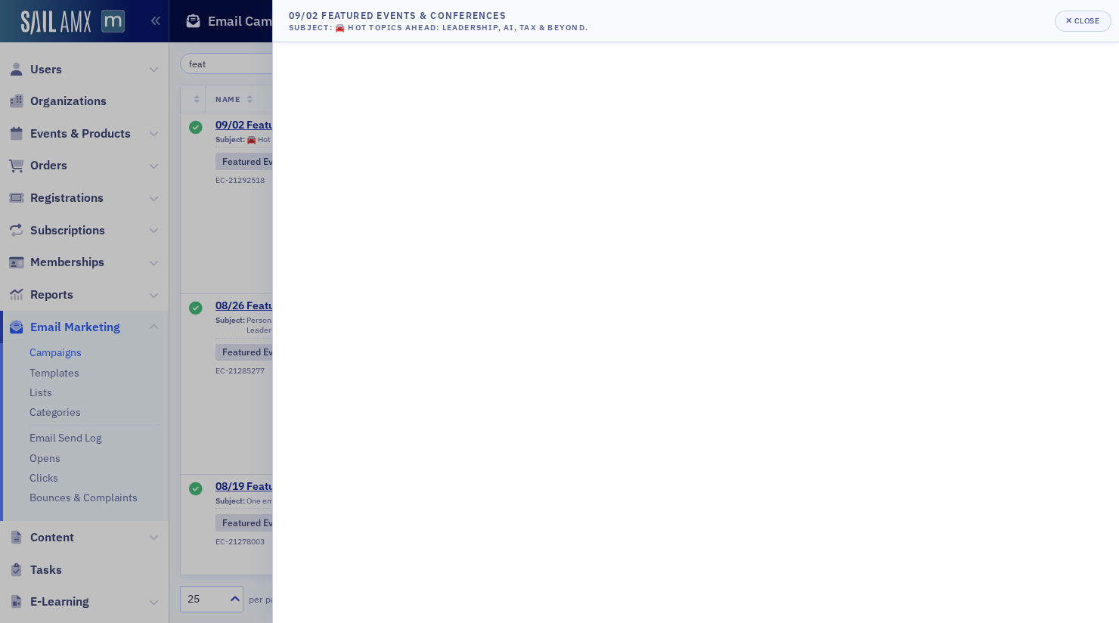
click at [179, 161] on div at bounding box center [559, 311] width 1119 height 623
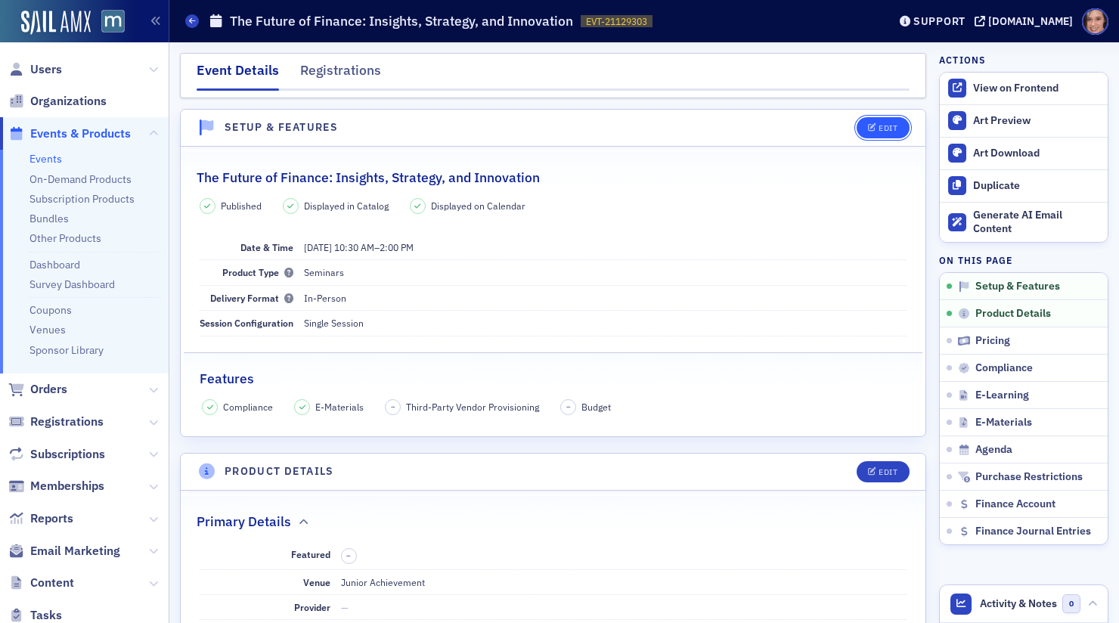
click at [883, 129] on div "Edit" at bounding box center [888, 128] width 19 height 8
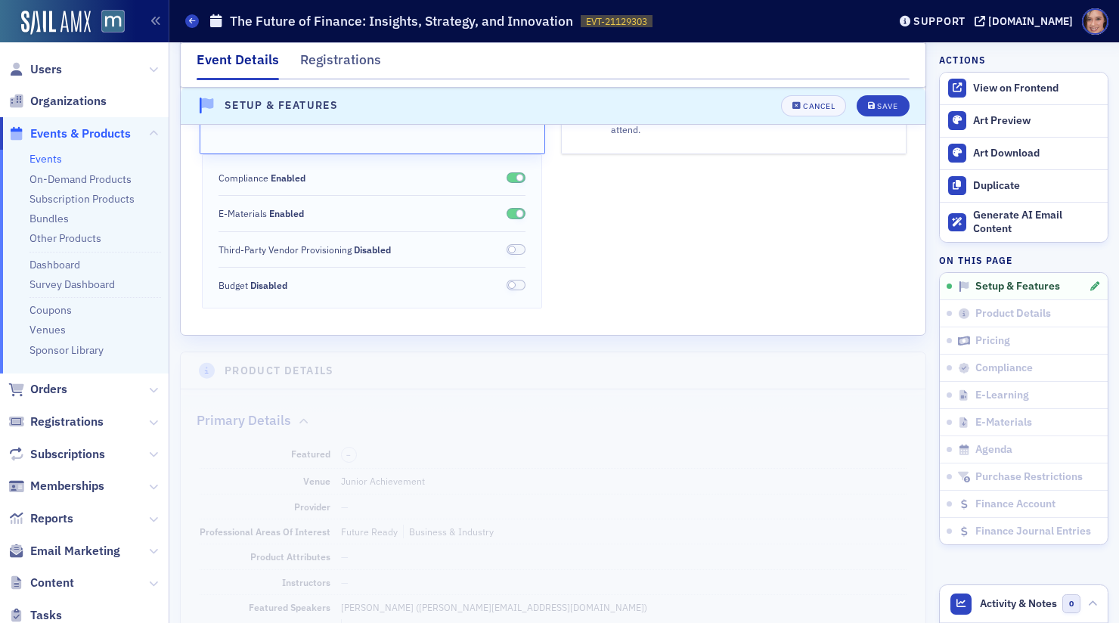
scroll to position [375, 0]
click at [820, 102] on div "Cancel" at bounding box center [819, 106] width 32 height 8
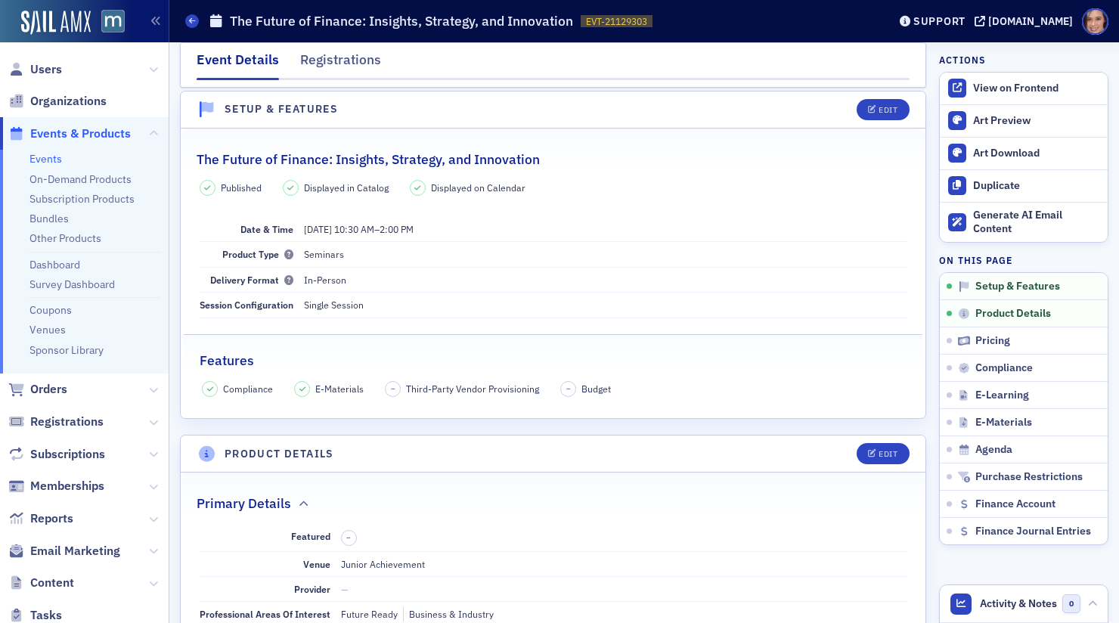
scroll to position [0, 0]
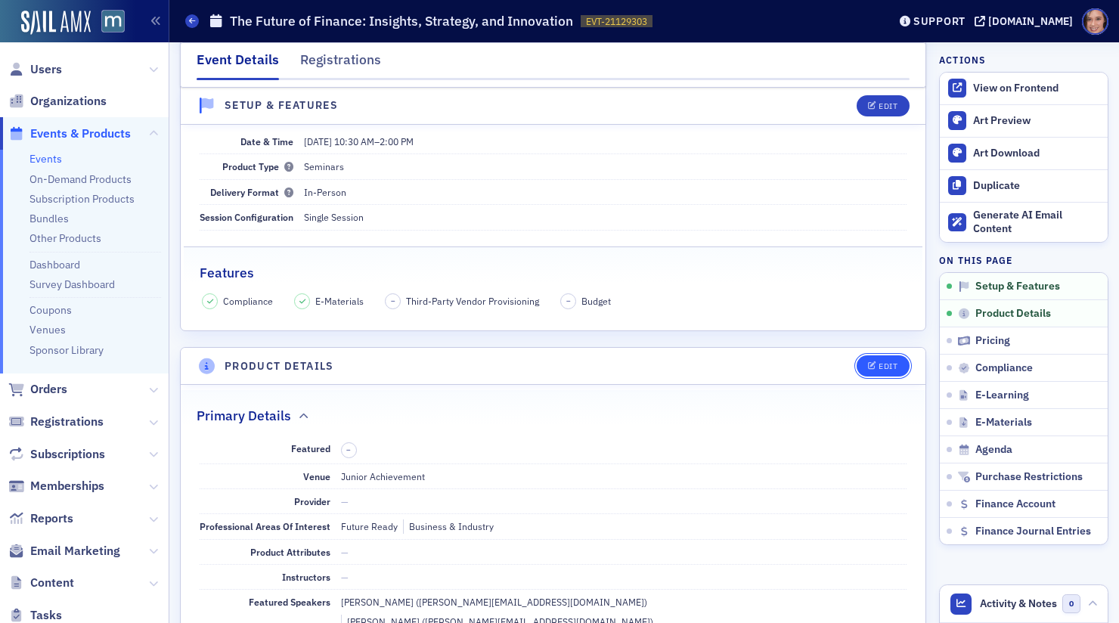
click at [886, 362] on div "Edit" at bounding box center [888, 366] width 19 height 8
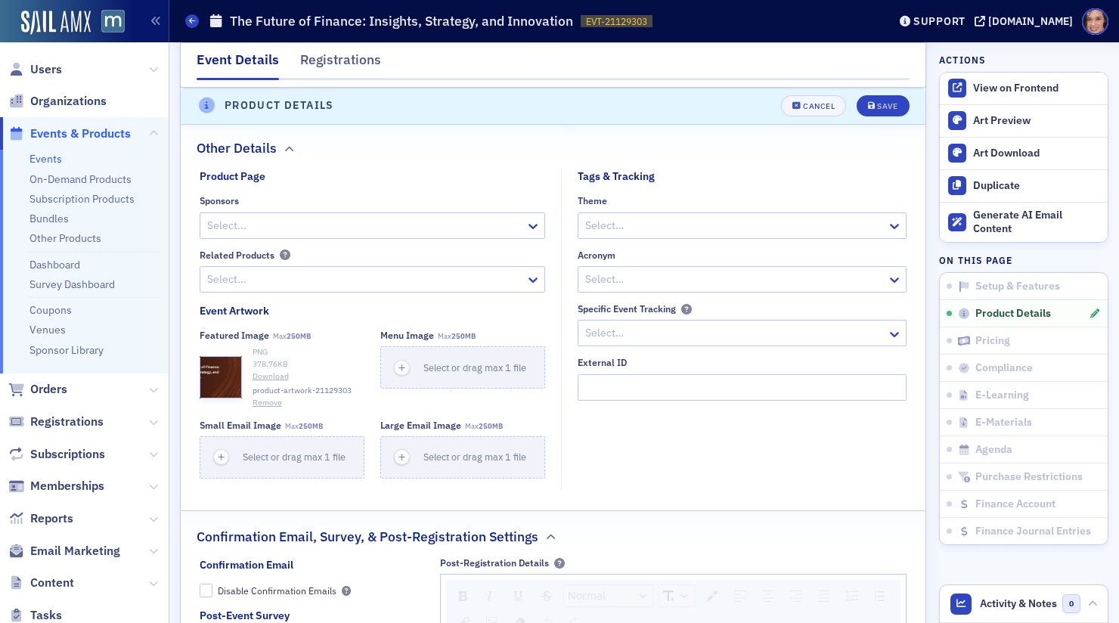
scroll to position [1368, 0]
click at [269, 399] on button "Remove" at bounding box center [267, 405] width 29 height 12
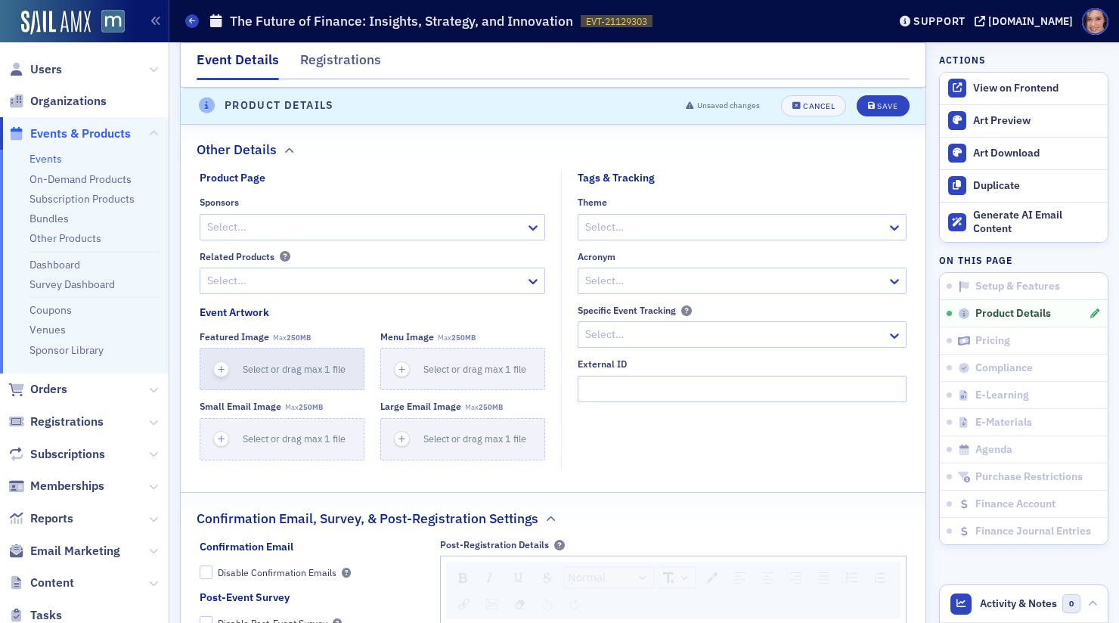
click at [267, 363] on span "Select or drag max 1 file" at bounding box center [294, 369] width 103 height 12
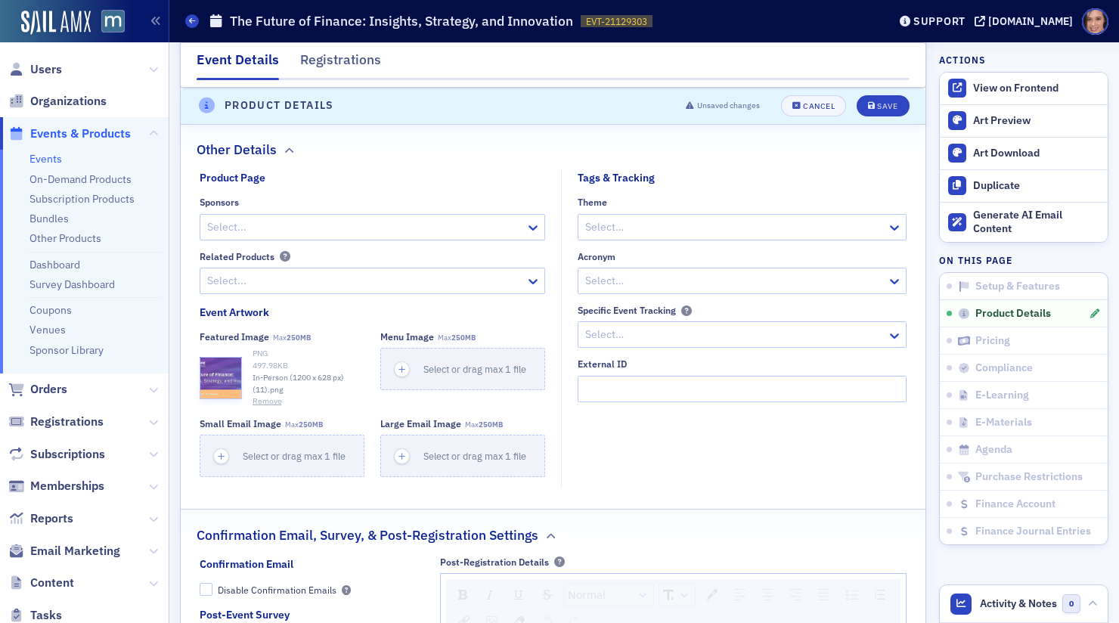
click at [266, 396] on button "Remove" at bounding box center [267, 402] width 29 height 12
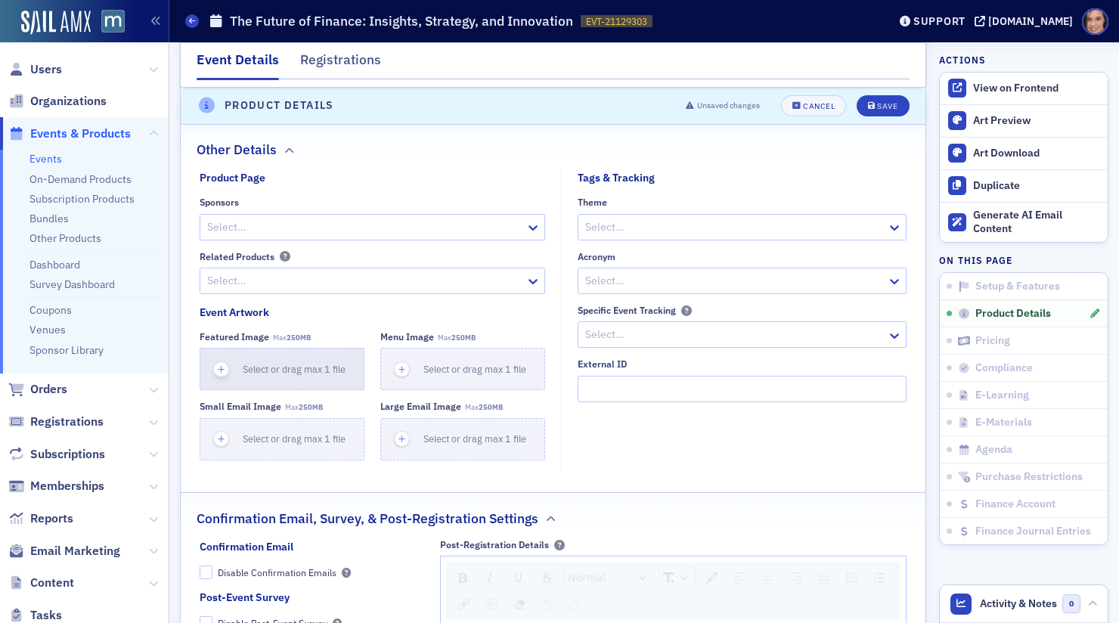
click at [276, 355] on button "Select or drag max 1 file" at bounding box center [282, 369] width 165 height 42
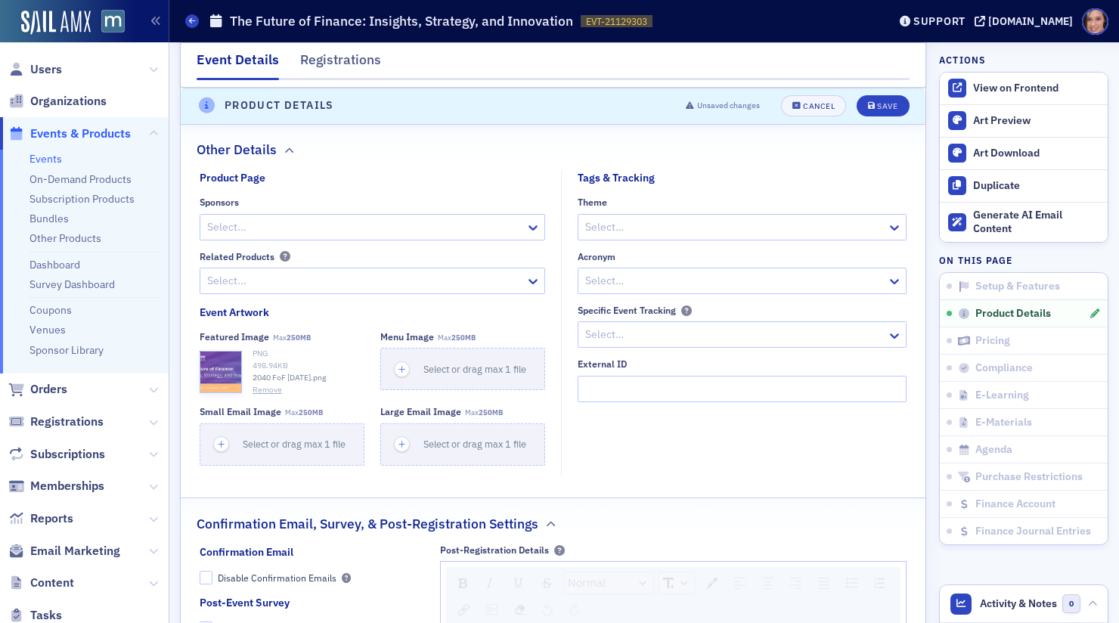
scroll to position [1705, 0]
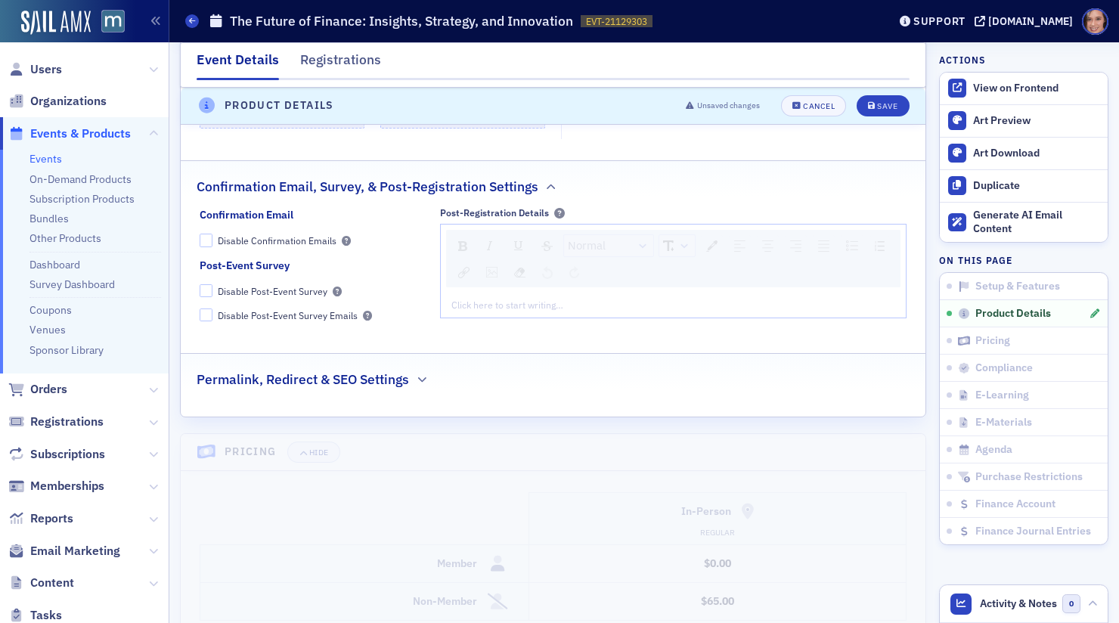
click at [395, 368] on fieldset "Permalink, Redirect & SEO Settings" at bounding box center [553, 374] width 745 height 42
click at [412, 354] on div "Permalink, Redirect & SEO Settings" at bounding box center [553, 372] width 713 height 36
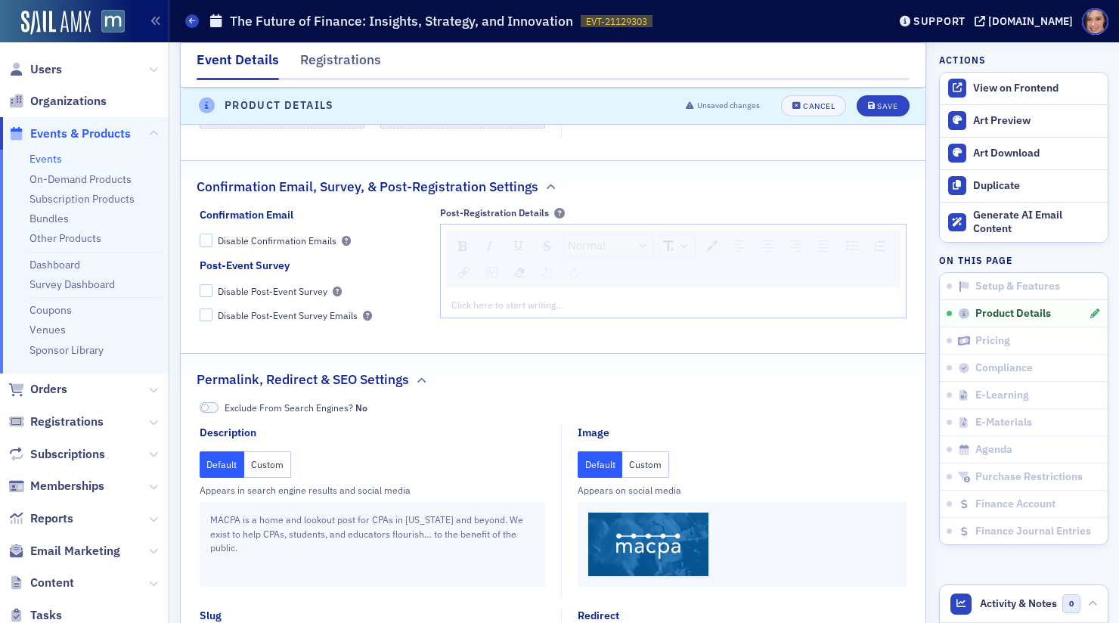
click at [652, 452] on button "Custom" at bounding box center [646, 465] width 47 height 26
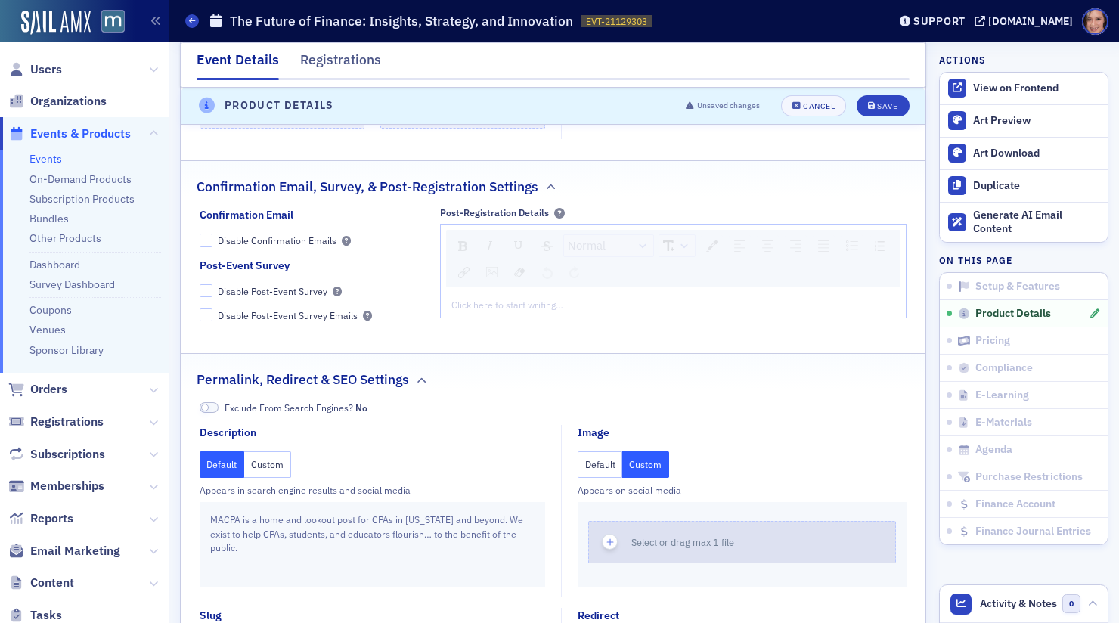
click at [651, 536] on div "Select or drag max 1 file" at bounding box center [688, 543] width 113 height 14
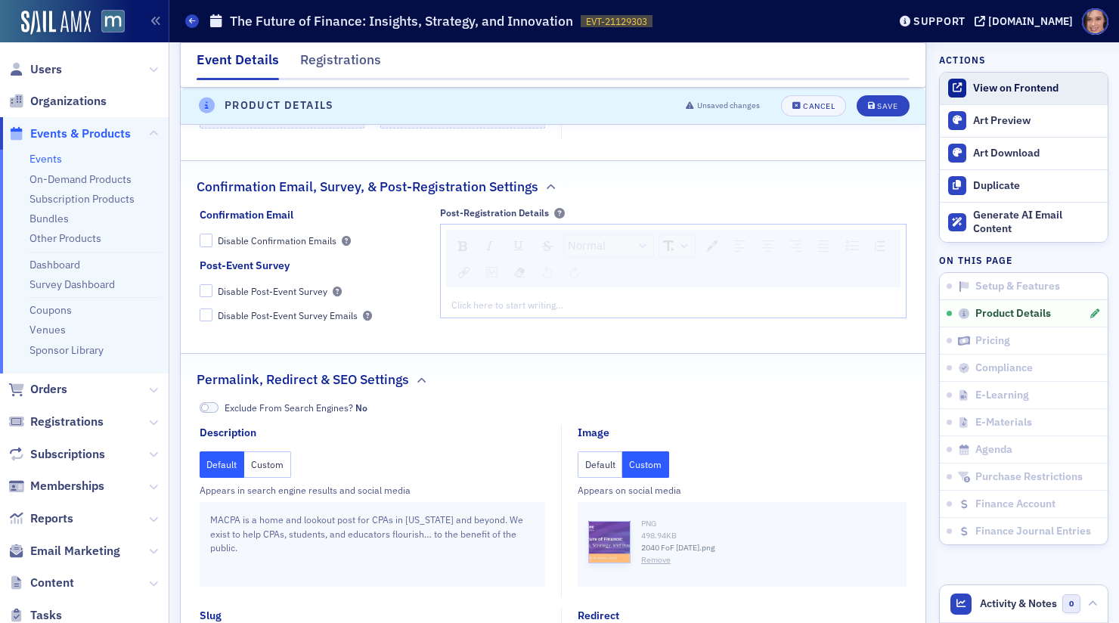
click at [1015, 95] on link "View on Frontend" at bounding box center [1024, 89] width 168 height 32
click at [268, 452] on button "Custom" at bounding box center [267, 465] width 47 height 26
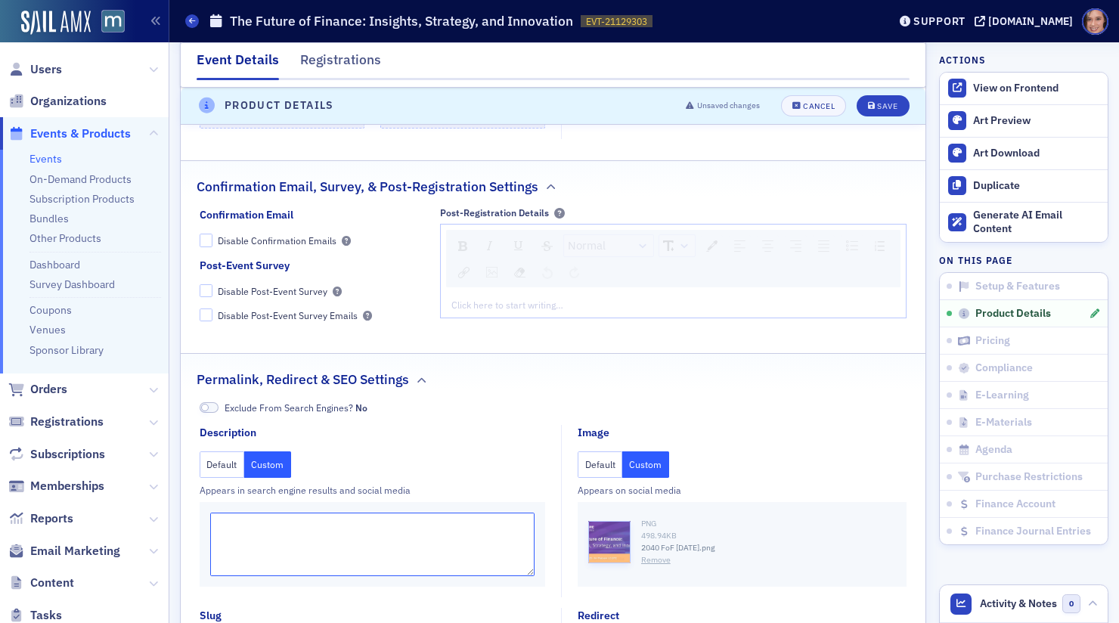
click at [292, 513] on textarea at bounding box center [372, 545] width 324 height 64
paste textarea "Join Us for a Special Program Highlighting the Future of the Profession with [P…"
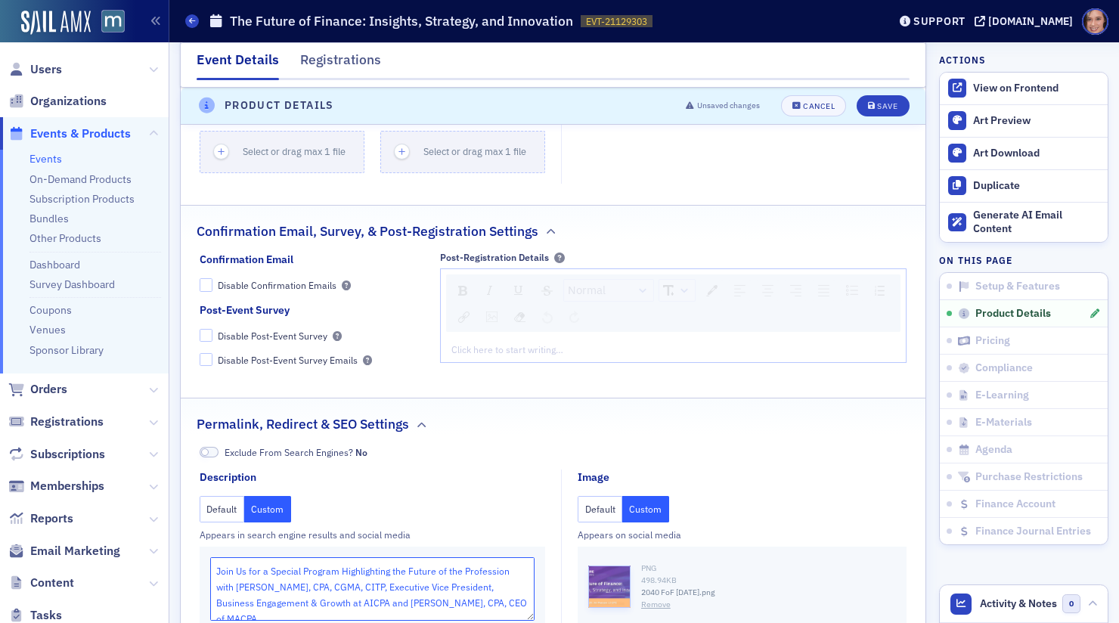
scroll to position [1657, 0]
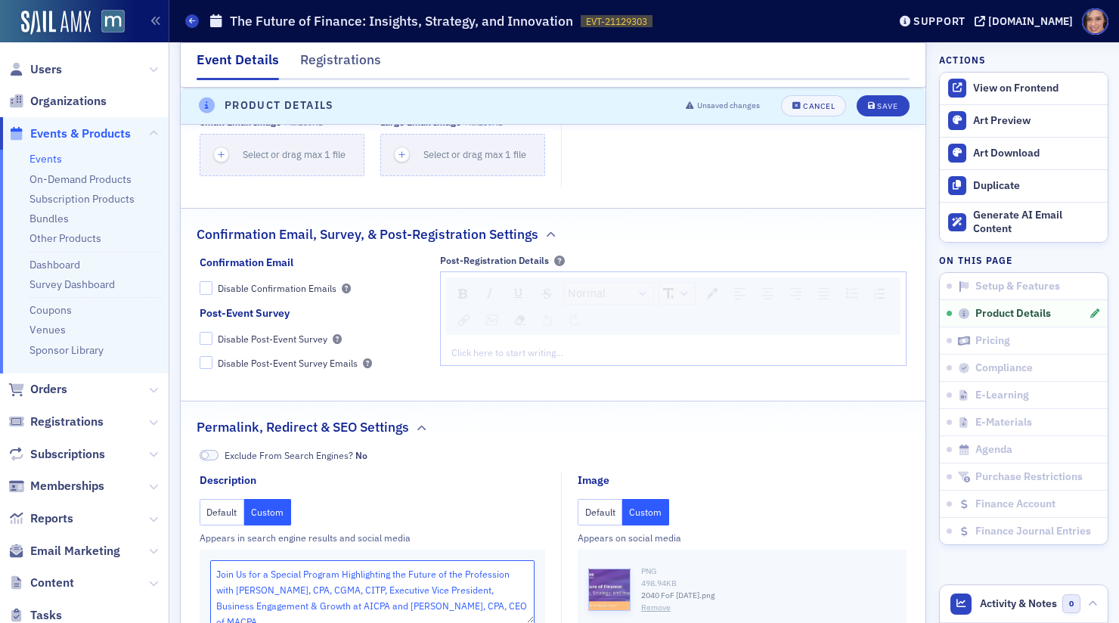
click at [365, 564] on textarea "Join Us for a Special Program Highlighting the Future of the Profession with [P…" at bounding box center [372, 592] width 324 height 64
paste textarea "engage in interactive visioning through the Rise 2040 initiative, identifying h…"
click at [221, 560] on textarea "engage in interactive visioning through the Rise 2040 initiative, identifying h…" at bounding box center [372, 592] width 324 height 64
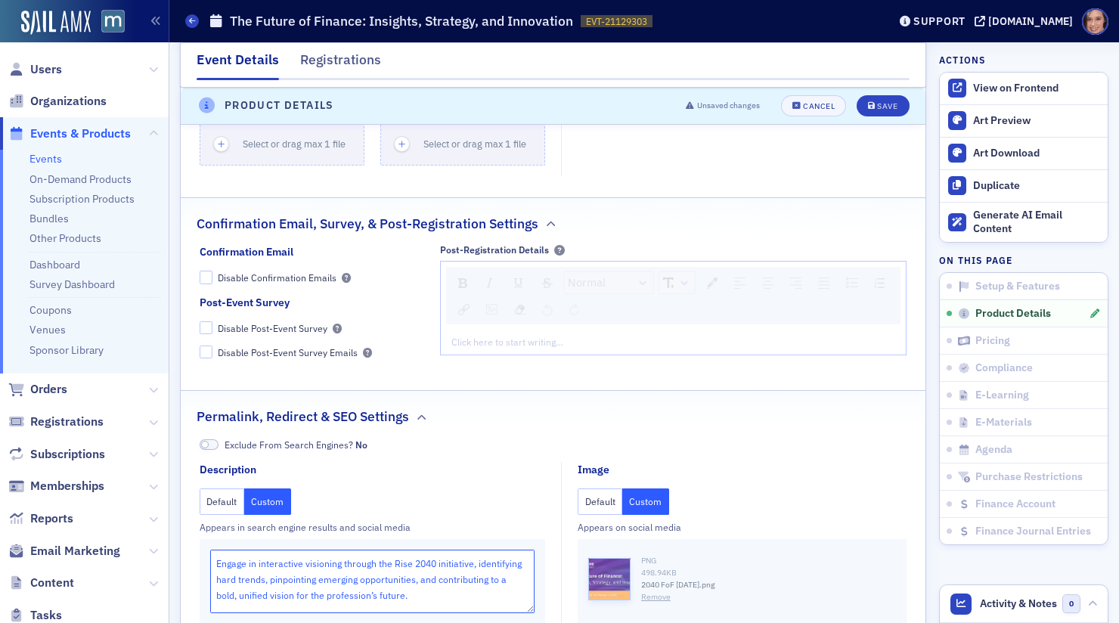
scroll to position [1430, 0]
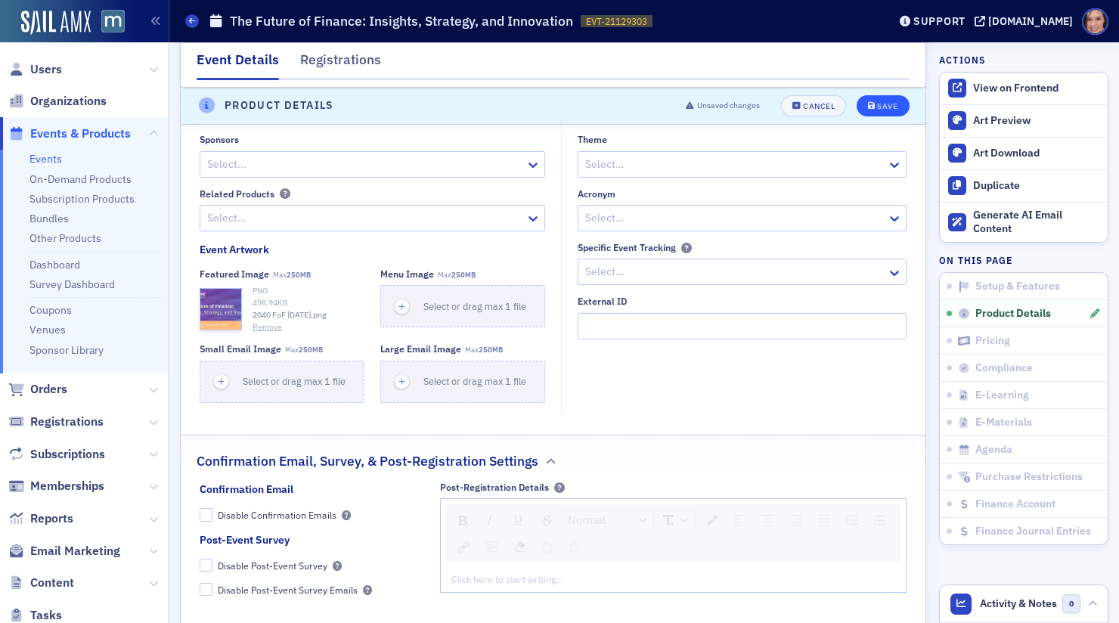
type textarea "Engage in interactive visioning through the Rise 2040 initiative, identifying h…"
click at [883, 111] on button "Save" at bounding box center [883, 105] width 52 height 21
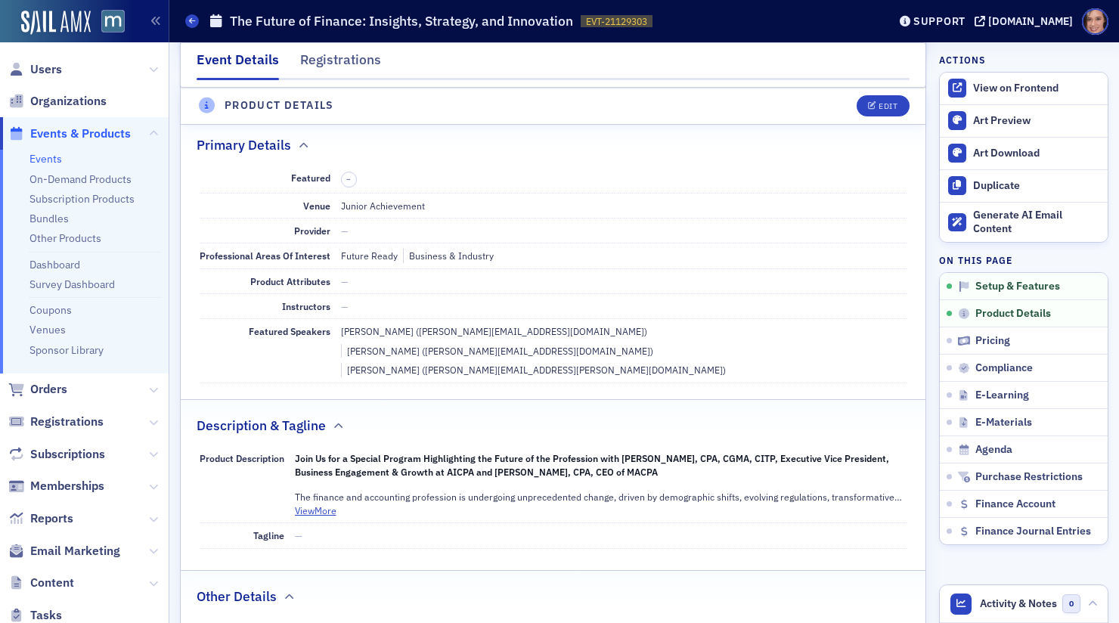
scroll to position [362, 0]
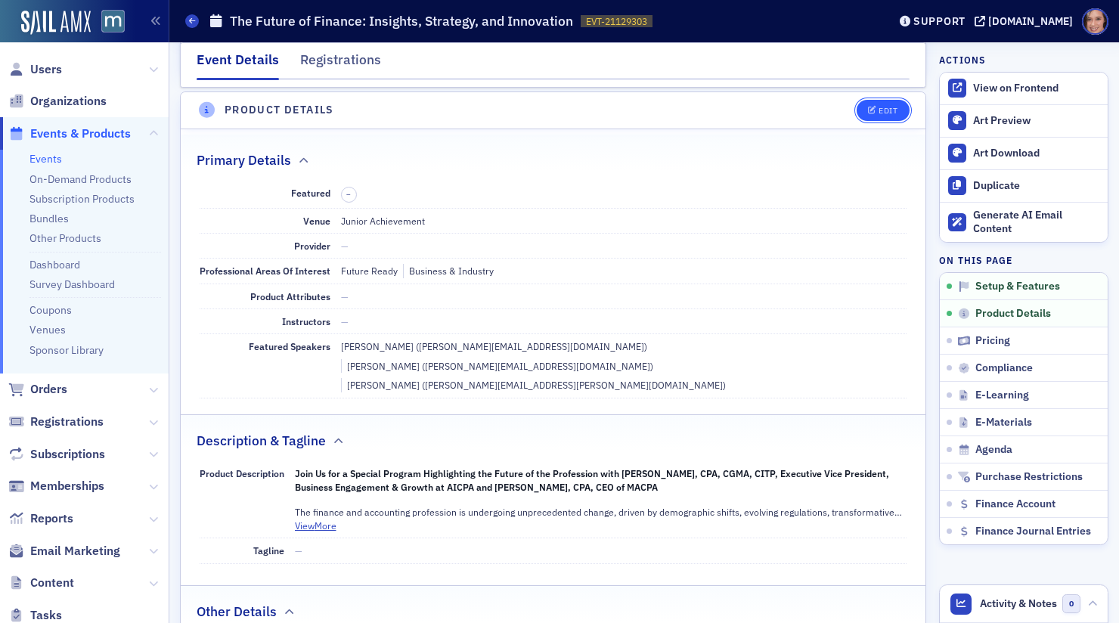
click at [867, 107] on button "Edit" at bounding box center [883, 110] width 52 height 21
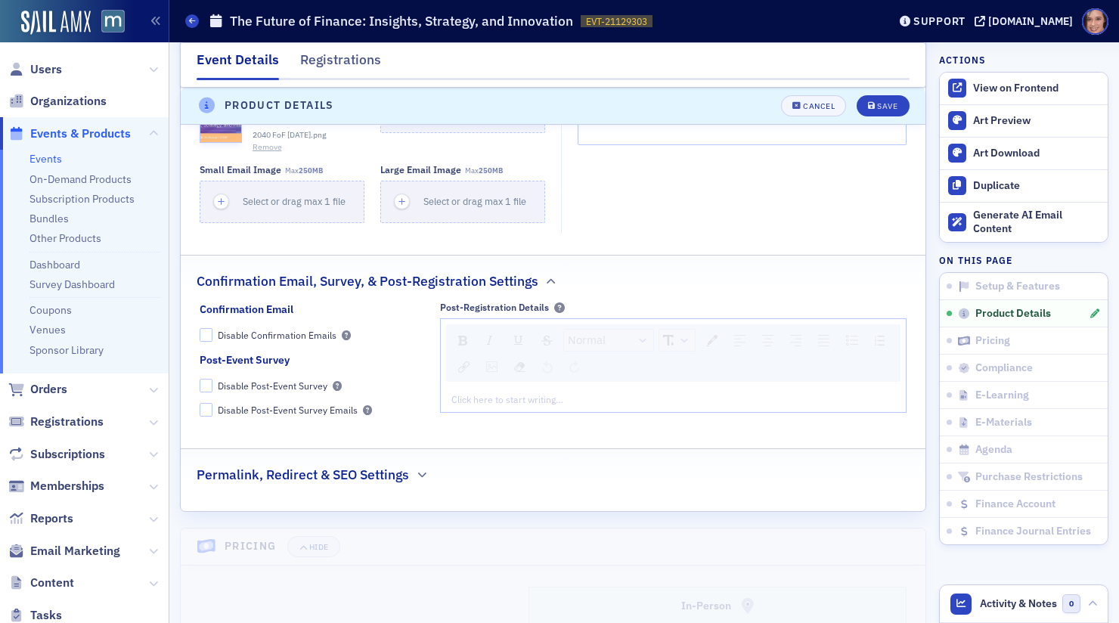
scroll to position [1378, 0]
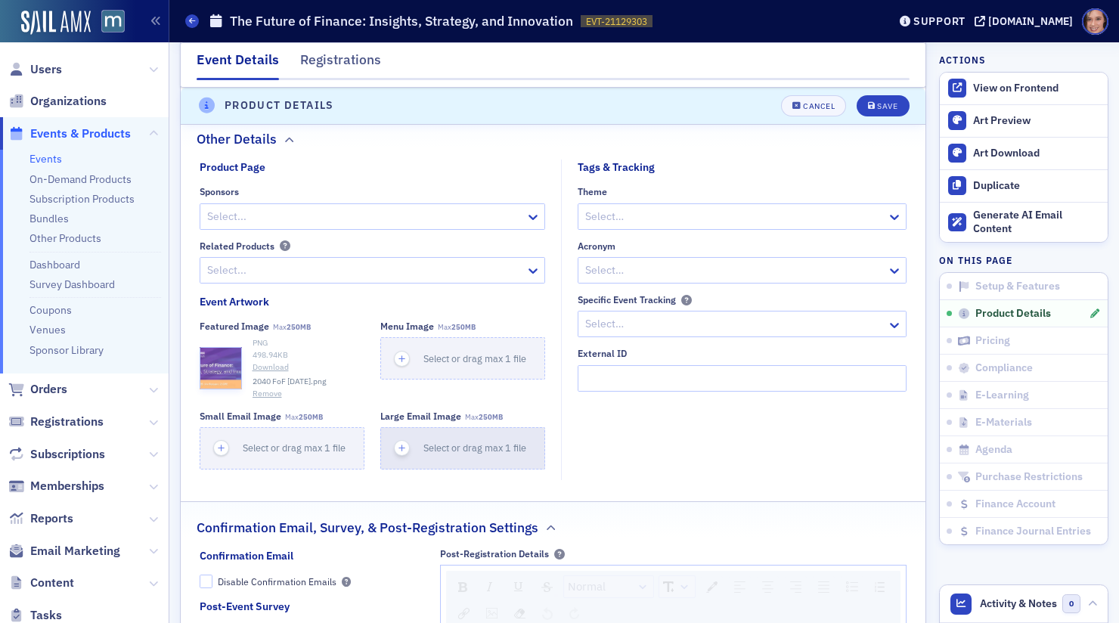
click at [467, 442] on span "Select or drag max 1 file" at bounding box center [475, 448] width 103 height 12
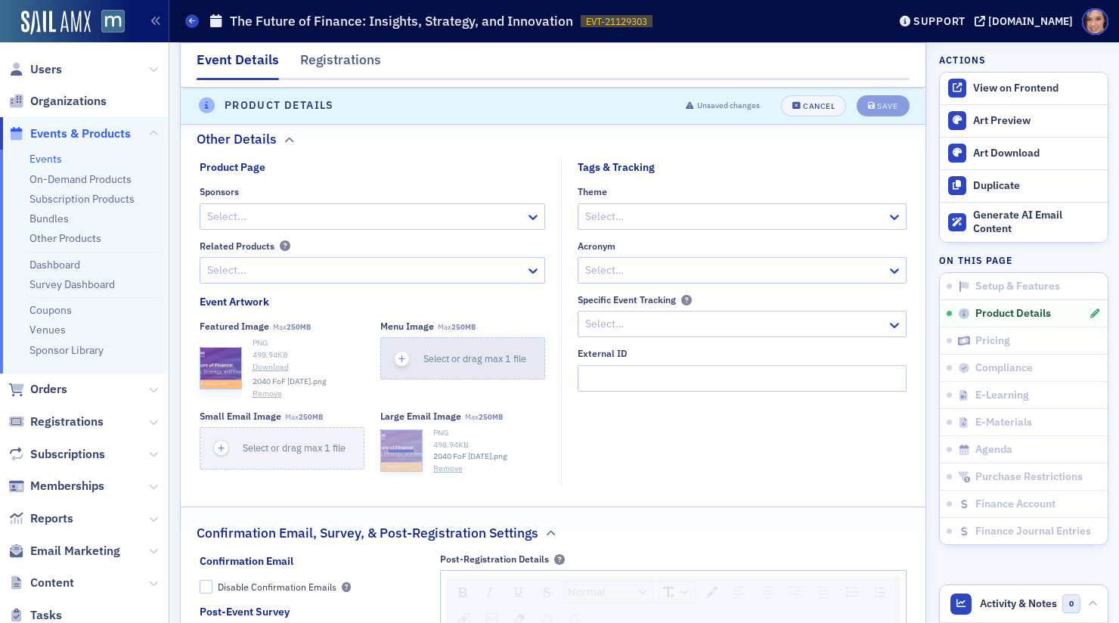
click at [427, 352] on span "Select or drag max 1 file" at bounding box center [475, 358] width 103 height 12
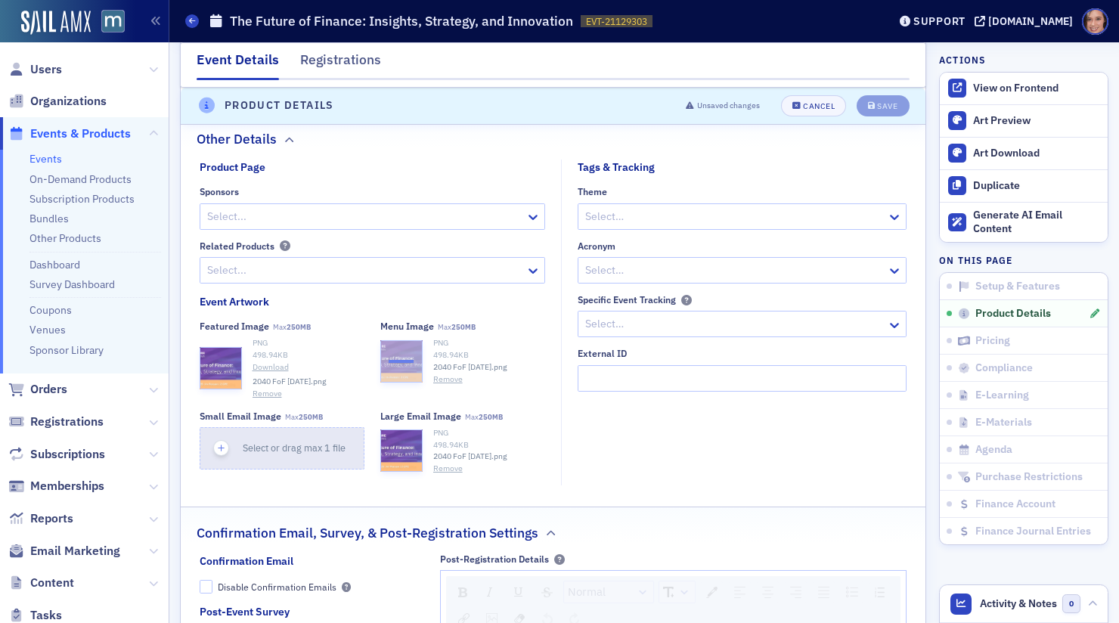
click at [306, 436] on button "Select or drag max 1 file" at bounding box center [282, 448] width 165 height 42
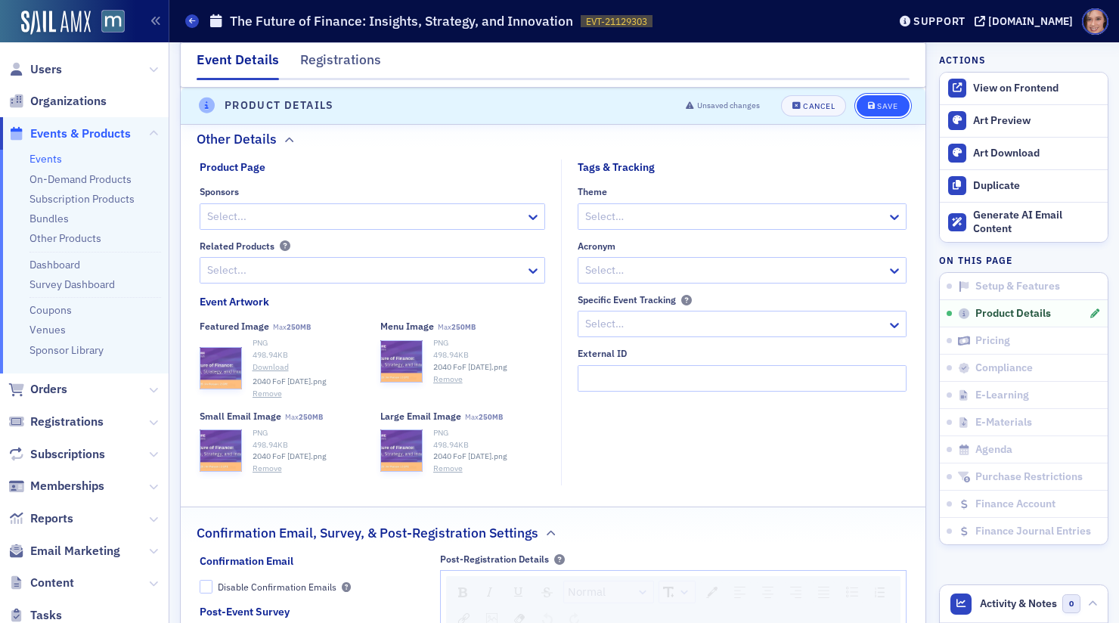
click at [884, 95] on button "Save" at bounding box center [883, 105] width 52 height 21
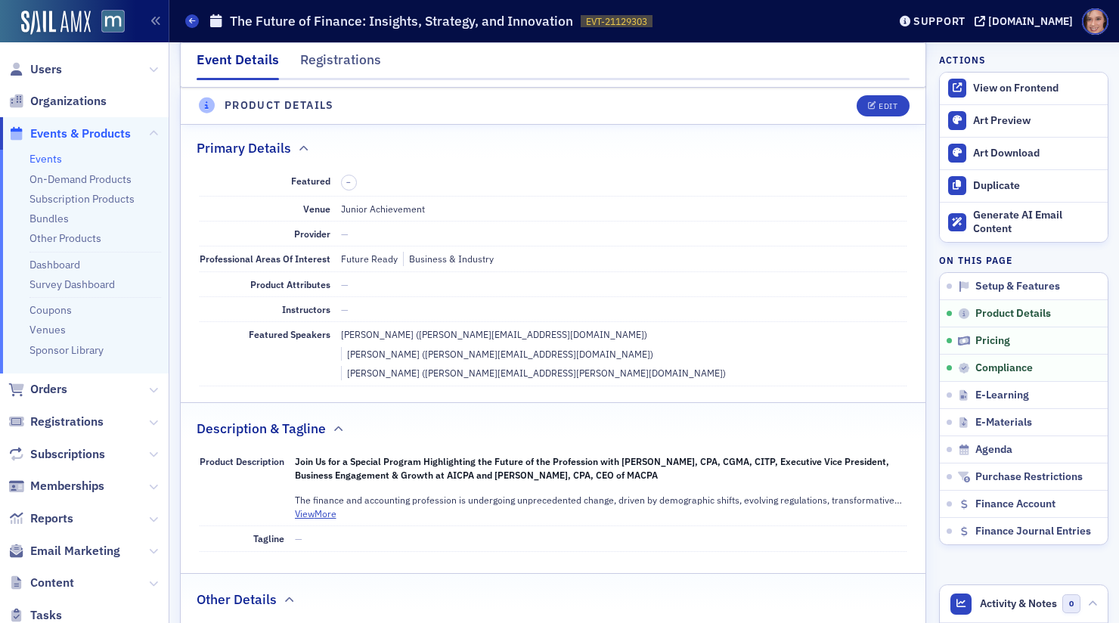
scroll to position [0, 0]
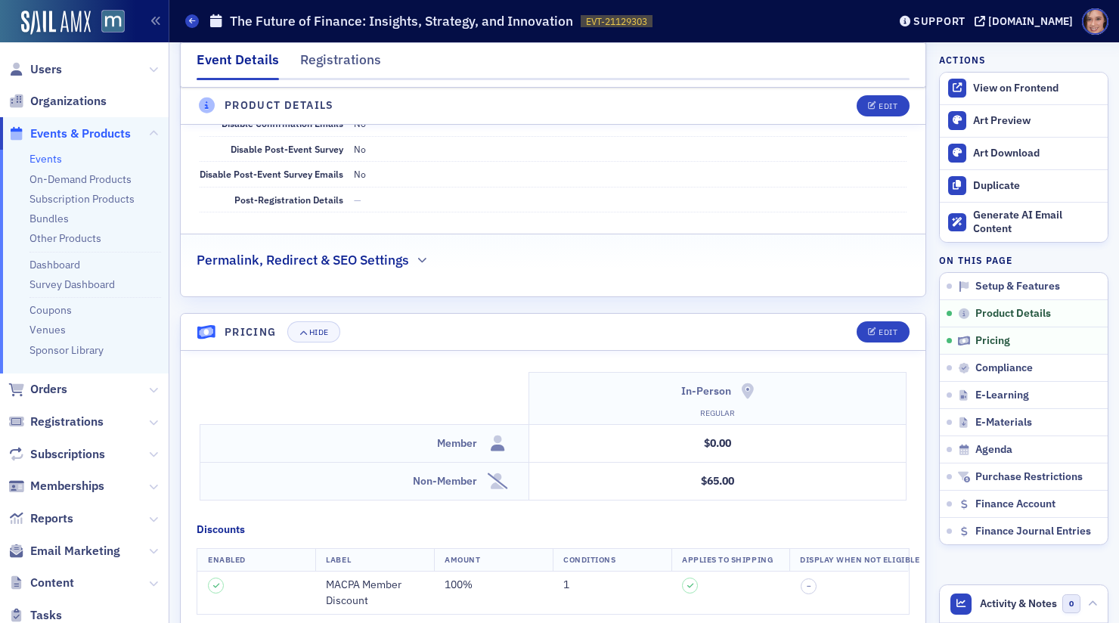
scroll to position [625, 0]
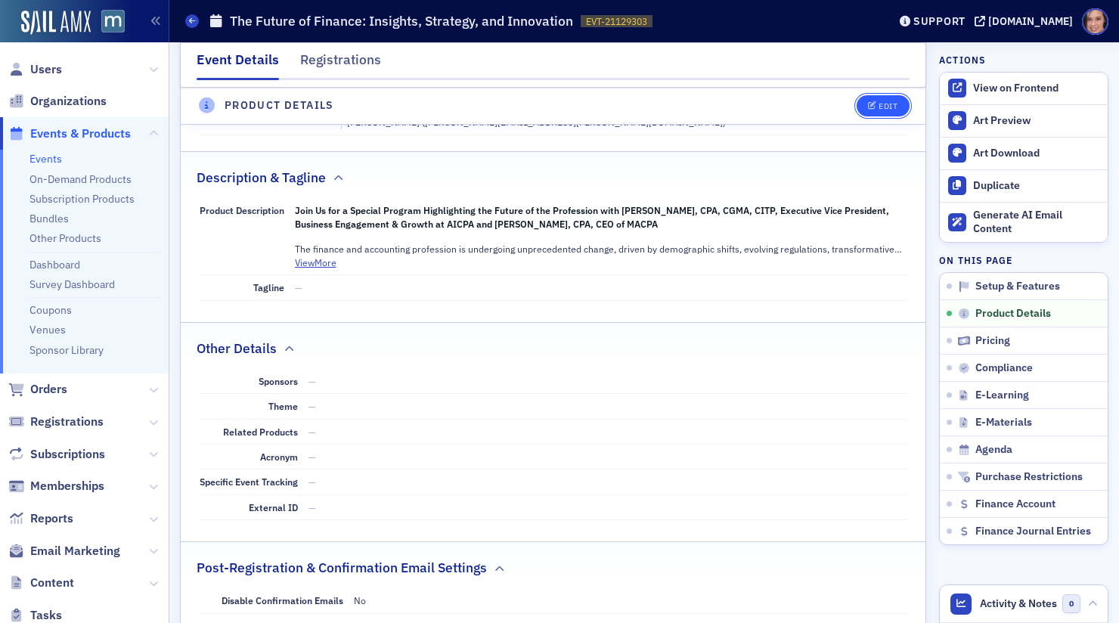
click at [880, 108] on div "Edit" at bounding box center [888, 106] width 19 height 8
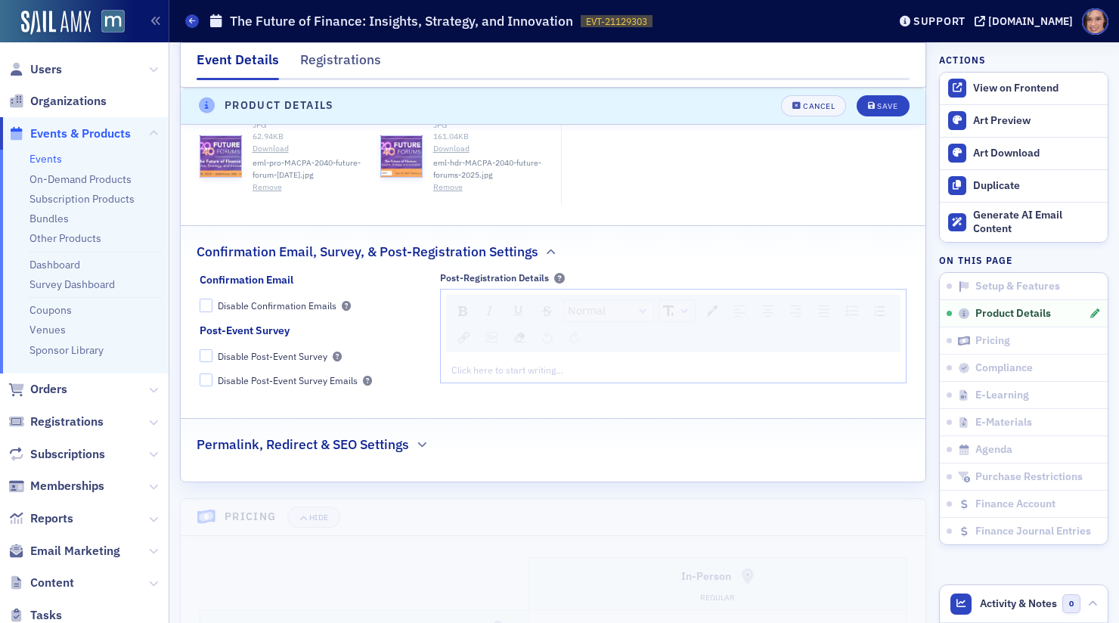
scroll to position [1741, 0]
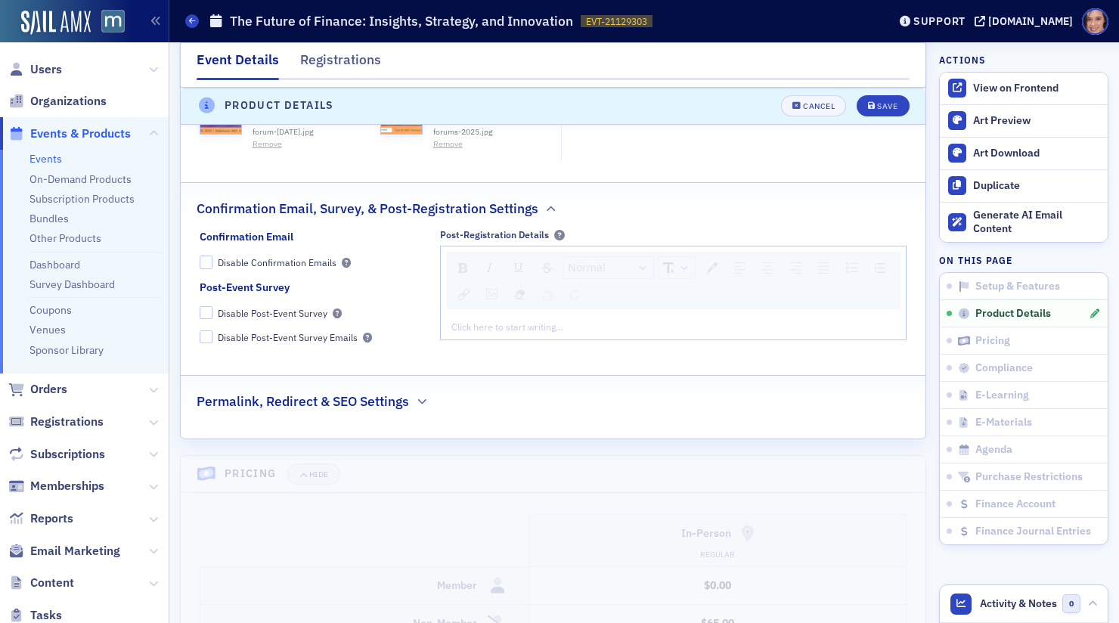
click at [389, 392] on h2 "Permalink, Redirect & SEO Settings" at bounding box center [303, 402] width 213 height 20
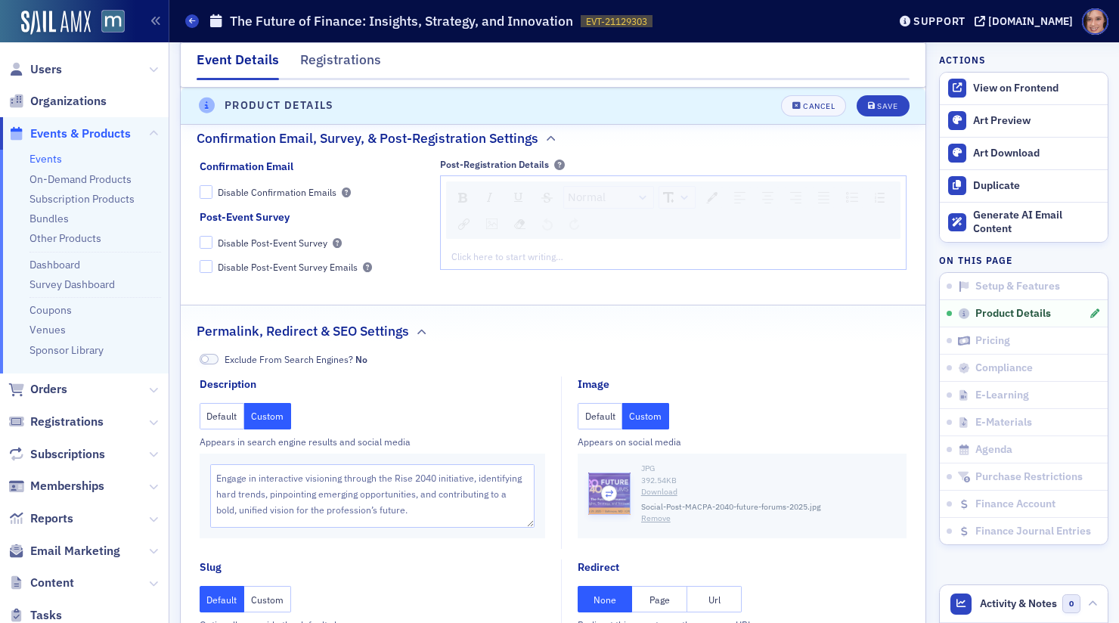
scroll to position [1813, 0]
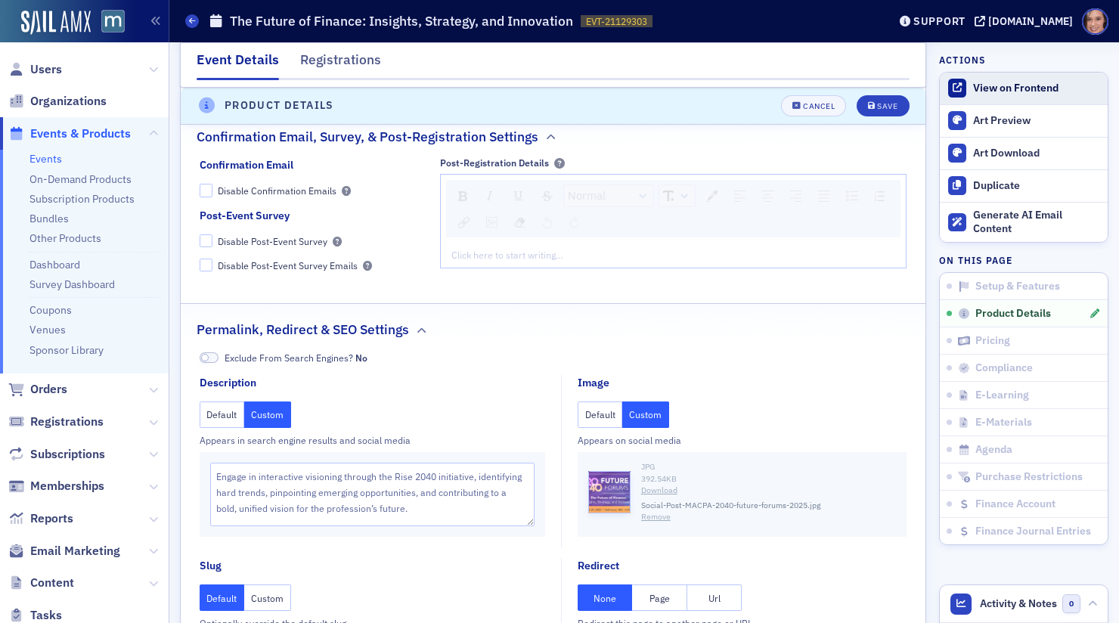
click at [1007, 88] on div "View on Frontend" at bounding box center [1036, 89] width 127 height 14
